Goal: Task Accomplishment & Management: Use online tool/utility

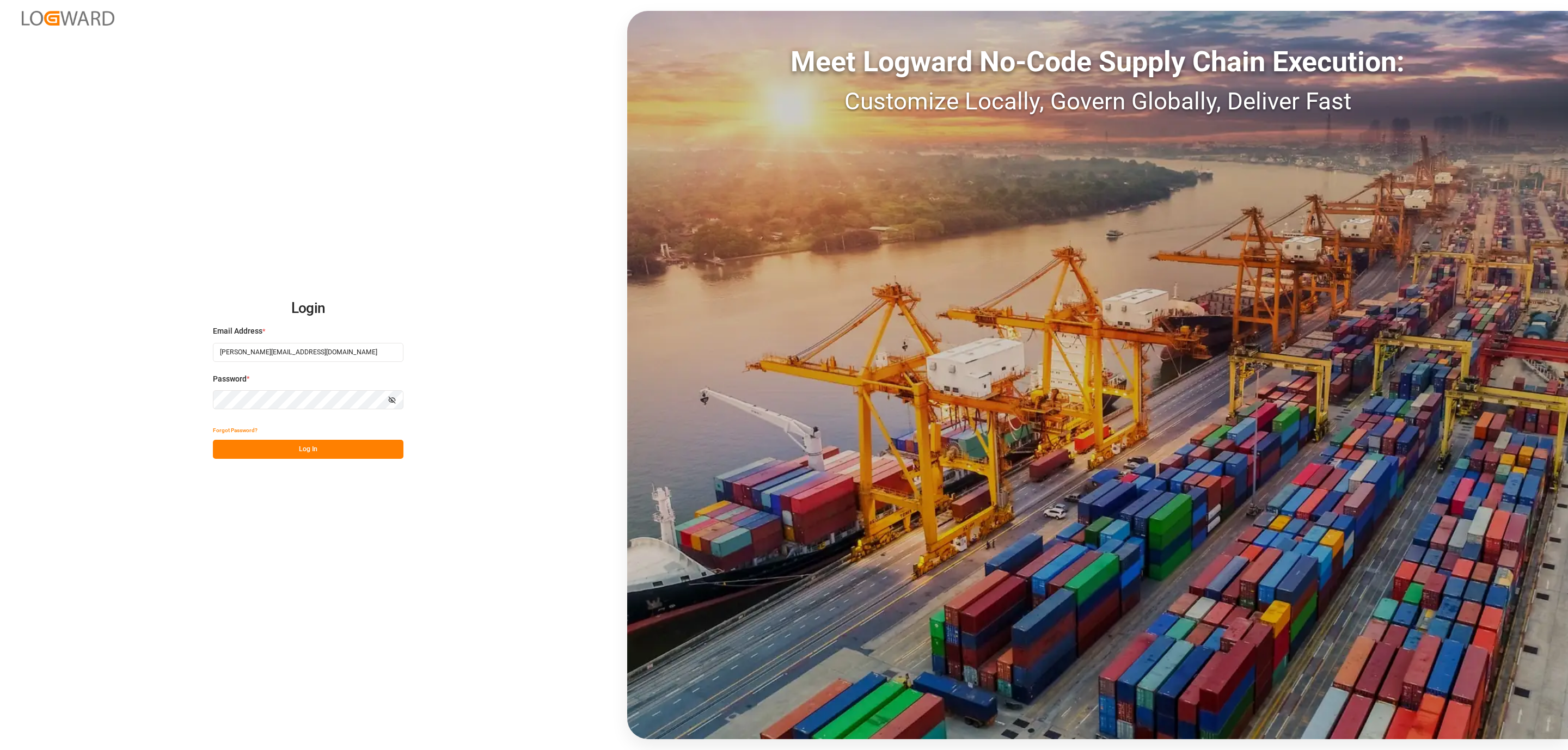
click at [241, 442] on button "Log In" at bounding box center [308, 449] width 190 height 19
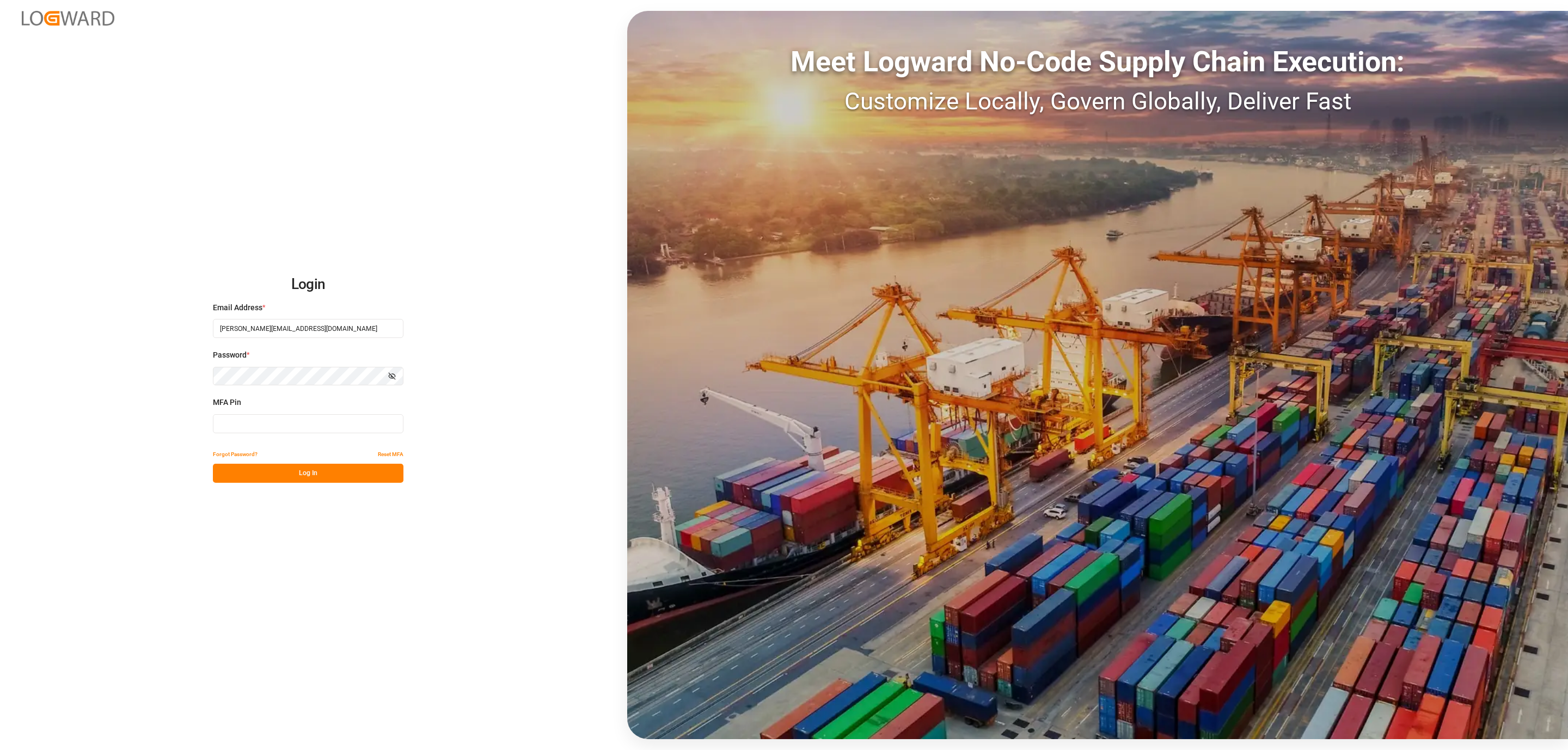
click at [242, 421] on input at bounding box center [308, 424] width 190 height 19
type input "627386"
click at [243, 485] on div "Login Email Address * daniel.sokolyk@jamindustries.com Password * Show password…" at bounding box center [784, 375] width 1568 height 750
click at [256, 459] on button "Forgot Password?" at bounding box center [235, 454] width 45 height 19
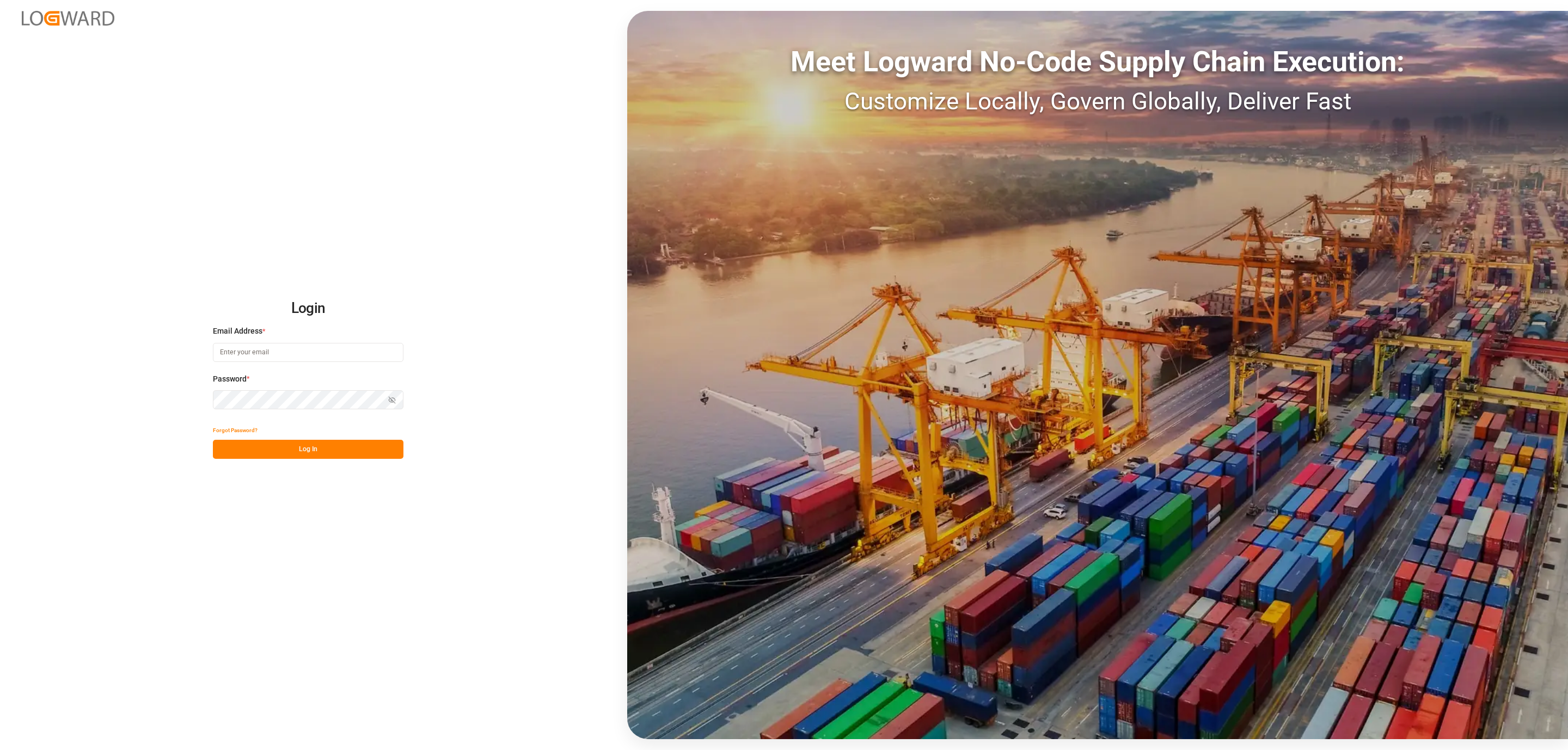
type input "daniel.sokolyk@jamindustries.com"
click at [337, 454] on button "Log In" at bounding box center [308, 449] width 190 height 19
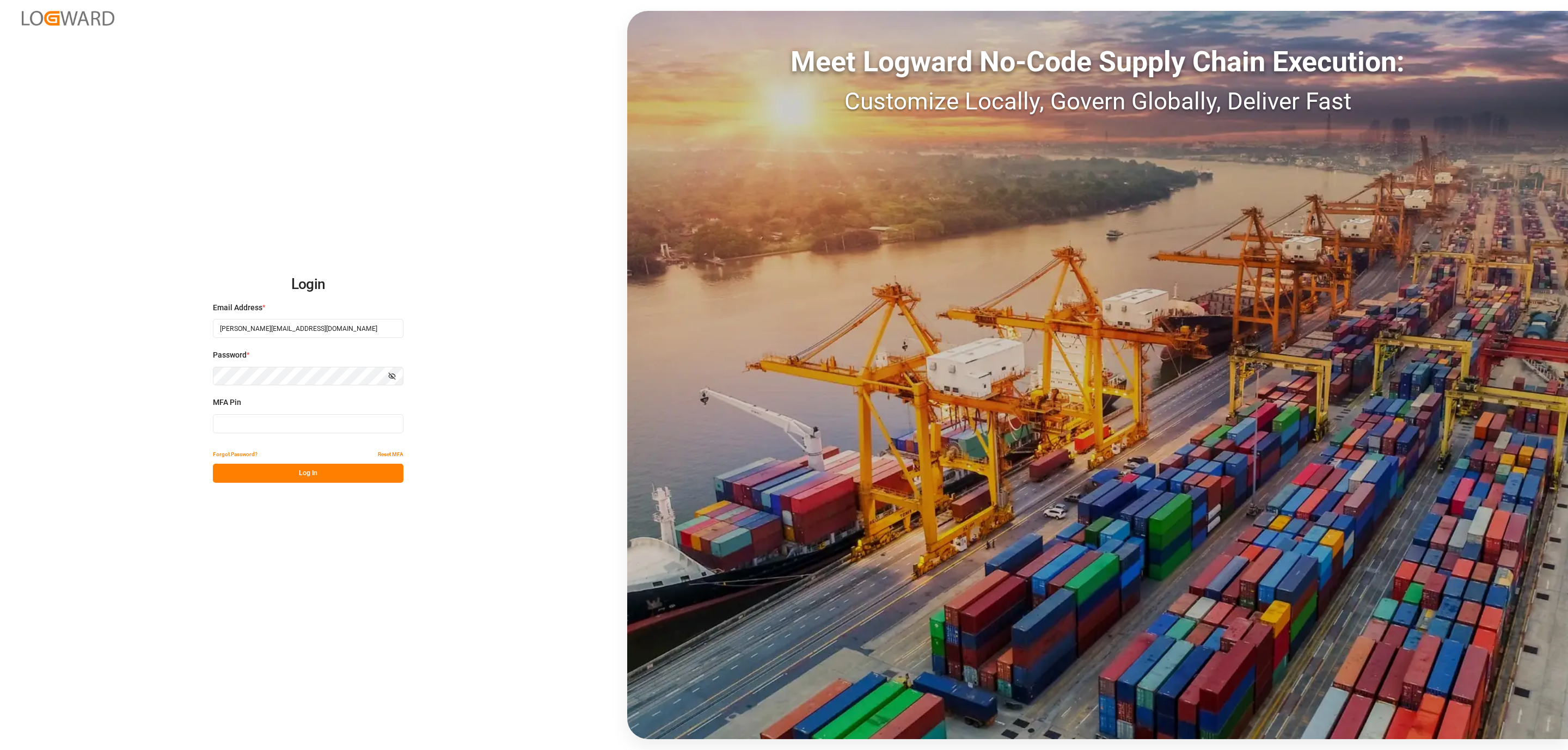
click at [261, 427] on input at bounding box center [308, 424] width 190 height 19
type input "049054"
click at [249, 480] on button "Log In" at bounding box center [308, 473] width 190 height 19
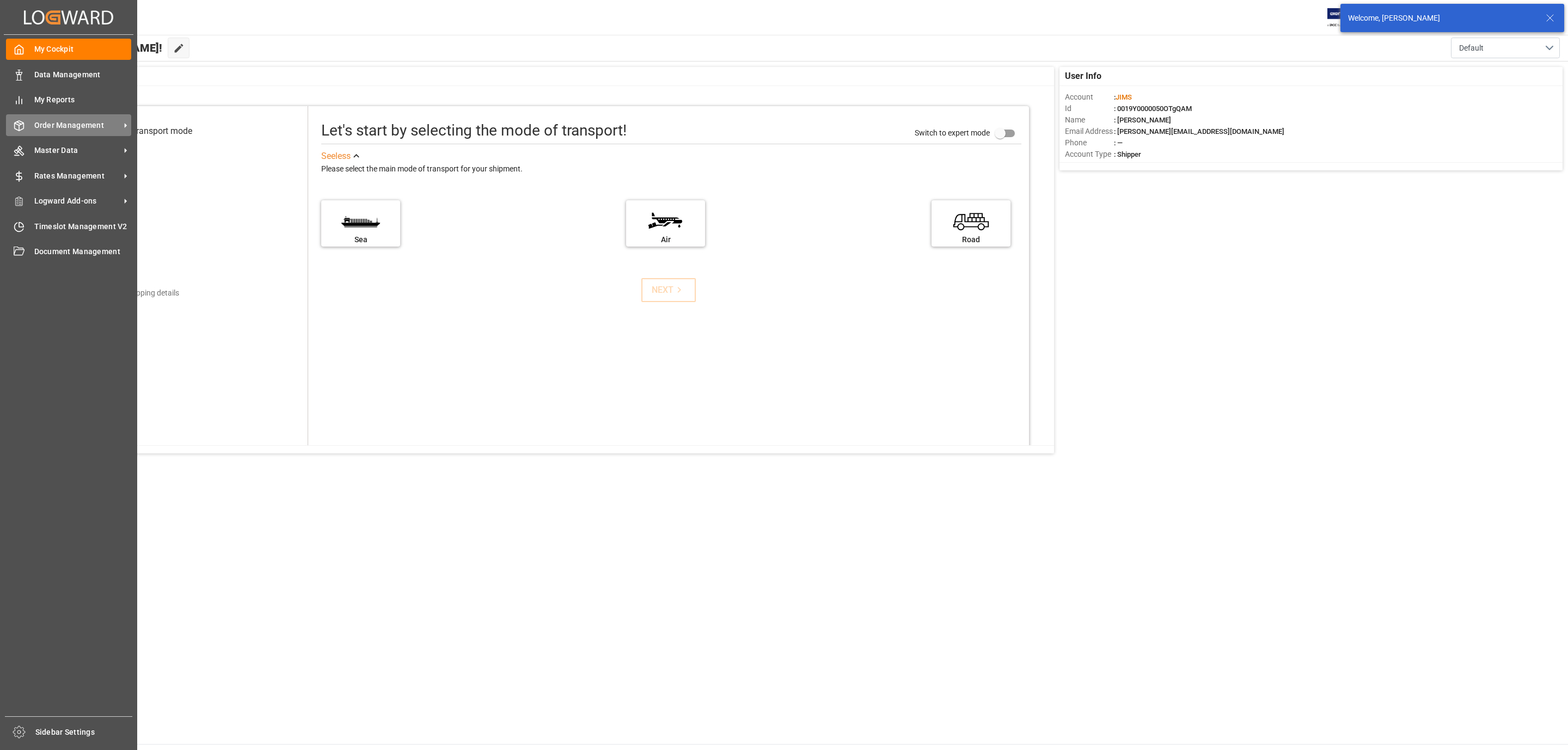
click at [63, 121] on span "Order Management" at bounding box center [78, 125] width 86 height 11
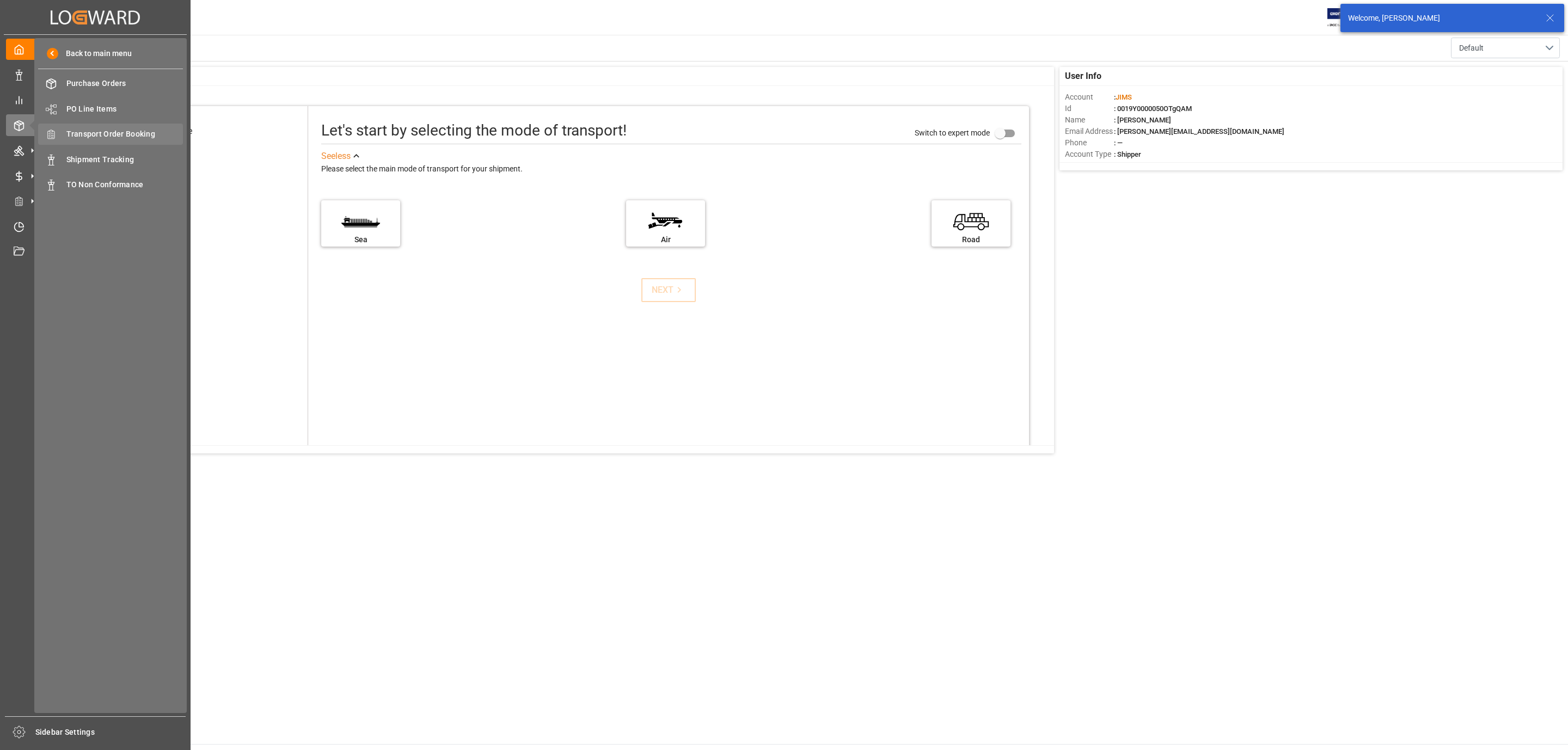
click at [109, 136] on span "Transport Order Booking" at bounding box center [124, 134] width 117 height 11
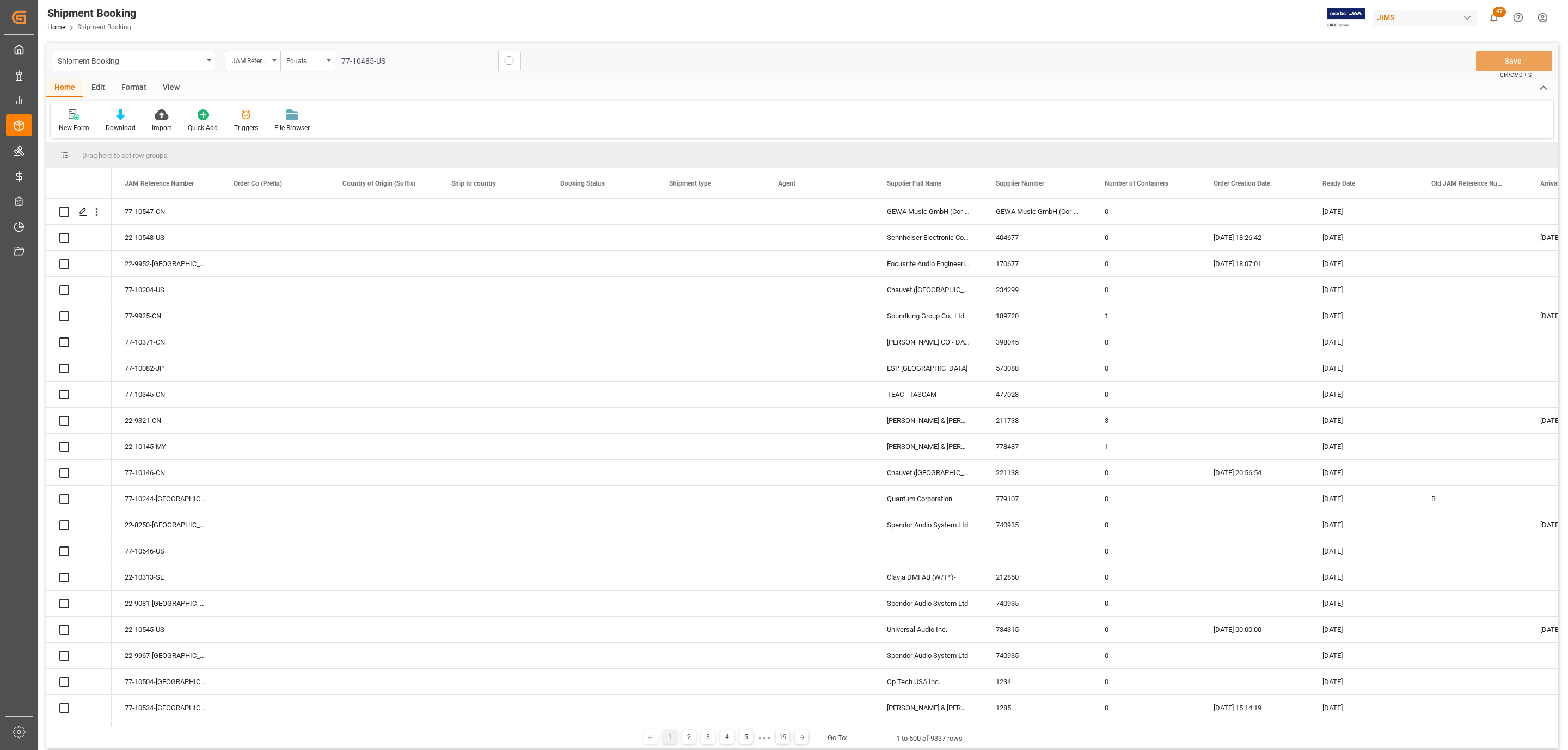
type input "77-10485-US"
click at [508, 69] on button "search button" at bounding box center [510, 60] width 23 height 20
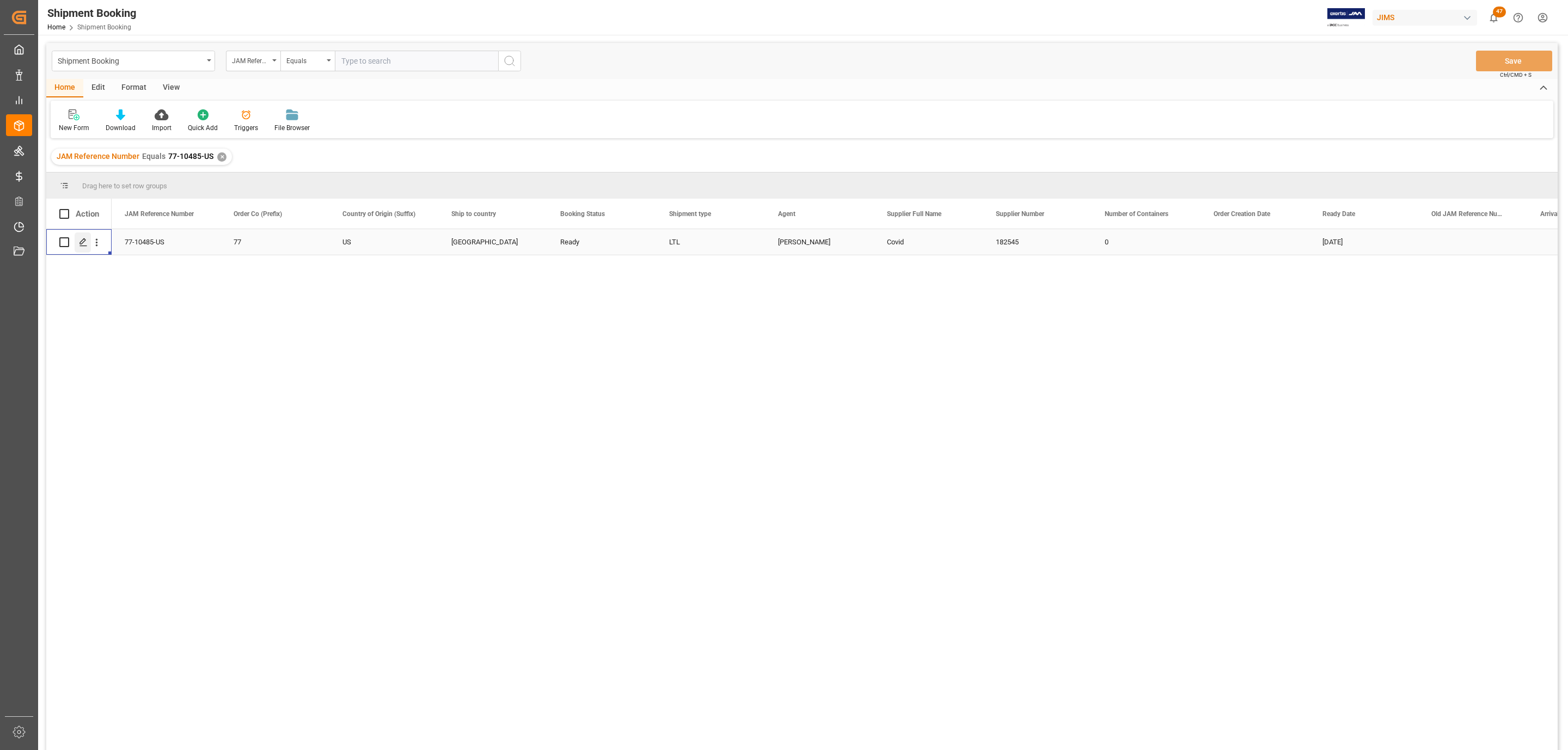
click at [83, 241] on icon "Press SPACE to select this row." at bounding box center [84, 242] width 9 height 9
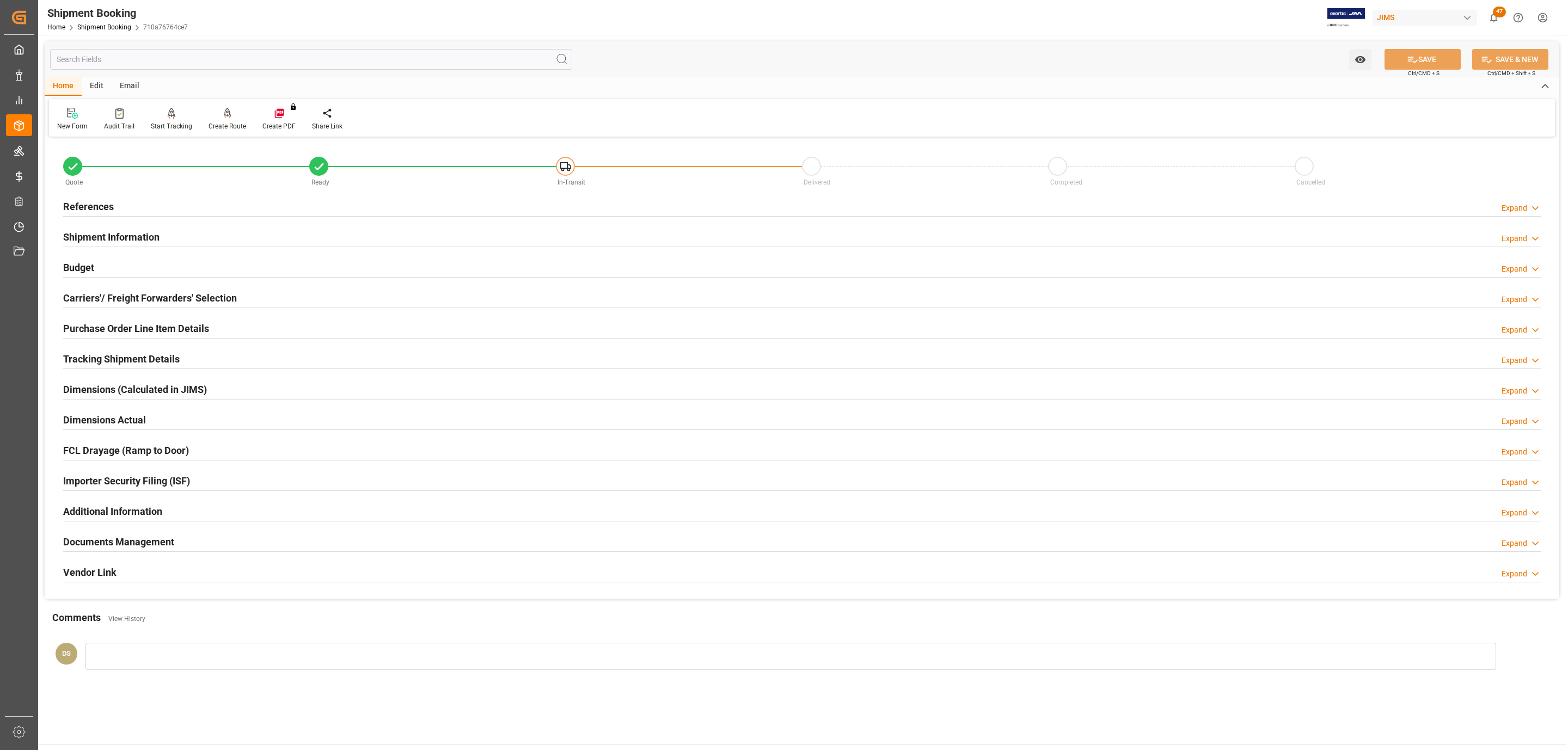
click at [134, 302] on h2 "Carriers'/ Freight Forwarders' Selection" at bounding box center [150, 298] width 174 height 15
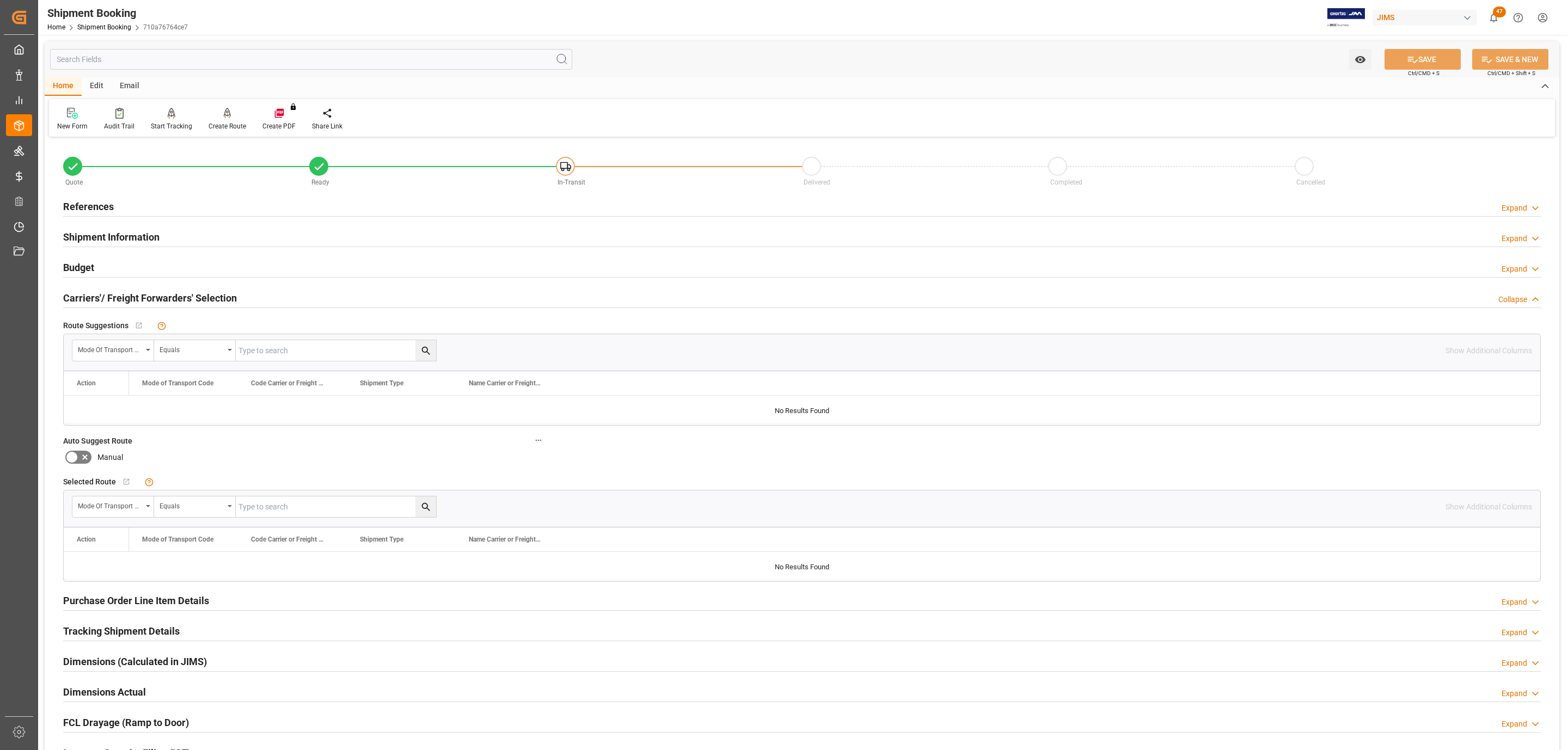
click at [120, 272] on div "Budget Expand" at bounding box center [802, 266] width 1477 height 20
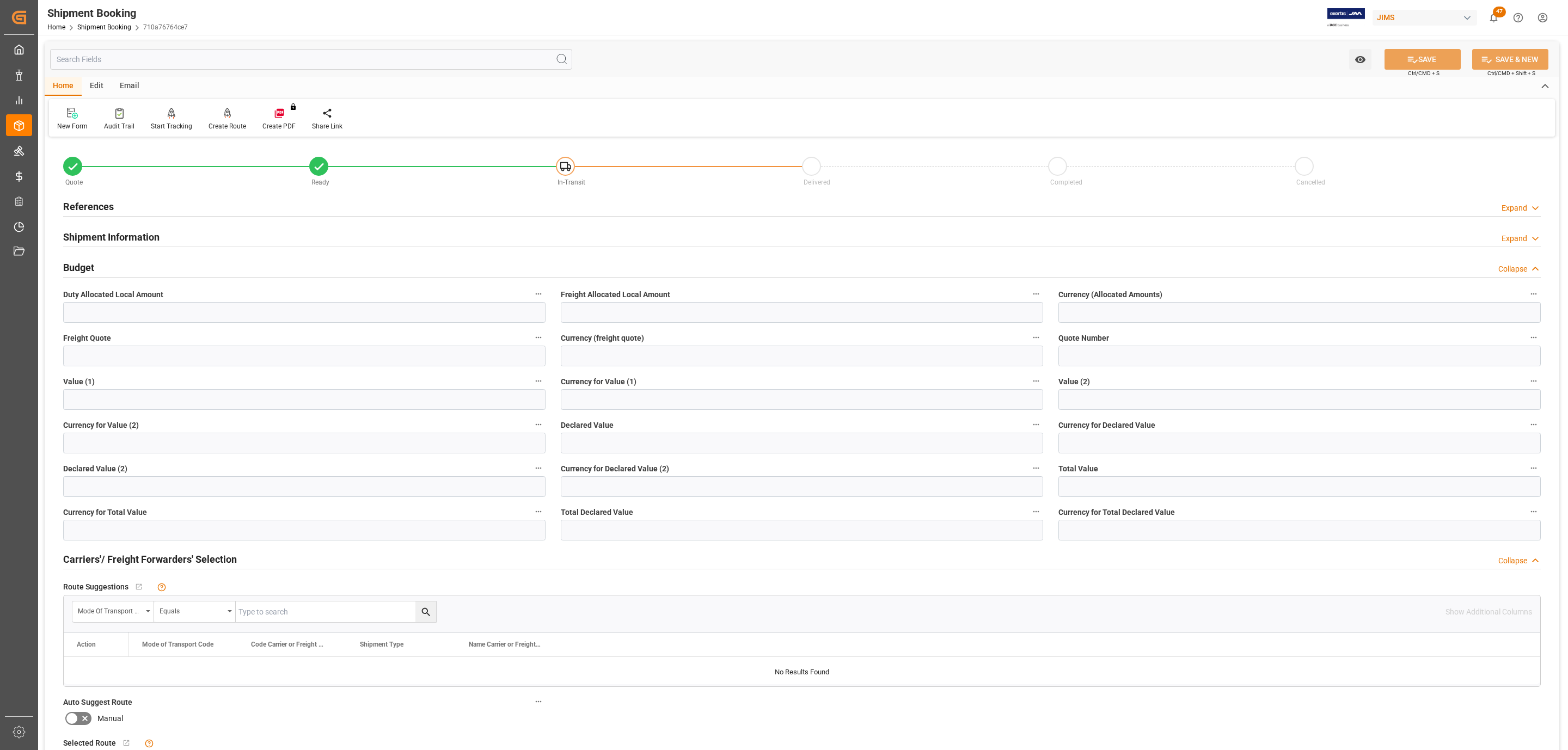
click at [144, 229] on div "Shipment Information" at bounding box center [111, 235] width 96 height 20
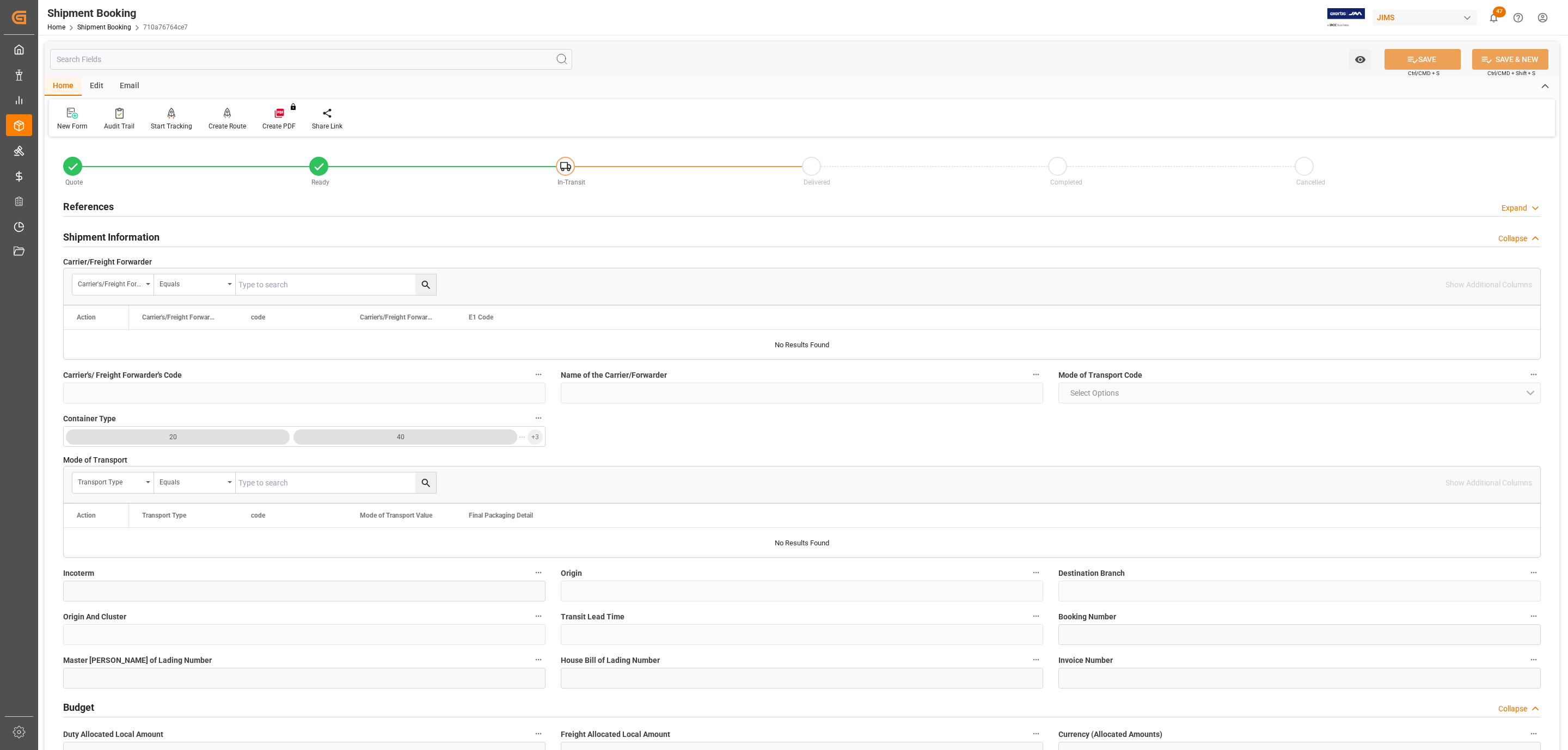
click at [147, 189] on div "Quote Ready In-Transit Delivered Completed Cancelled" at bounding box center [802, 168] width 1493 height 46
click at [146, 197] on div "References Expand" at bounding box center [802, 205] width 1477 height 20
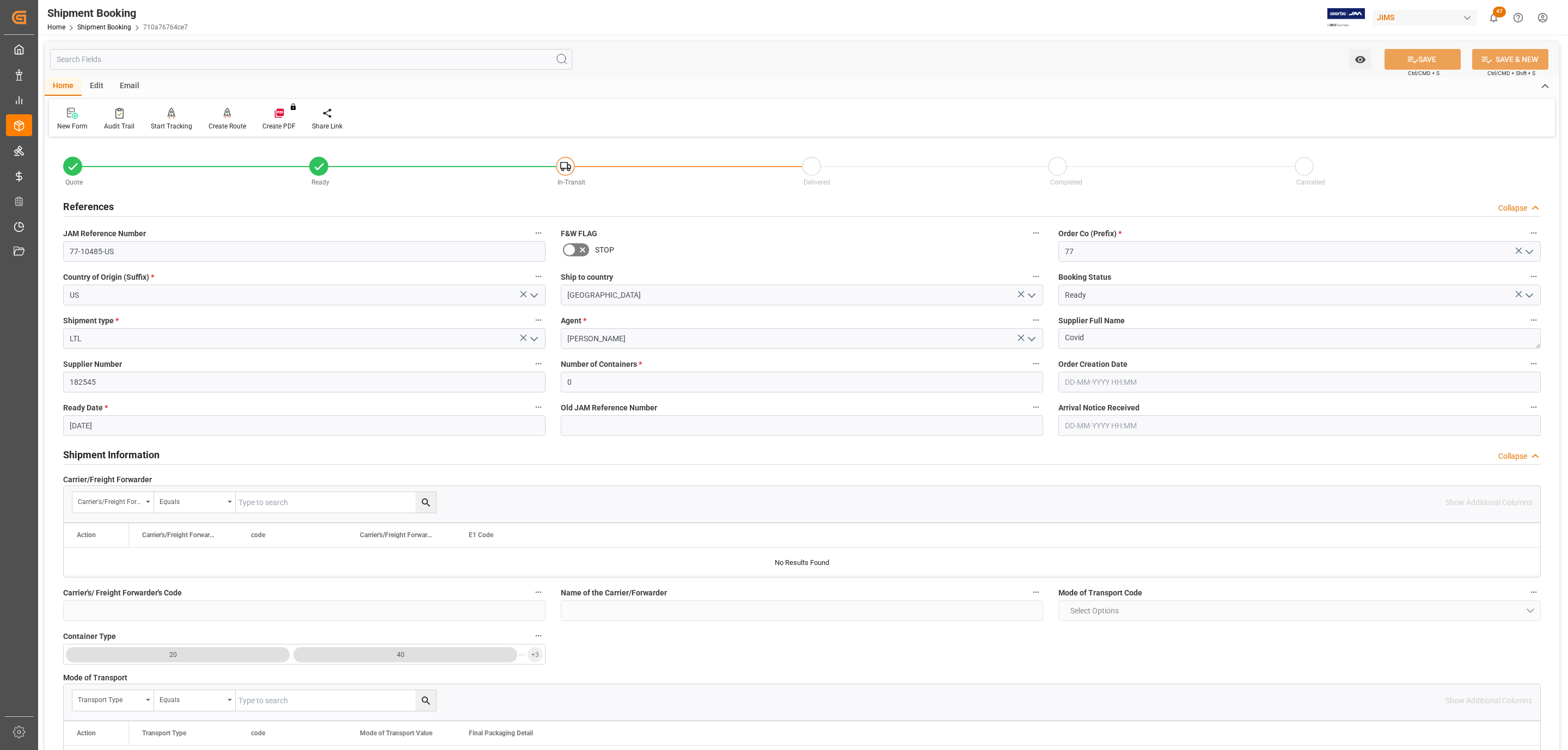
click at [146, 197] on div "References Collapse" at bounding box center [802, 205] width 1477 height 20
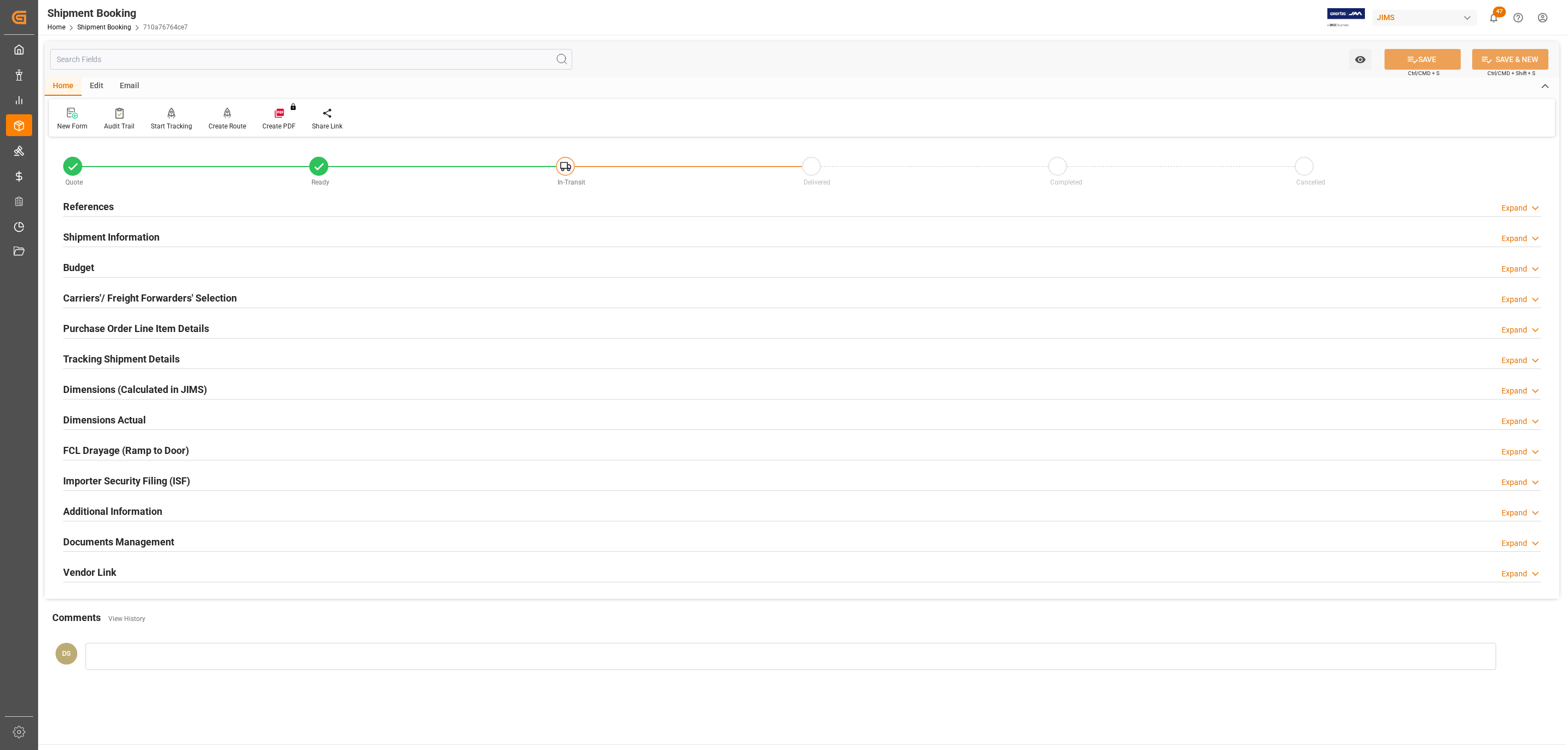
click at [109, 358] on h2 "Tracking Shipment Details" at bounding box center [122, 359] width 116 height 15
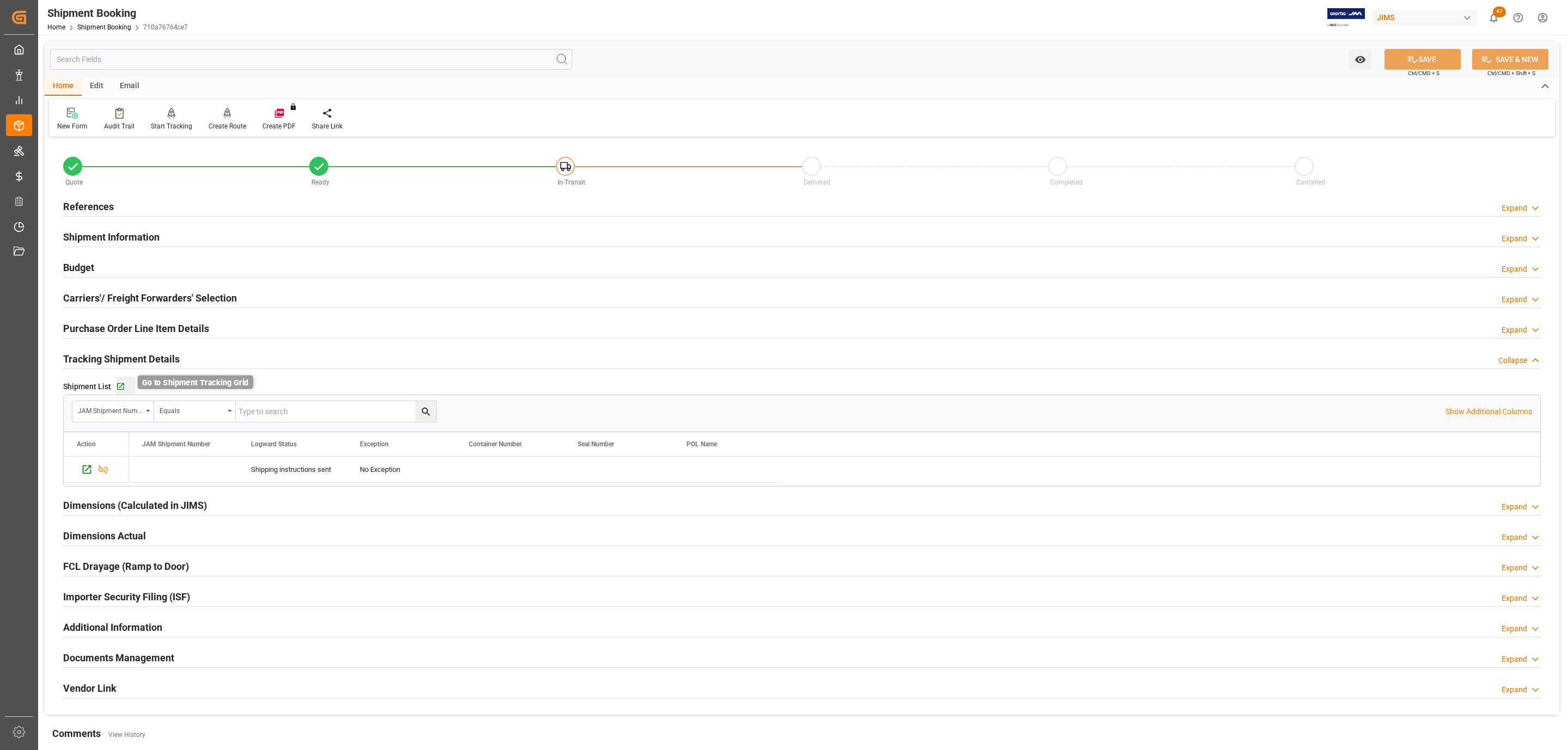
click at [121, 389] on icon "button" at bounding box center [120, 386] width 9 height 9
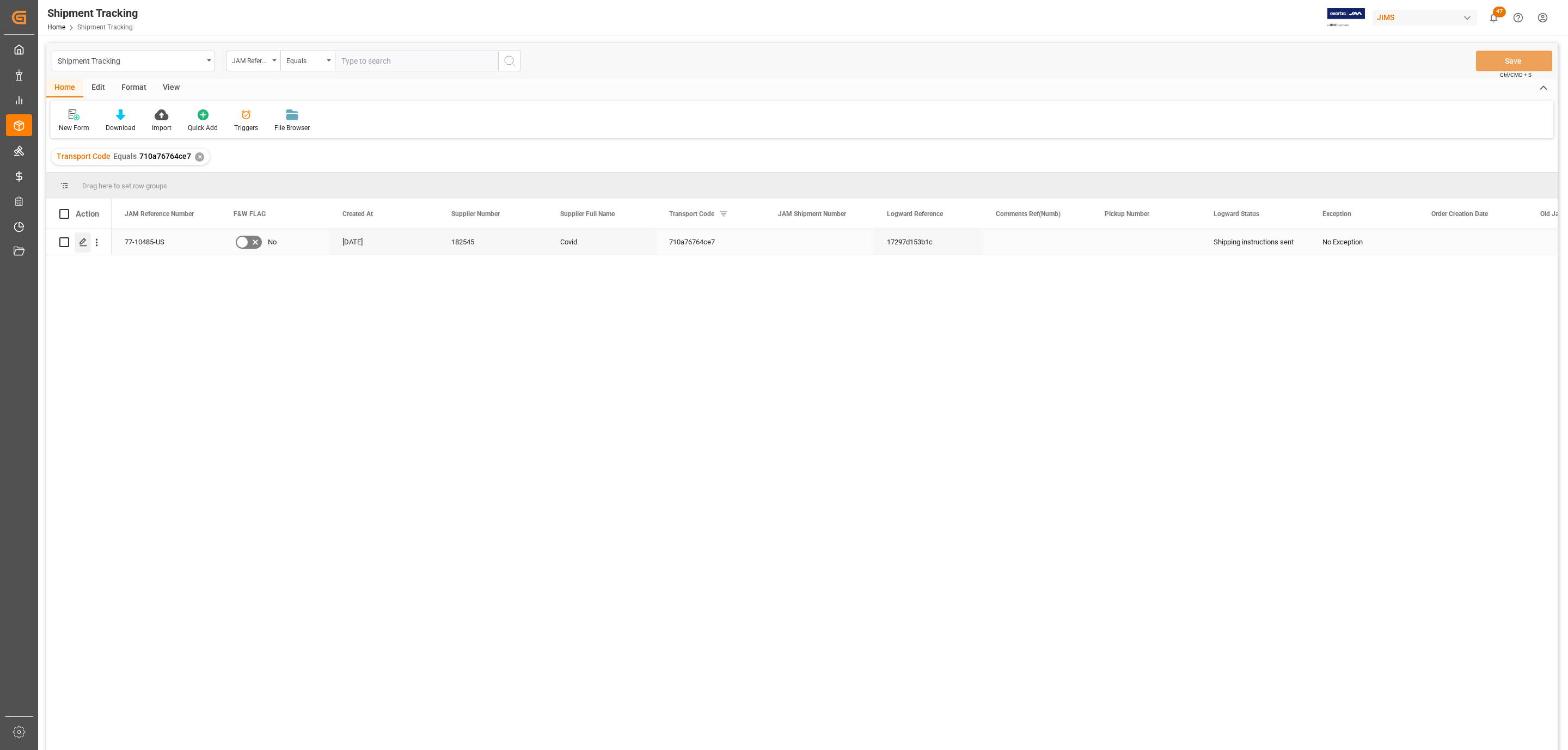
click at [79, 238] on icon "Press SPACE to select this row." at bounding box center [84, 242] width 9 height 9
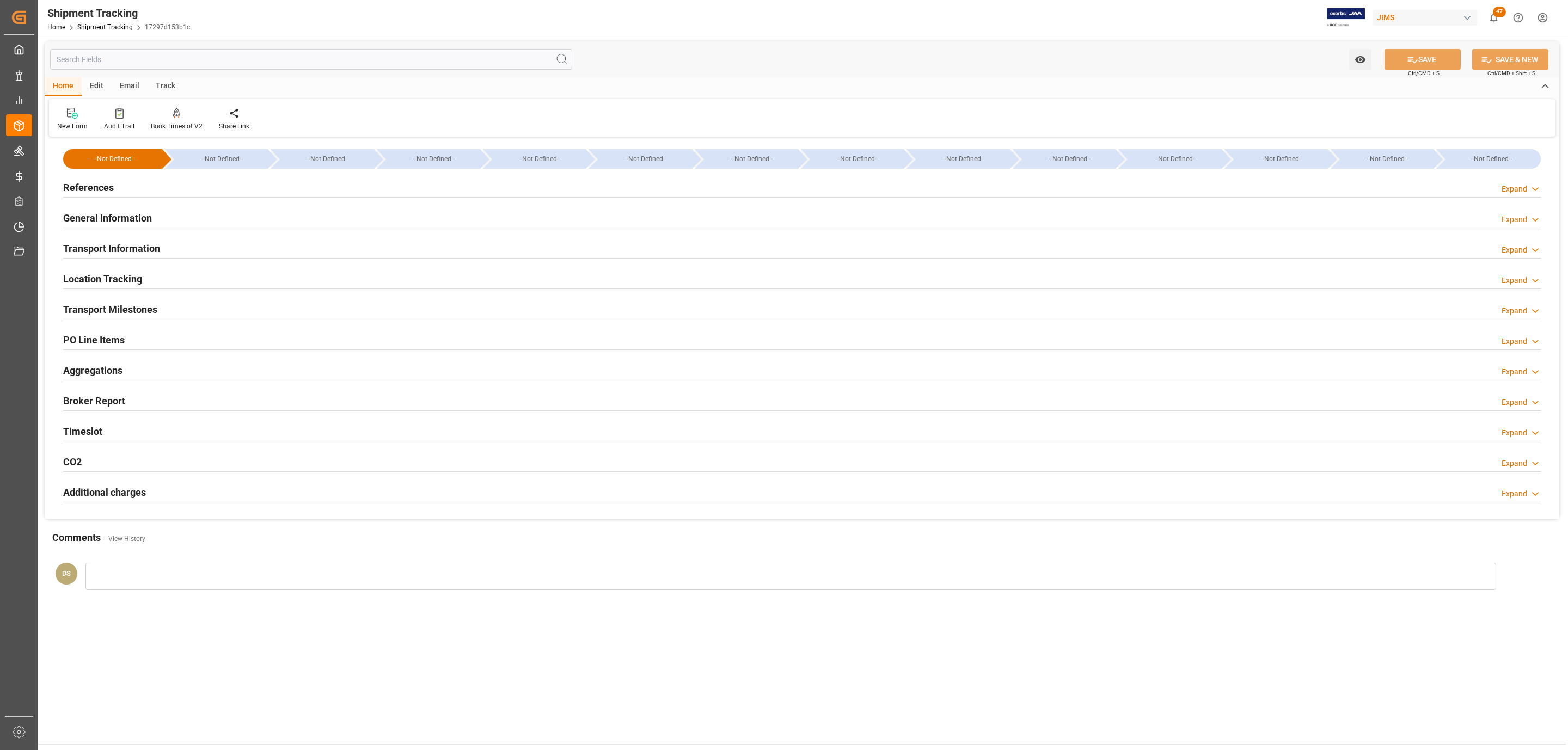
type input "[DATE]"
click at [110, 309] on h2 "Transport Milestones" at bounding box center [110, 309] width 94 height 15
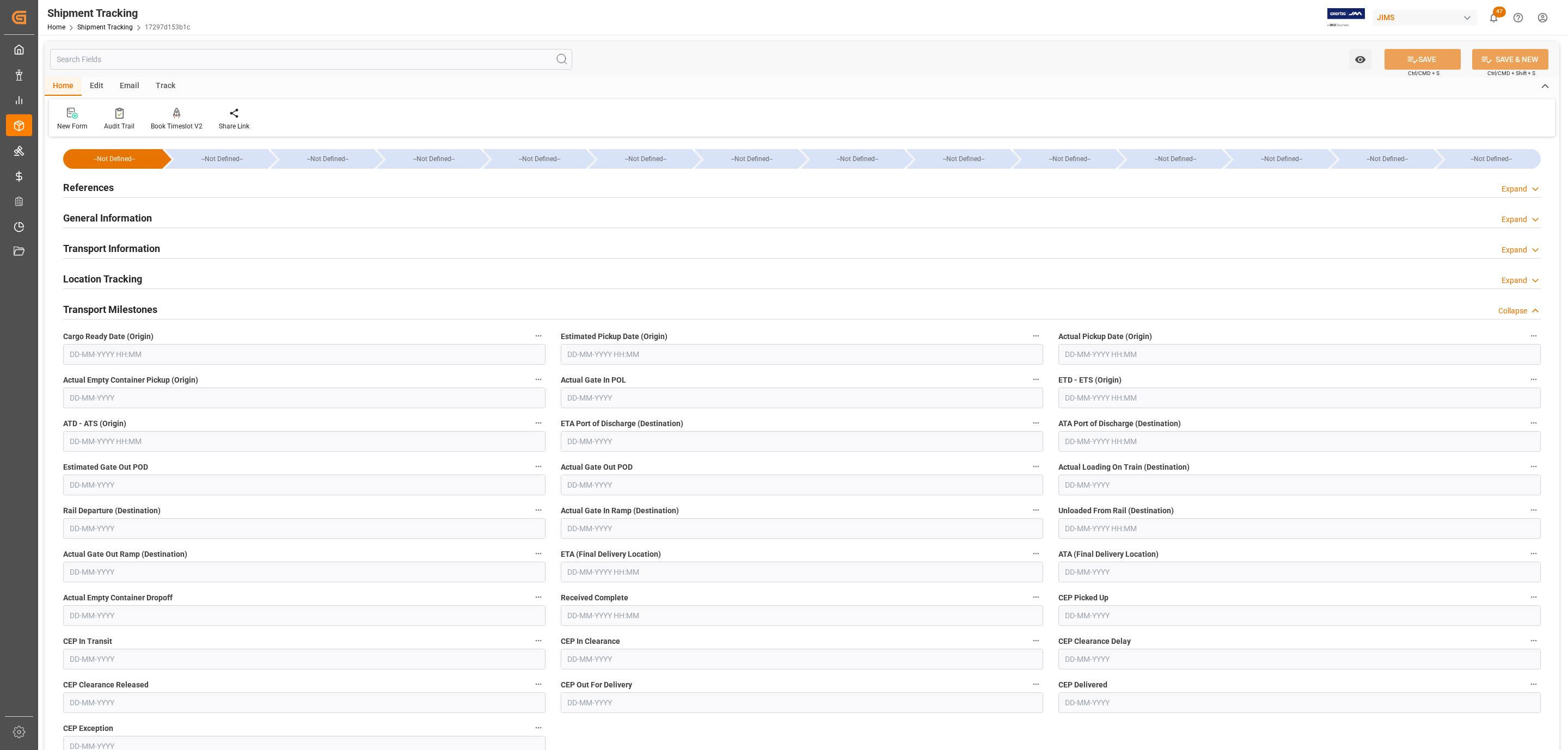
click at [100, 301] on div "Transport Milestones" at bounding box center [110, 308] width 94 height 20
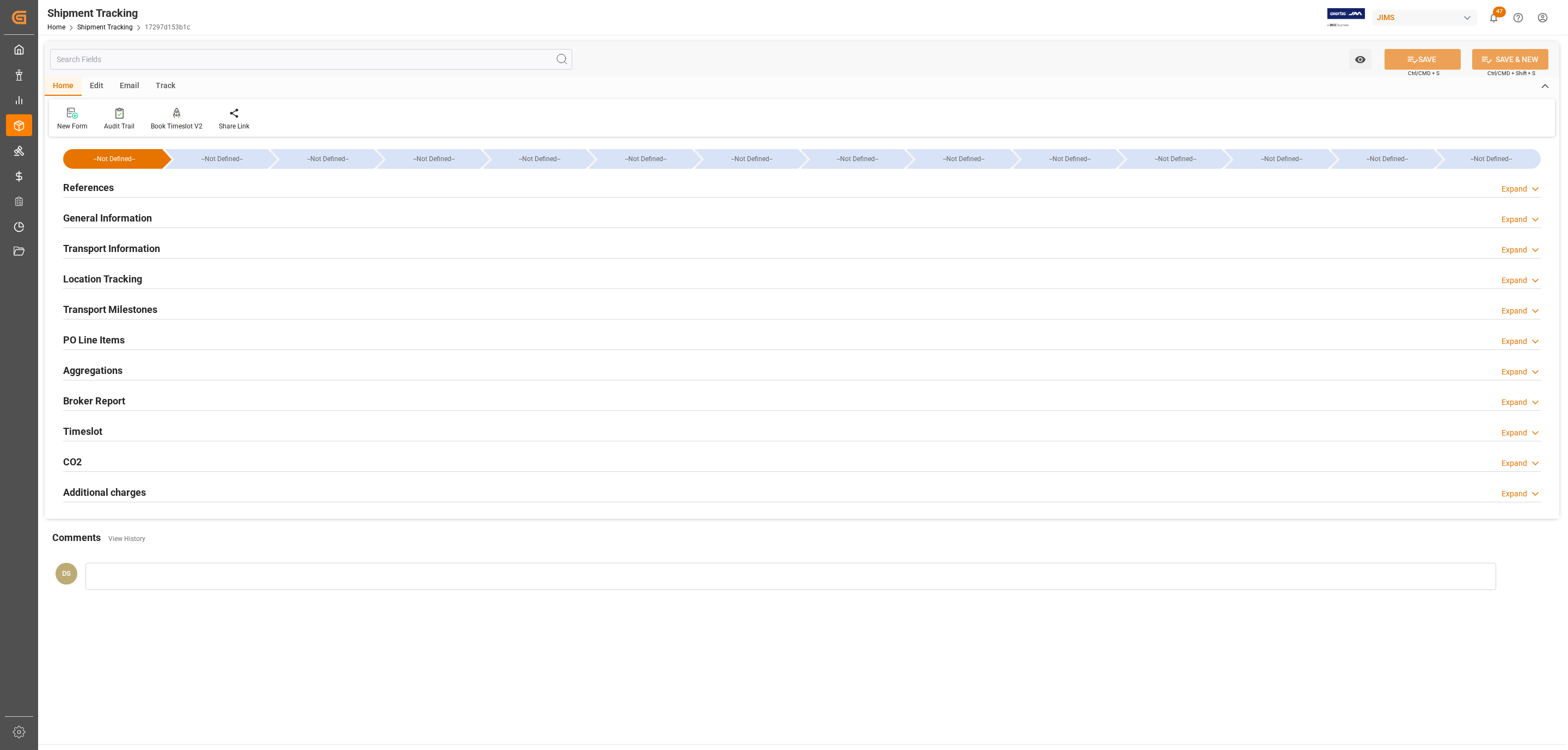
click at [101, 184] on h2 "References" at bounding box center [88, 187] width 50 height 15
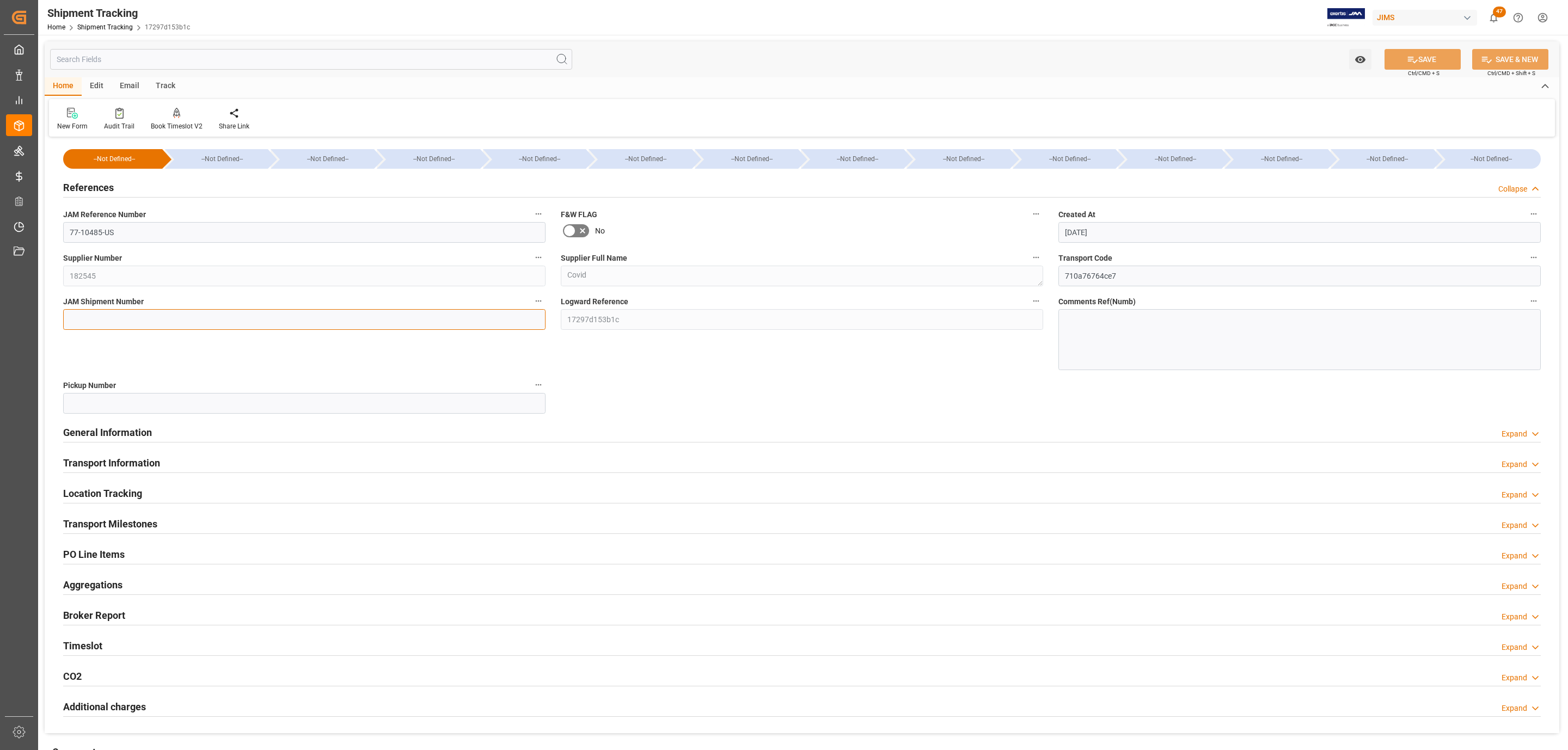
click at [110, 325] on input at bounding box center [304, 319] width 482 height 20
paste input "72547"
type input "72547"
click at [1443, 49] on div "Watch Option SAVE Ctrl/CMD + S SAVE & NEW Ctrl/CMD + Shift + S" at bounding box center [802, 59] width 1514 height 36
click at [1443, 49] on button "SAVE" at bounding box center [1422, 59] width 76 height 20
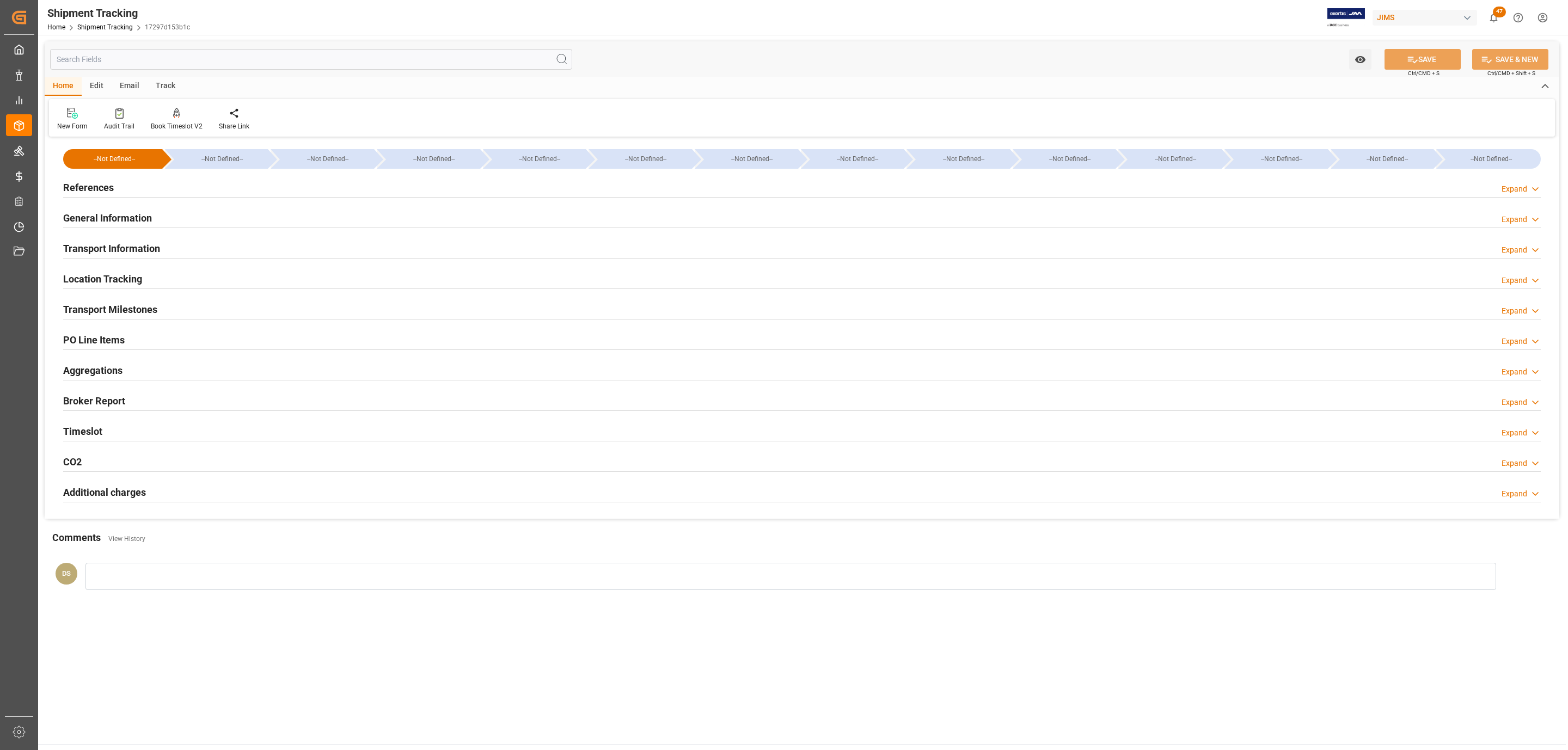
click at [147, 312] on h2 "Transport Milestones" at bounding box center [110, 309] width 94 height 15
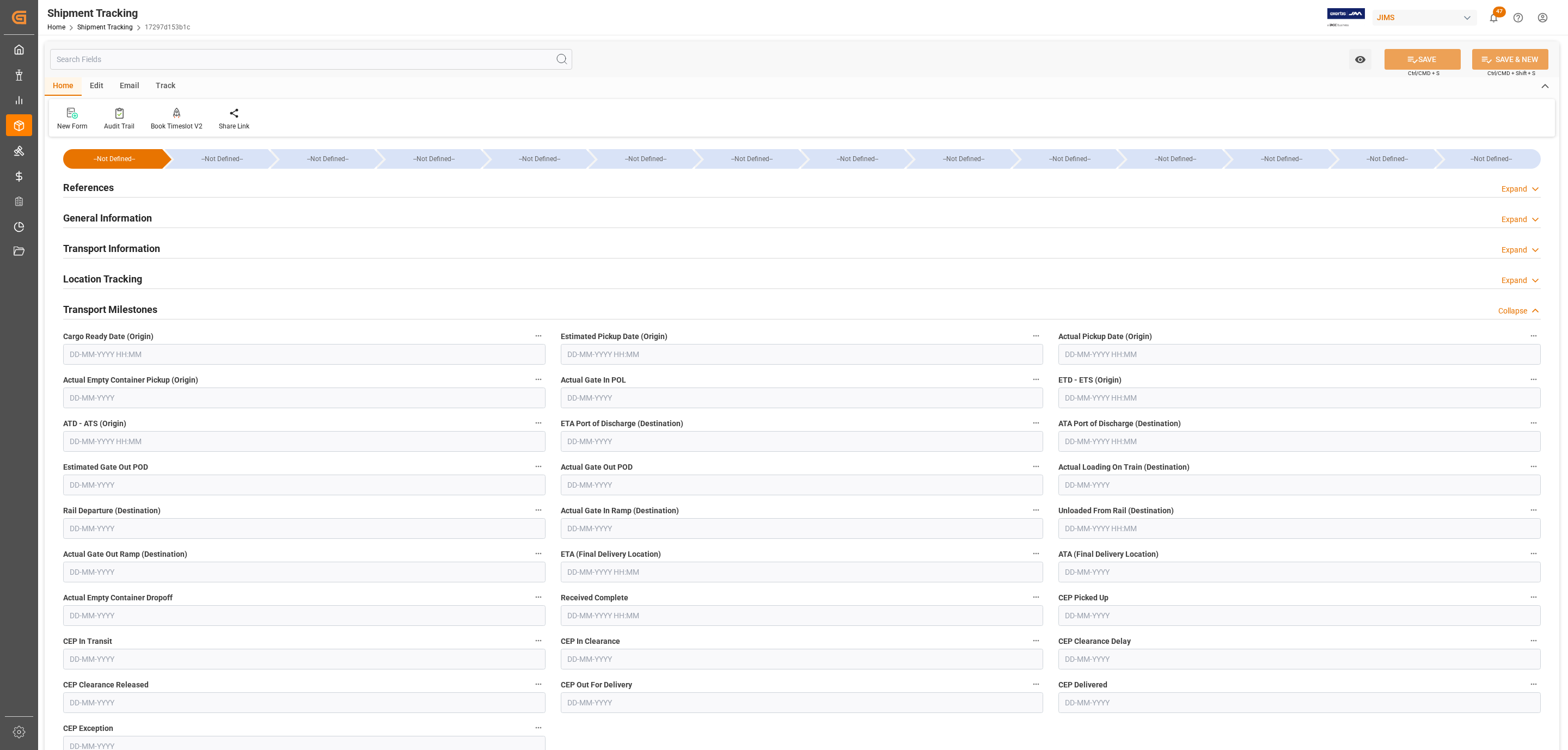
click at [130, 354] on input "text" at bounding box center [304, 353] width 482 height 20
click at [96, 464] on span "12" at bounding box center [98, 464] width 7 height 8
type input "12-08-2025 00:00"
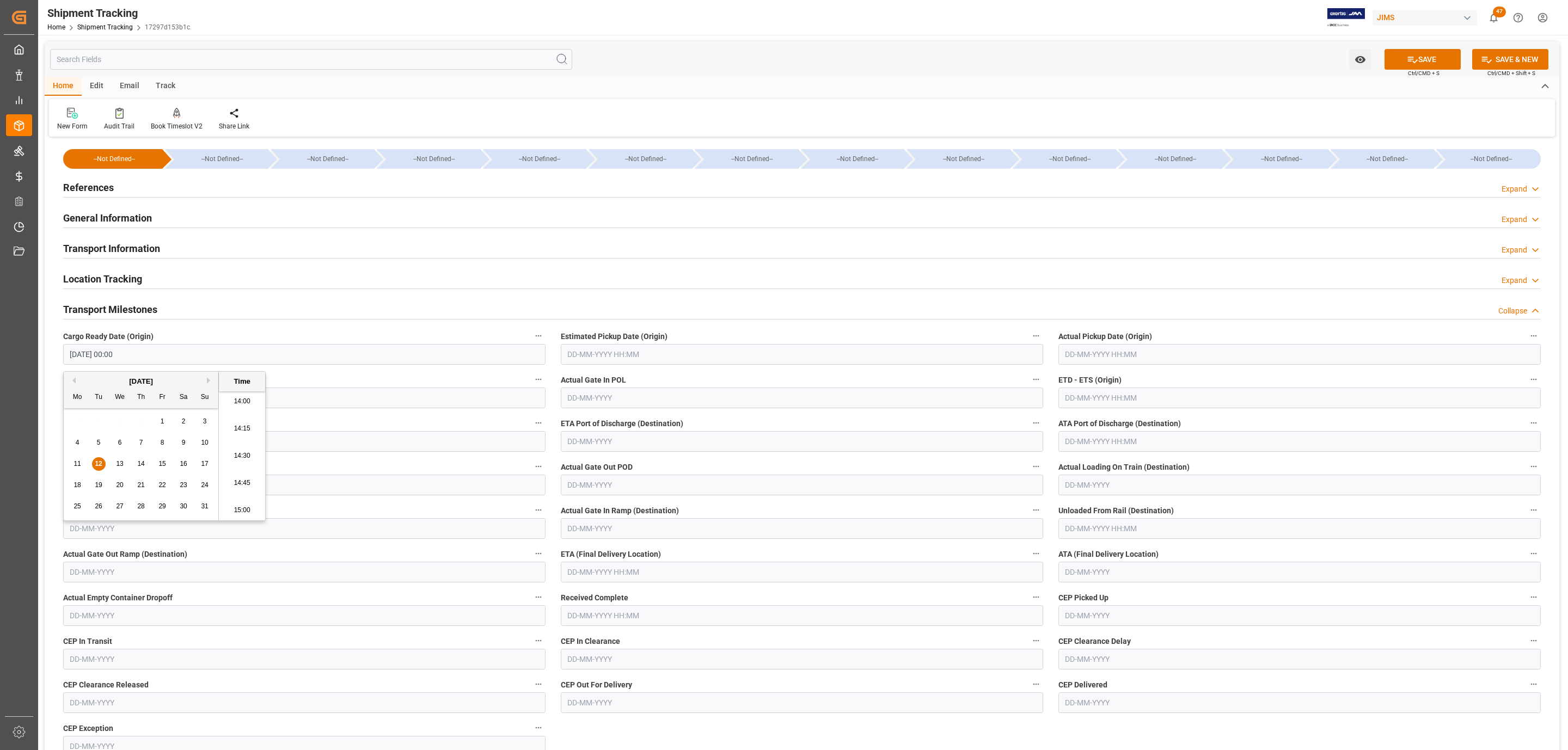
click at [623, 354] on input "text" at bounding box center [802, 353] width 482 height 20
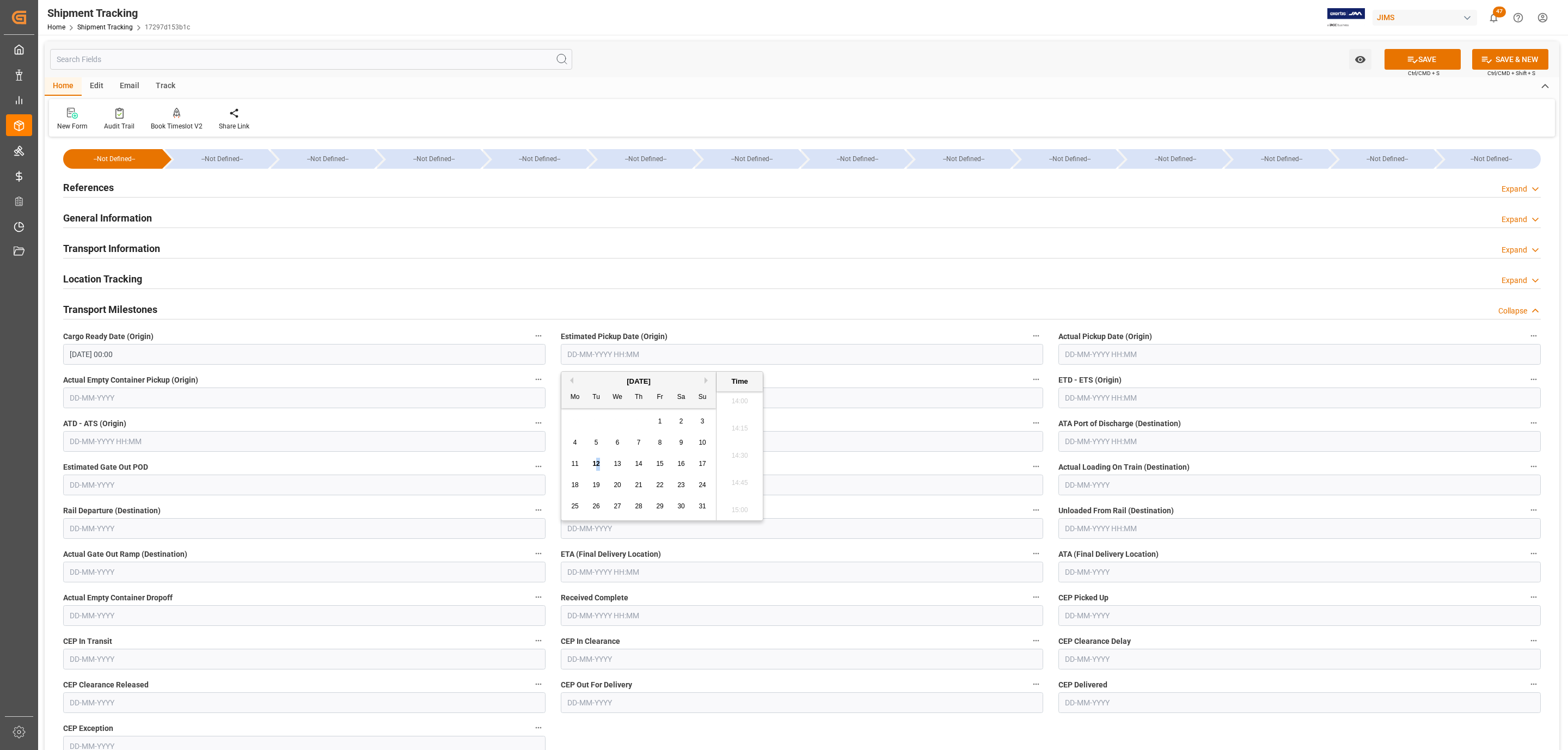
click at [598, 458] on div "12" at bounding box center [596, 464] width 13 height 13
type input "12-08-2025 00:00"
click at [598, 463] on span "12" at bounding box center [596, 464] width 7 height 8
click at [1173, 358] on input "text" at bounding box center [1299, 353] width 482 height 20
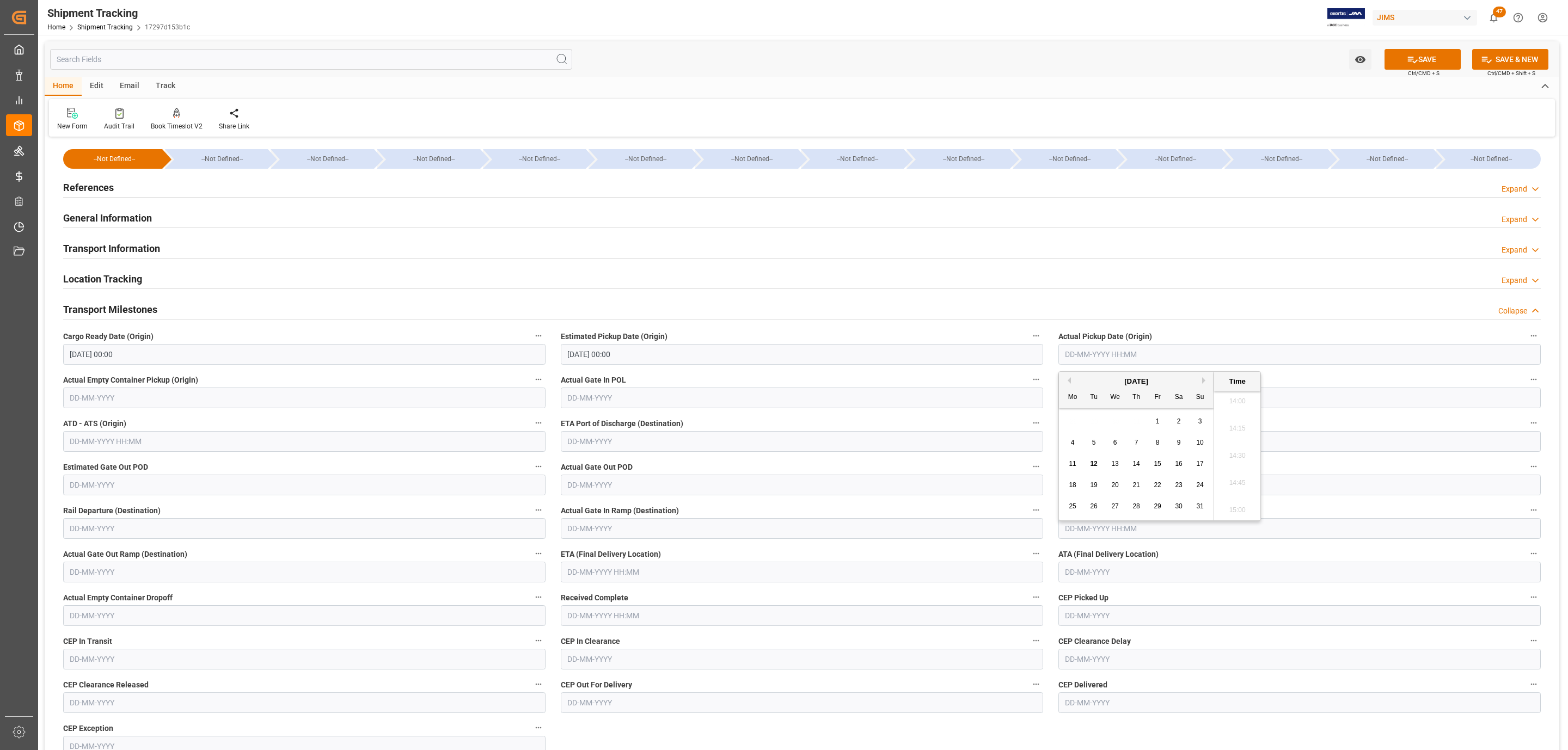
click at [1091, 465] on span "12" at bounding box center [1094, 464] width 7 height 8
type input "12-08-2025 00:00"
click at [594, 571] on input "text" at bounding box center [802, 571] width 482 height 20
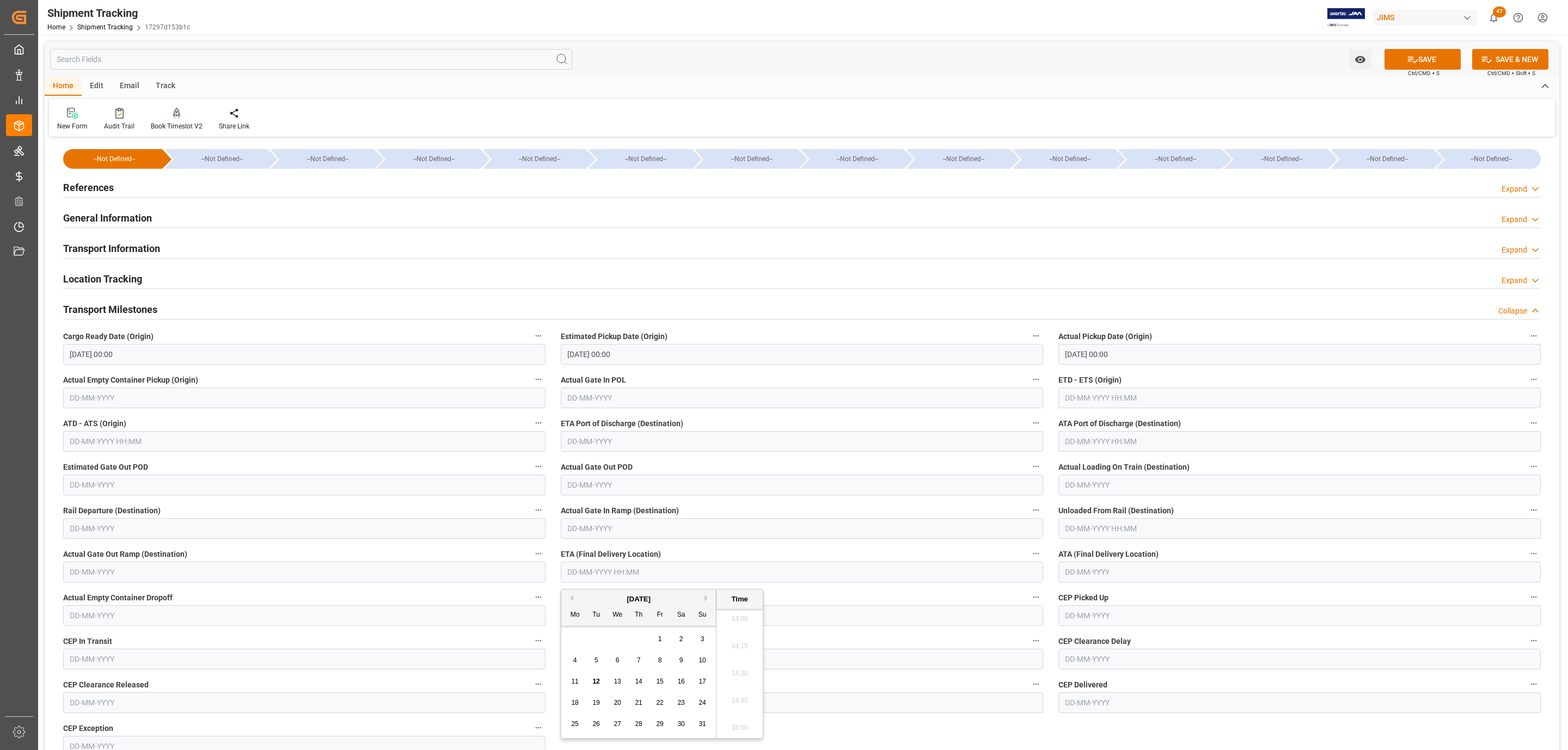
click at [661, 681] on span "15" at bounding box center [660, 681] width 7 height 8
type input "15-08-2025 00:00"
click at [1415, 68] on button "SAVE" at bounding box center [1422, 59] width 76 height 20
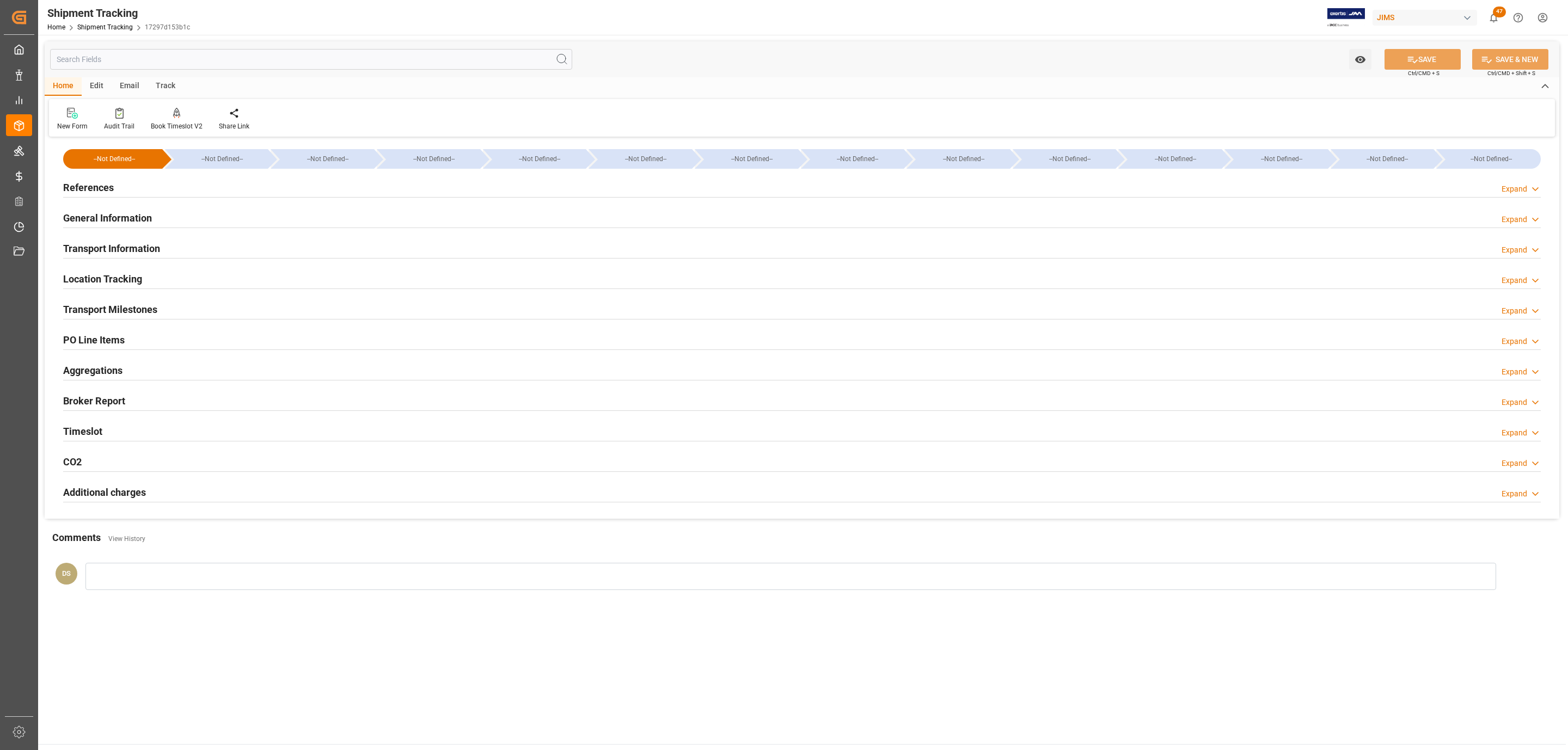
click at [113, 180] on div "References Expand" at bounding box center [802, 186] width 1477 height 20
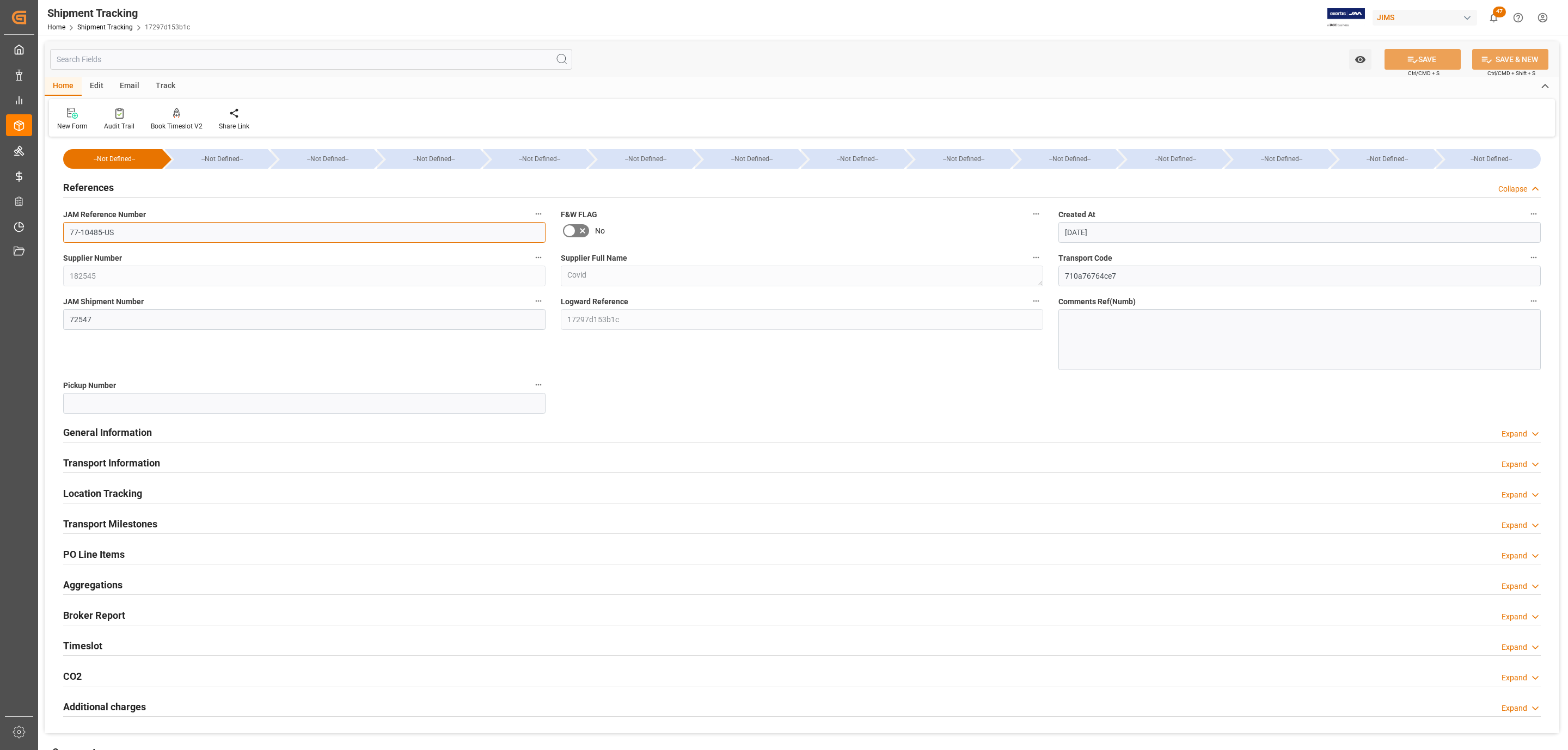
click at [124, 222] on input "77-10485-US" at bounding box center [304, 232] width 482 height 20
click at [203, 494] on div "Location Tracking Expand" at bounding box center [802, 492] width 1477 height 20
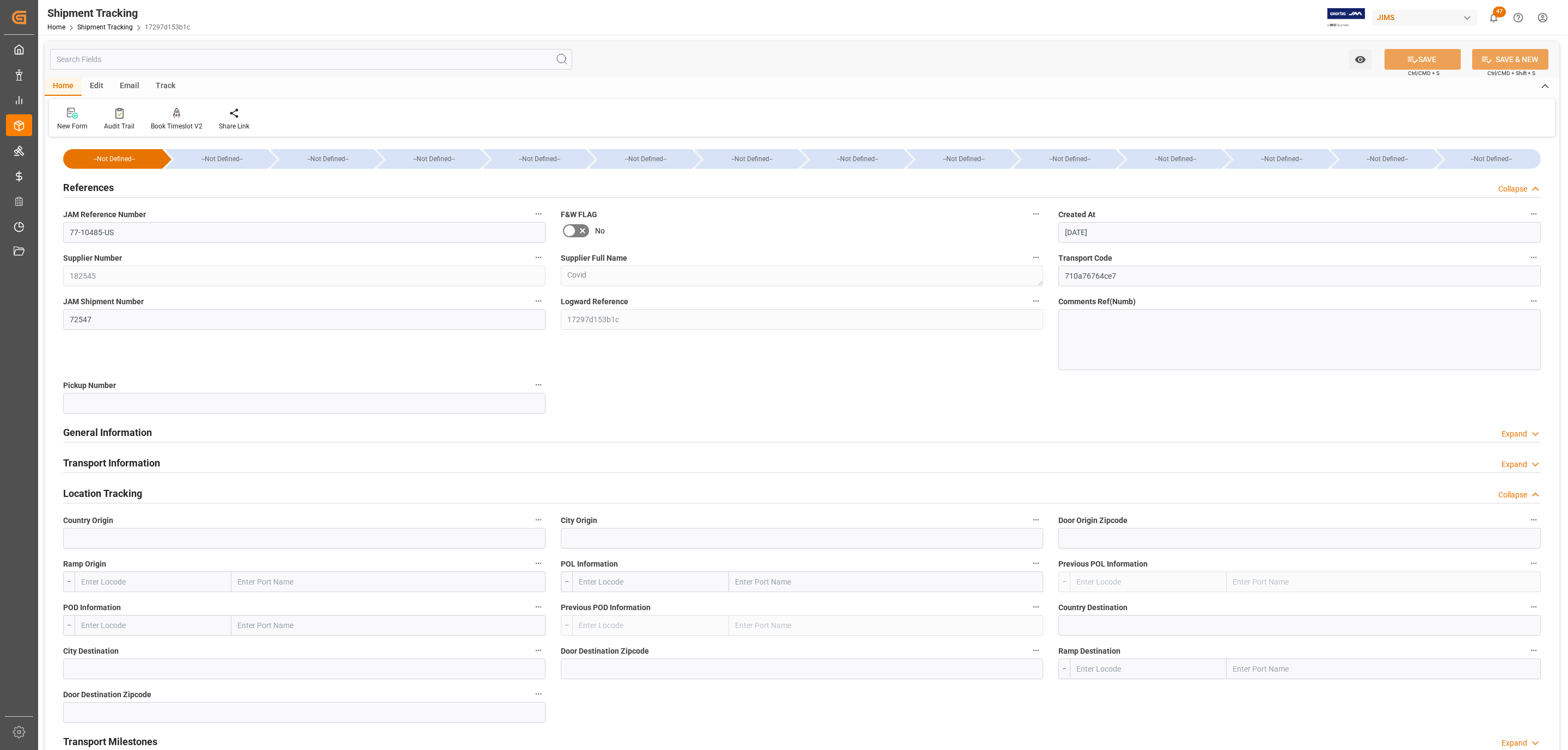
click at [182, 458] on div "Transport Information Expand" at bounding box center [802, 461] width 1477 height 20
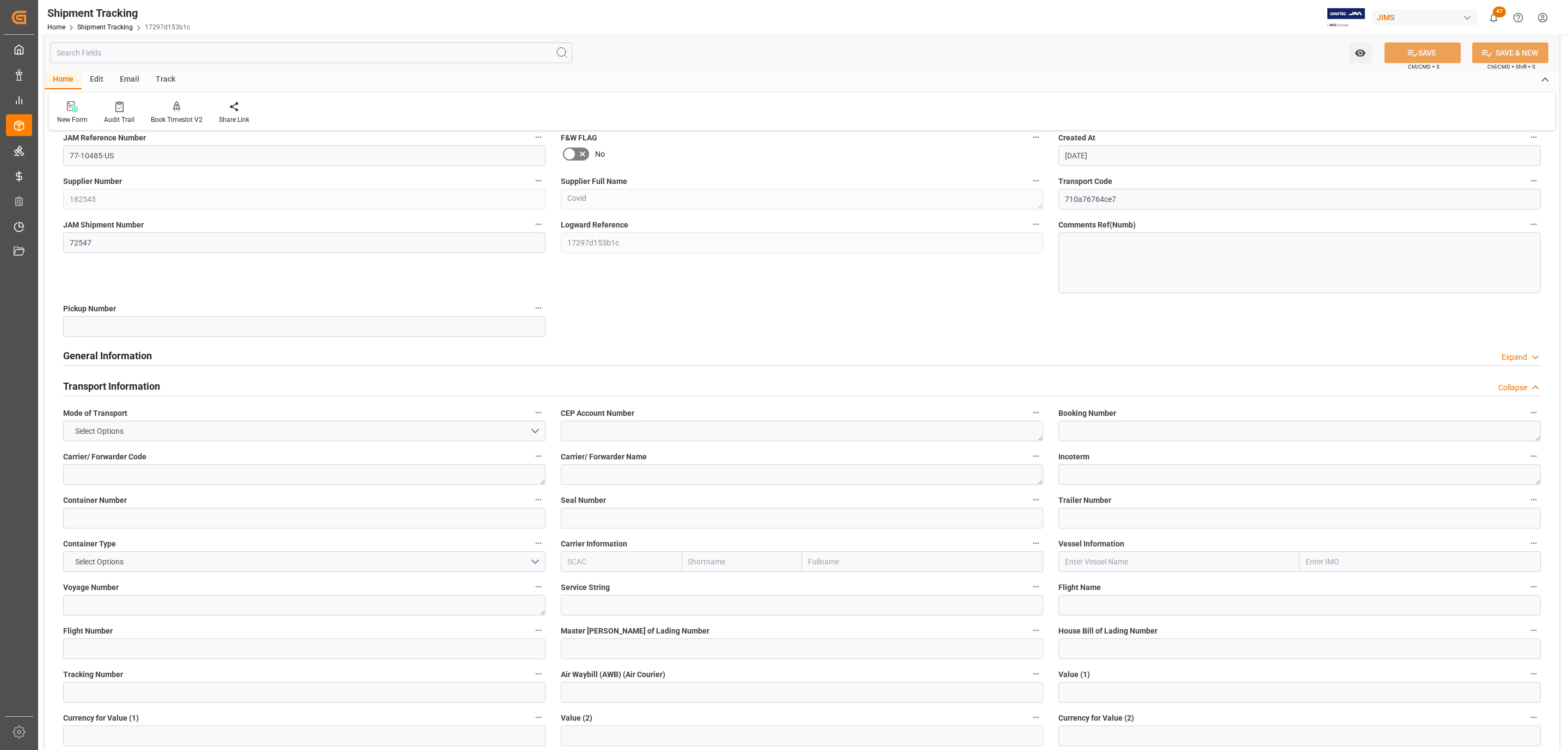
scroll to position [0, 0]
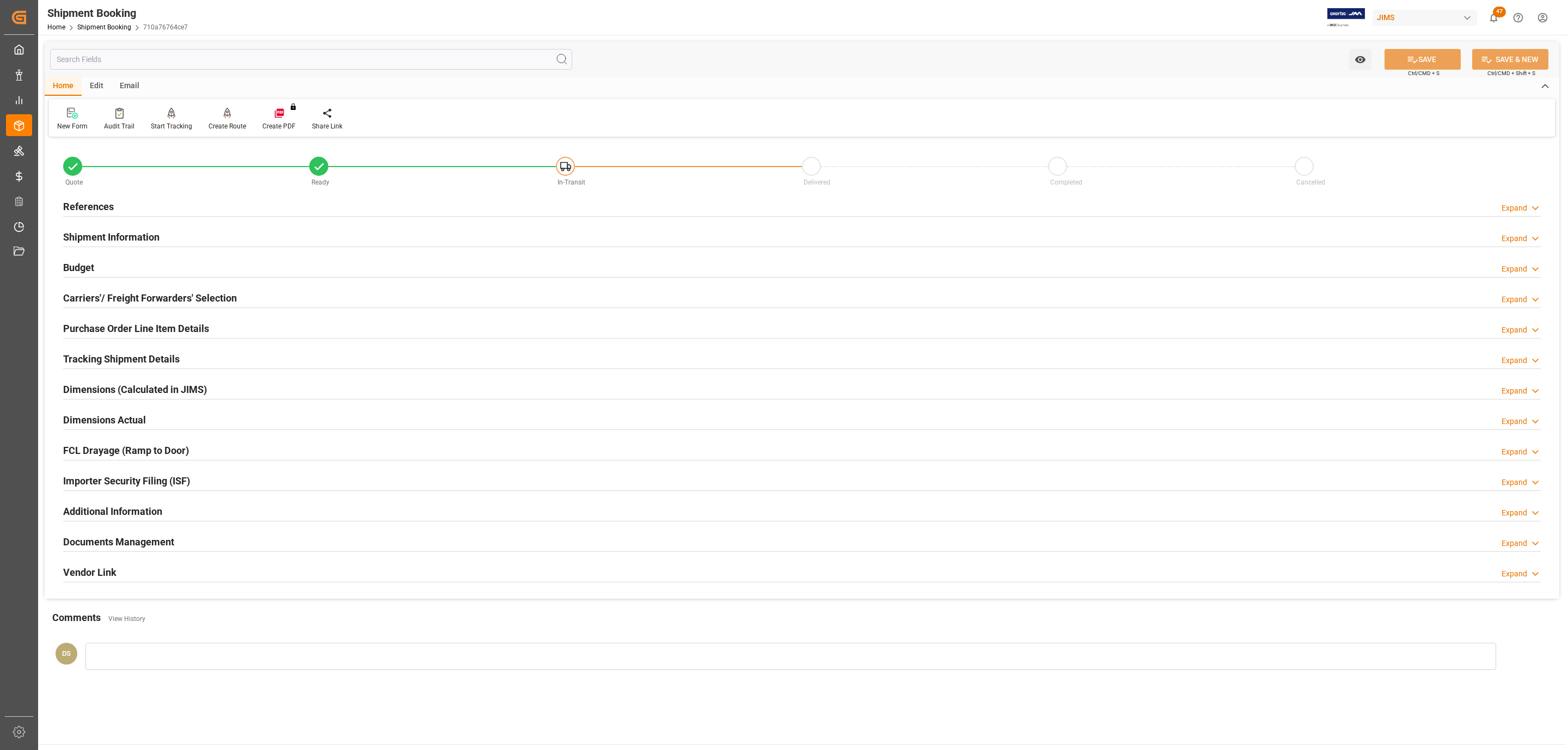
click at [130, 273] on div "Budget Expand" at bounding box center [802, 266] width 1477 height 20
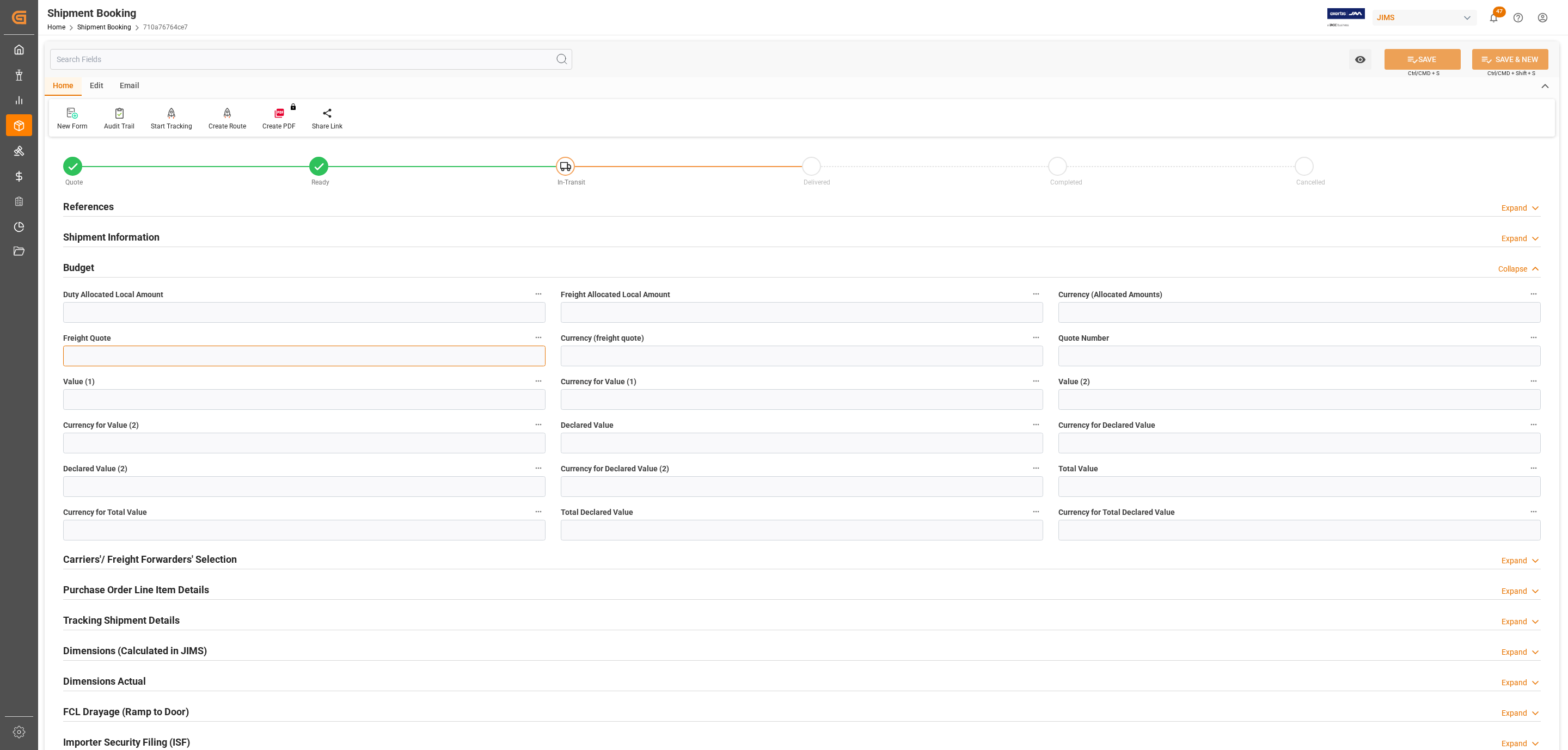
click at [79, 358] on input "text" at bounding box center [304, 355] width 482 height 20
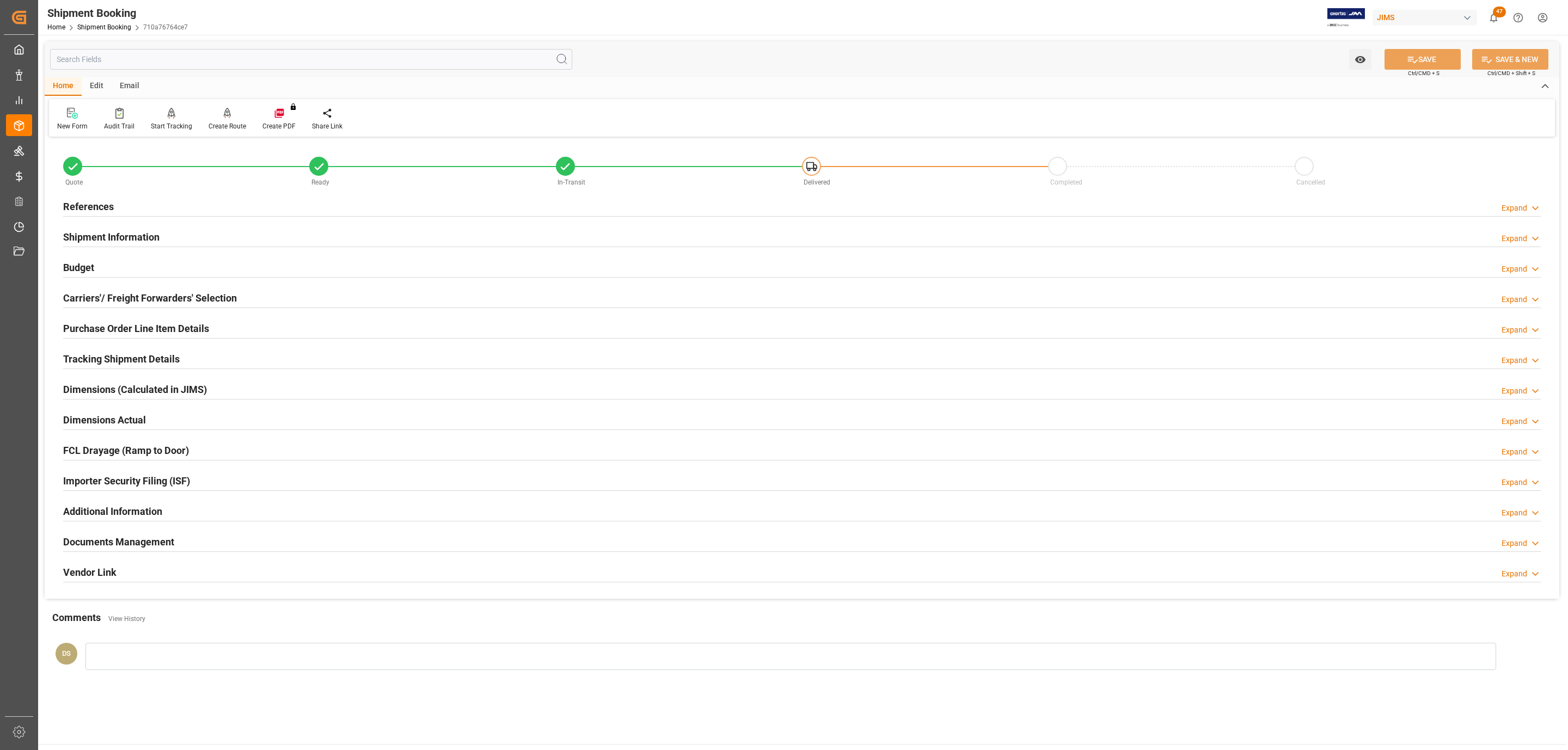
click at [95, 266] on div "Budget Expand" at bounding box center [802, 266] width 1477 height 20
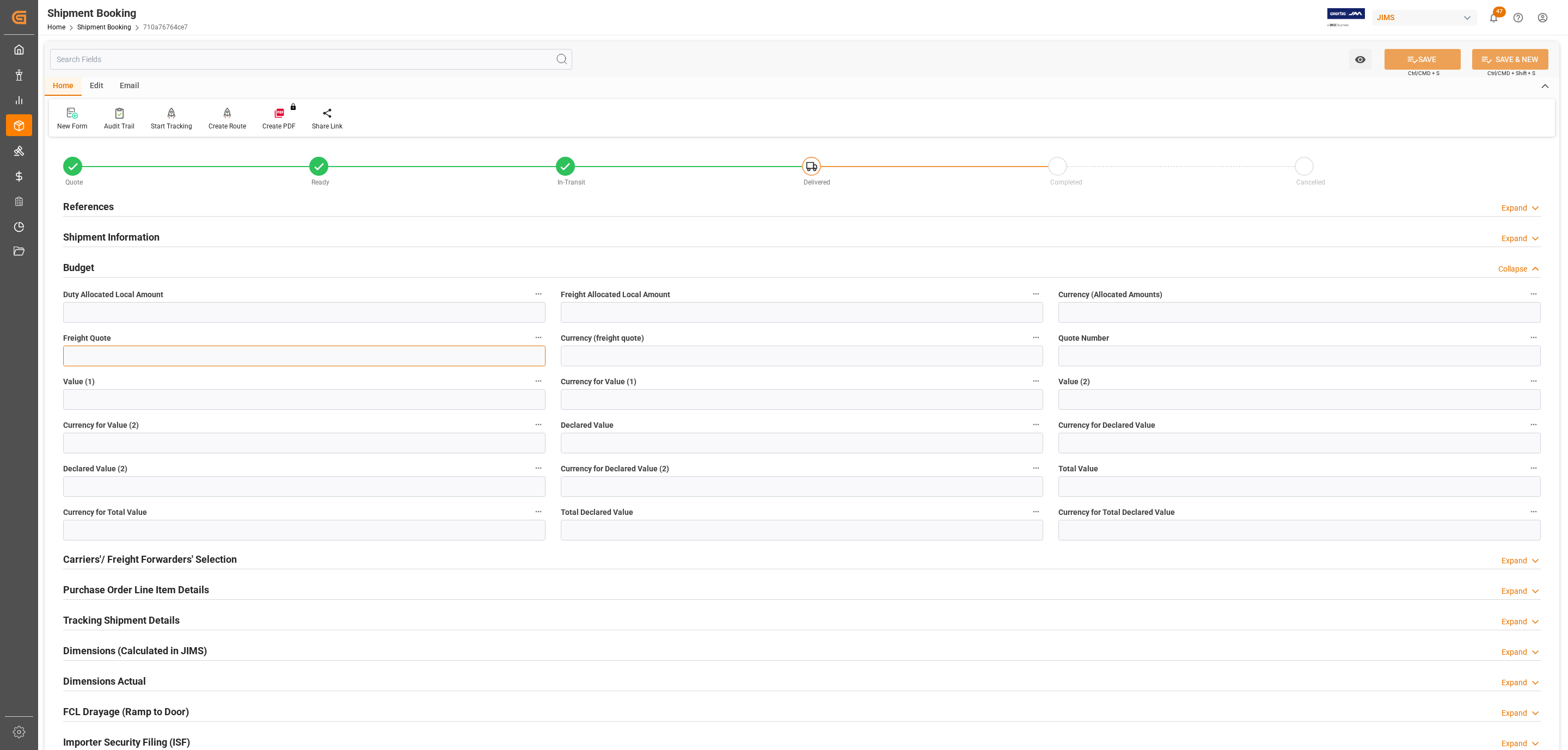
click at [101, 360] on input "text" at bounding box center [304, 355] width 482 height 20
type input "130"
type input "usd"
click at [1422, 59] on button "SAVE" at bounding box center [1422, 59] width 76 height 20
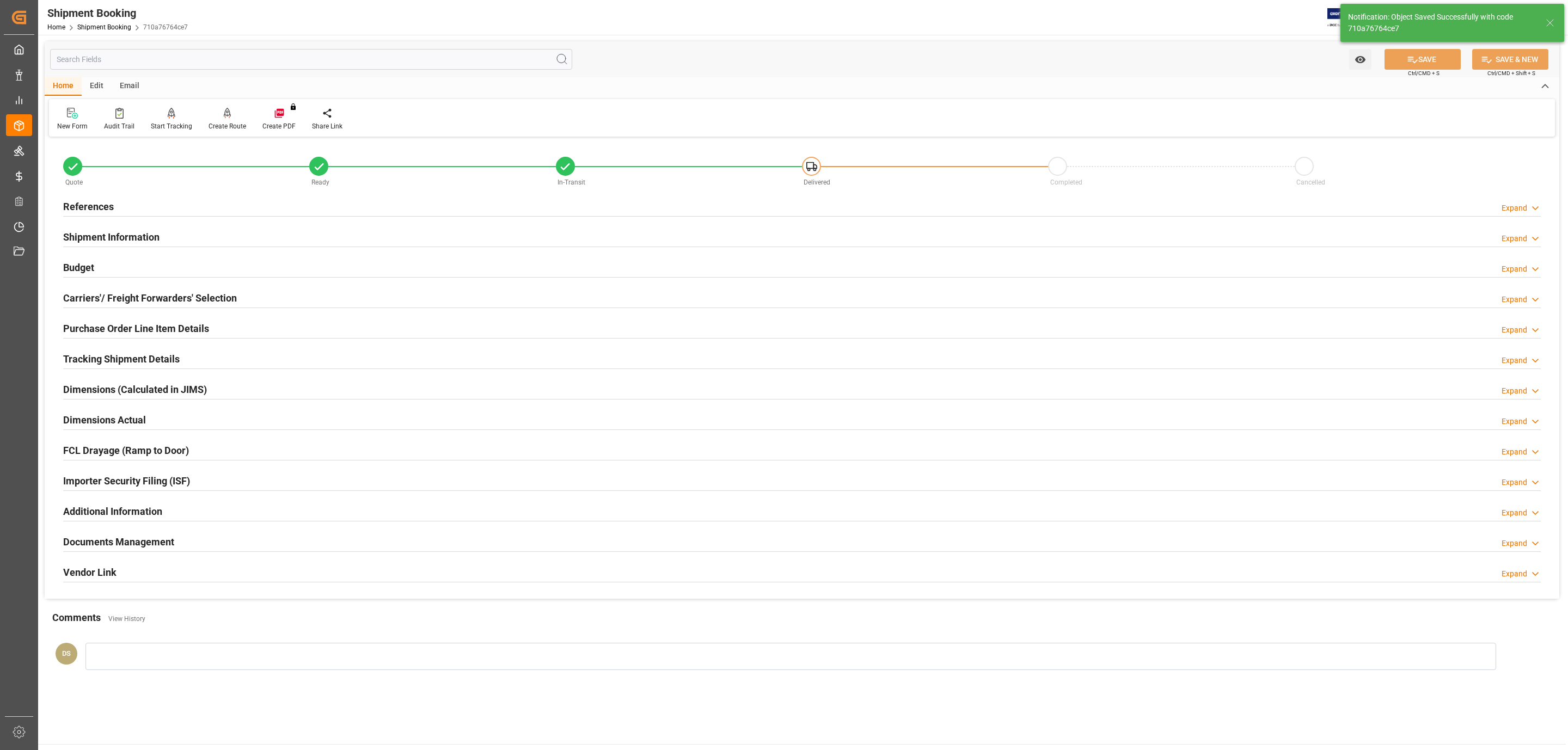
click at [93, 289] on div "Carriers'/ Freight Forwarders' Selection" at bounding box center [150, 296] width 174 height 20
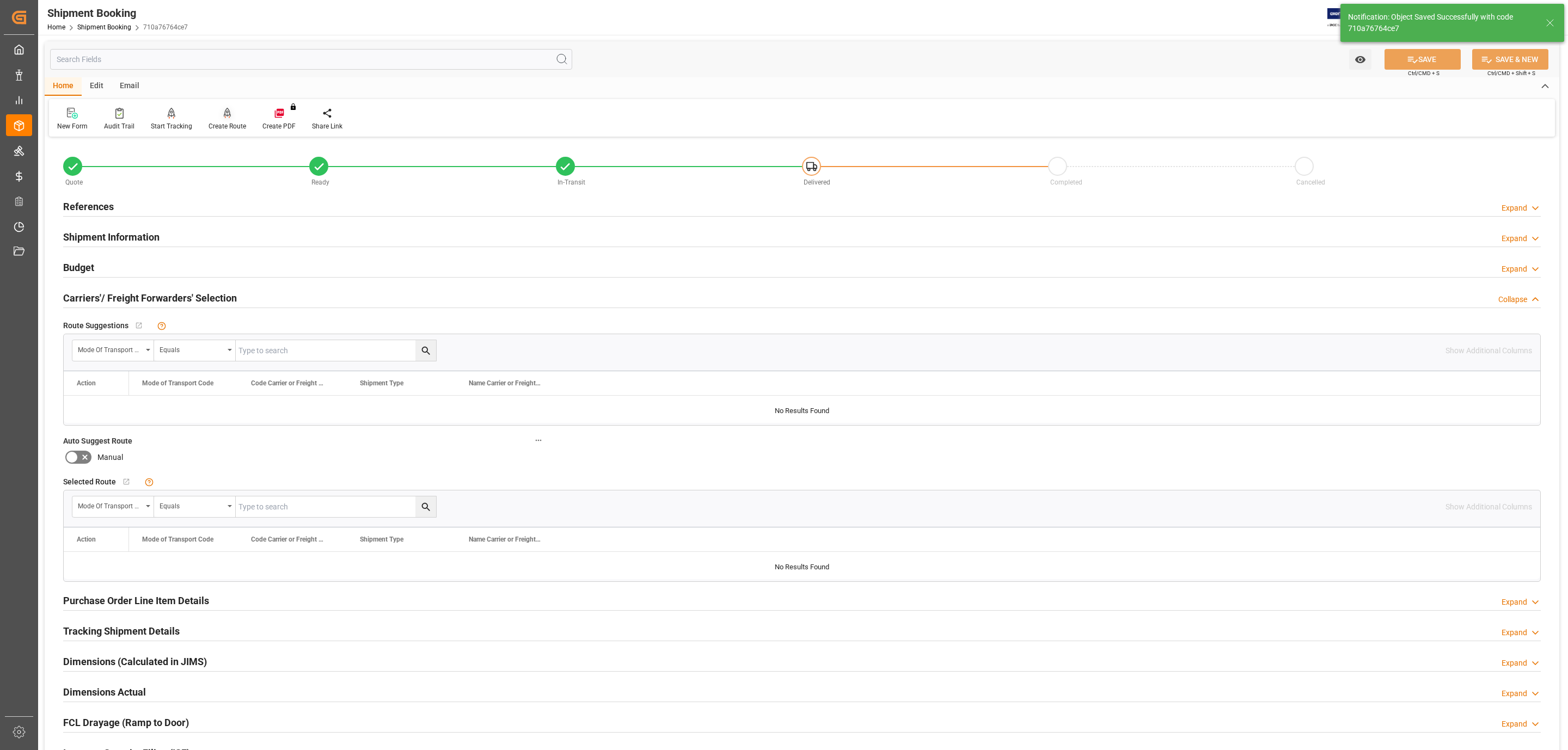
click at [229, 108] on div at bounding box center [227, 113] width 38 height 11
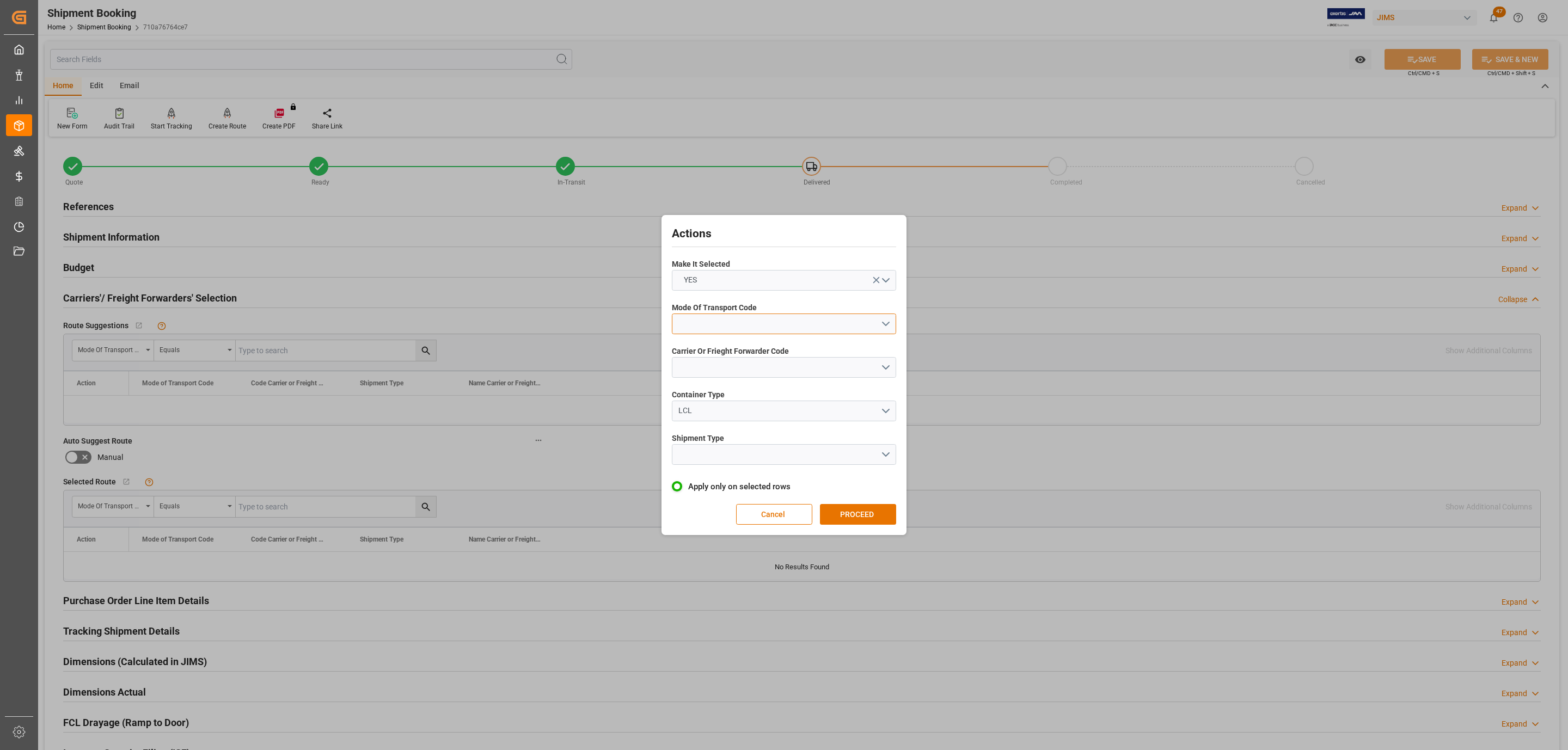
click at [751, 321] on button "open menu" at bounding box center [784, 323] width 224 height 20
click at [753, 345] on div "2- COURIER AIR" at bounding box center [783, 349] width 223 height 23
click at [753, 345] on span "Carrier Or Frieght Forwarder Code" at bounding box center [730, 351] width 117 height 11
click at [758, 371] on button "open menu" at bounding box center [784, 367] width 224 height 20
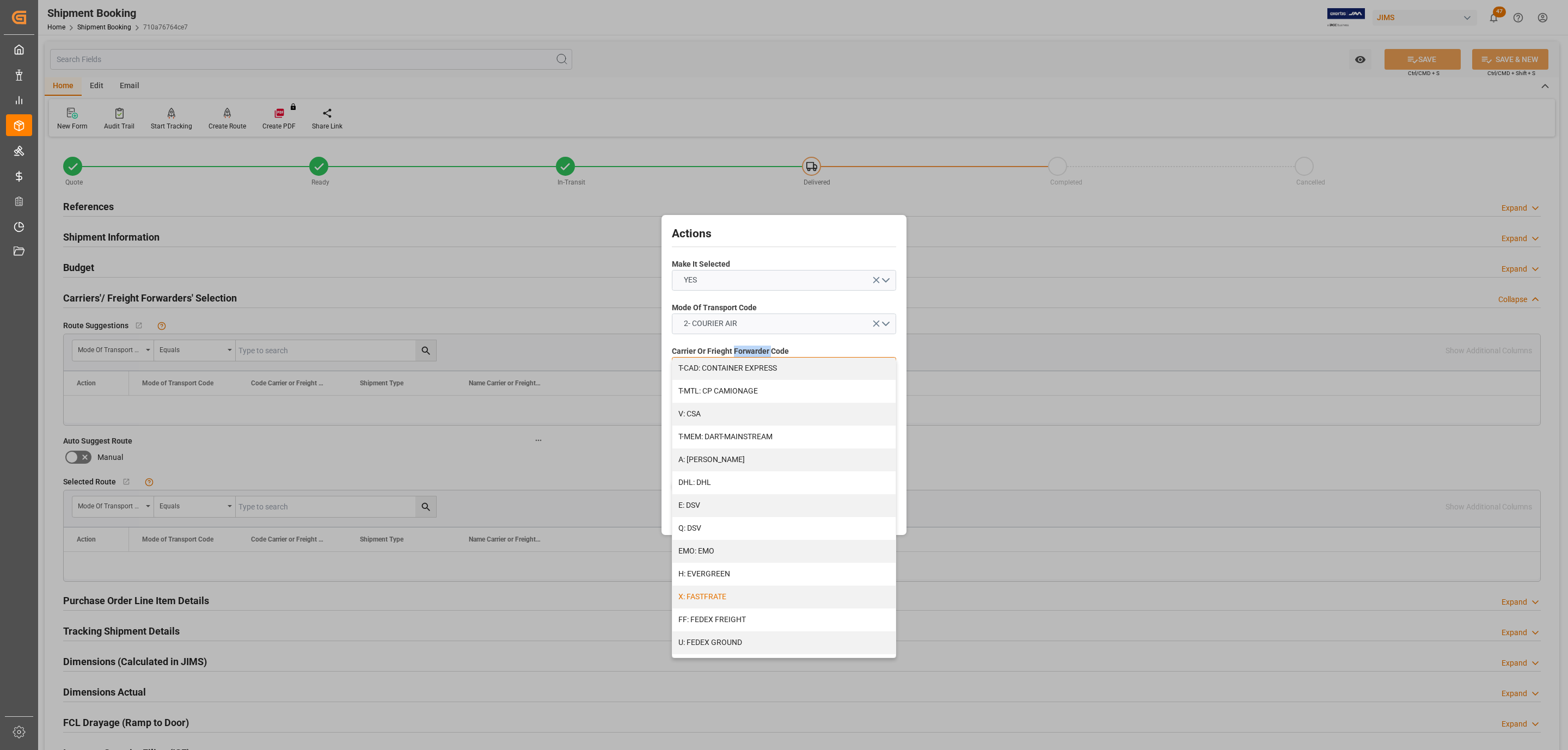
scroll to position [163, 0]
click at [763, 567] on div "J: FEDEX INTERNATIONAL ECONOMY" at bounding box center [783, 572] width 223 height 23
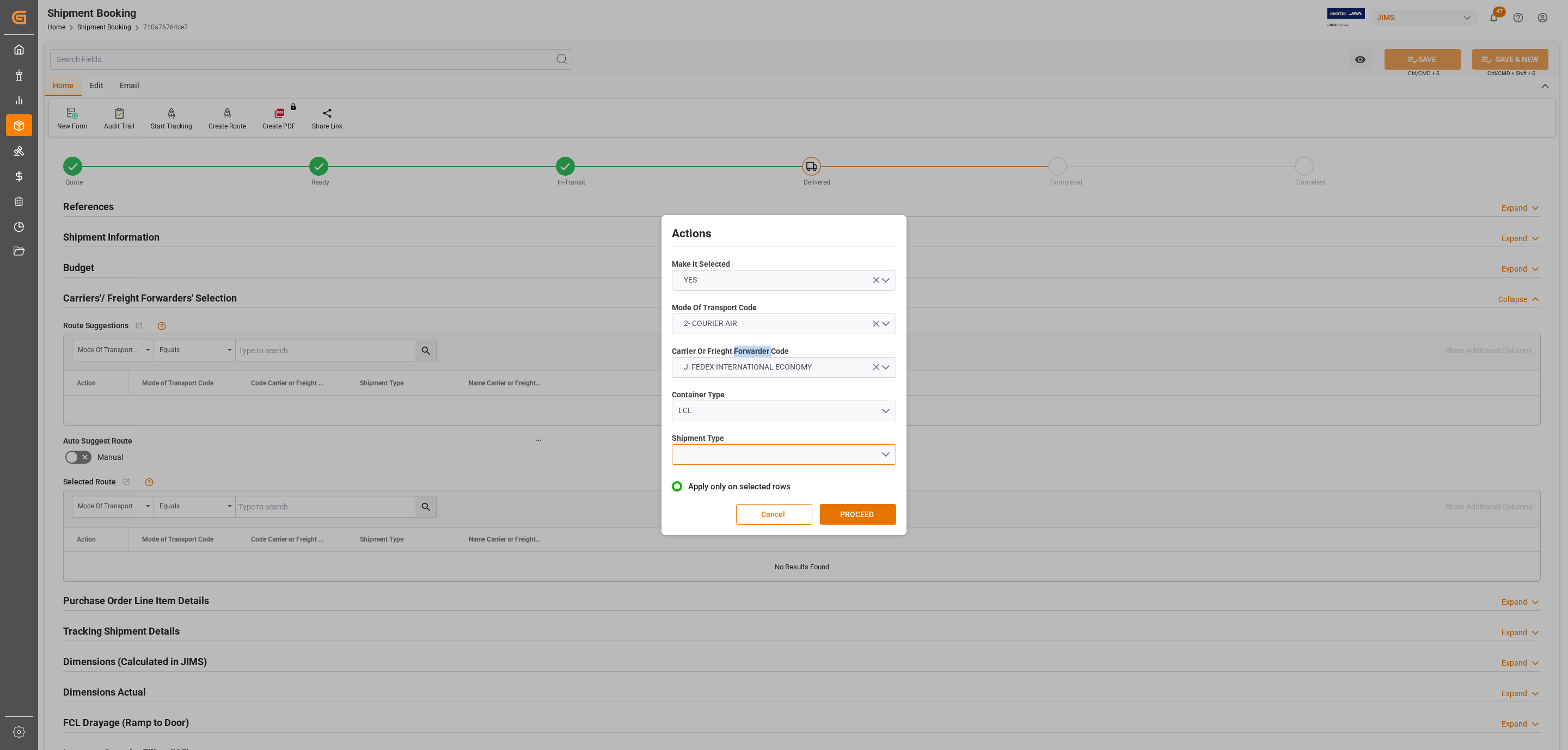
click at [714, 448] on button "open menu" at bounding box center [784, 454] width 224 height 20
click at [717, 456] on div "LTL" at bounding box center [783, 457] width 223 height 23
click at [851, 501] on div "Actions Make It Selected YES Mode Of Transport Code 2- COURIER AIR Carrier Or F…" at bounding box center [784, 375] width 240 height 315
click at [857, 506] on button "PROCEED" at bounding box center [858, 514] width 76 height 20
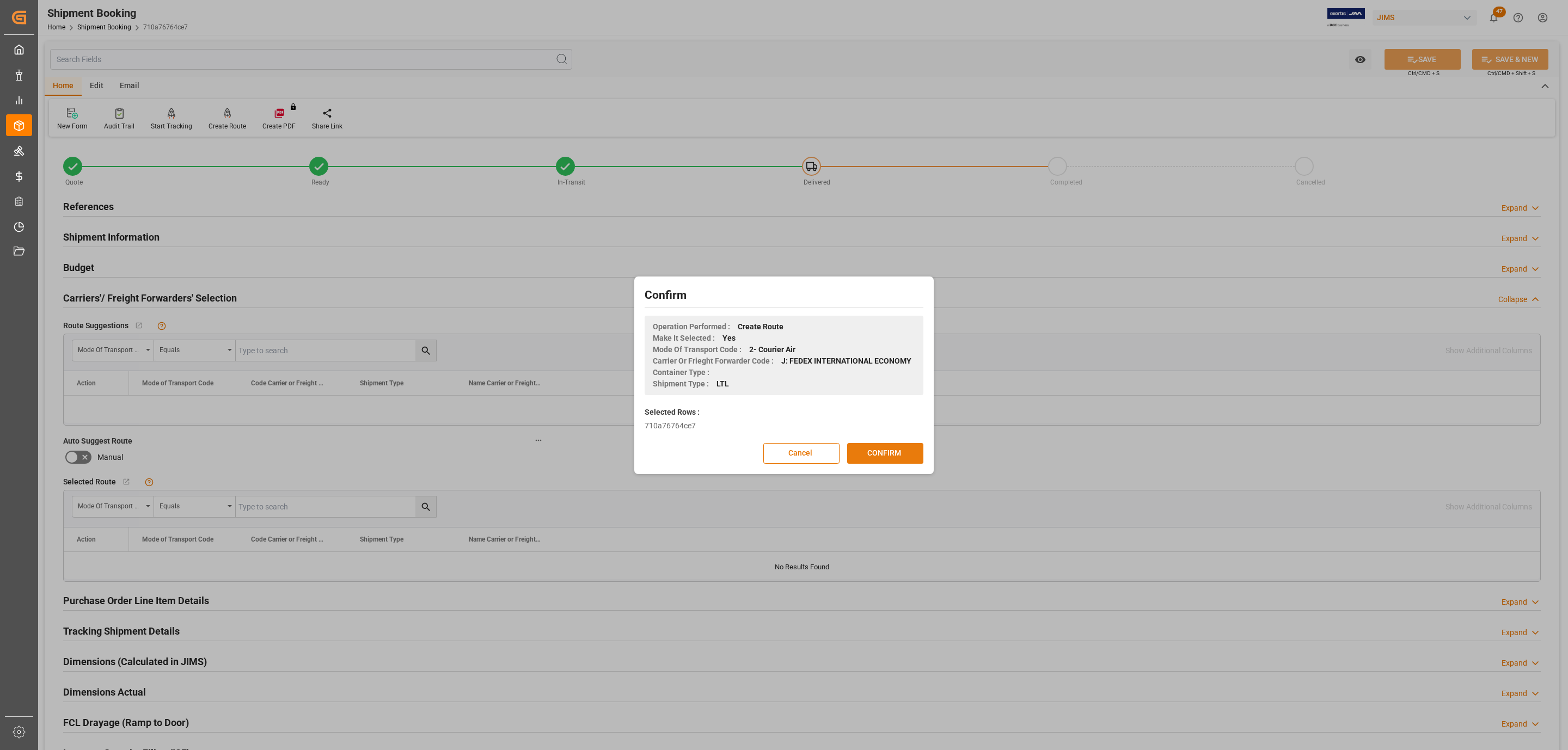
click at [872, 452] on button "CONFIRM" at bounding box center [885, 453] width 76 height 20
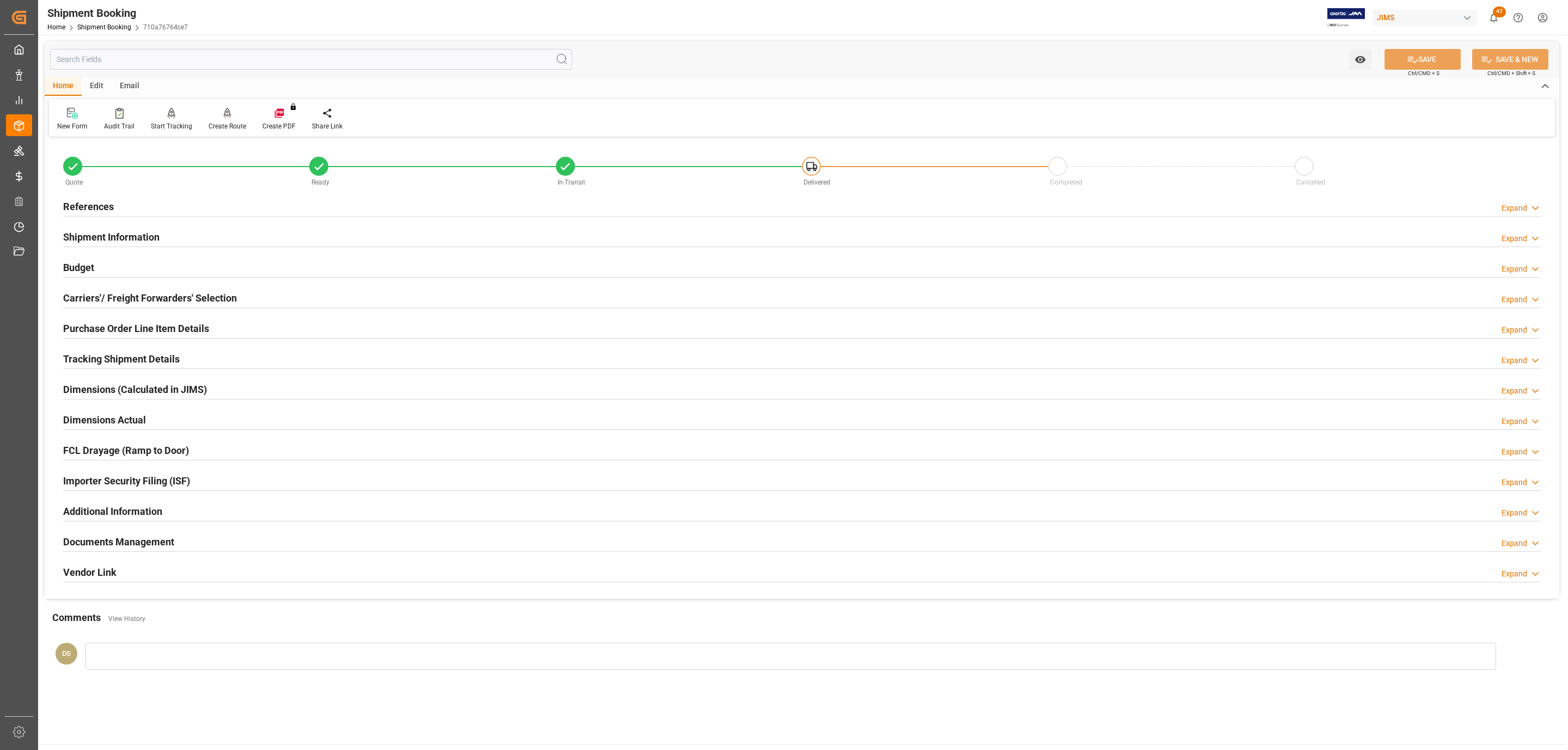
click at [115, 270] on div "Budget Expand" at bounding box center [802, 266] width 1477 height 20
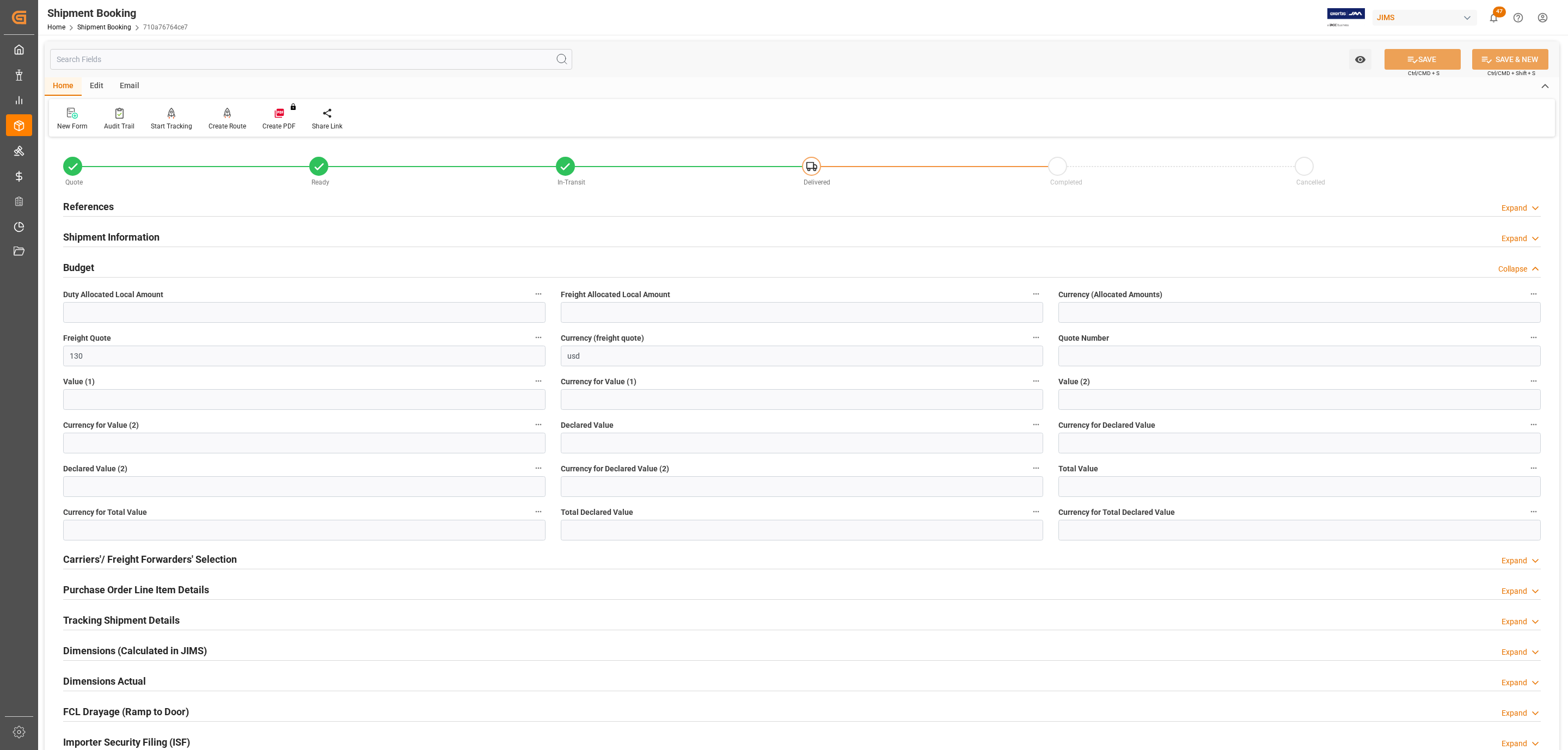
click at [118, 264] on div "Budget Collapse" at bounding box center [802, 266] width 1477 height 20
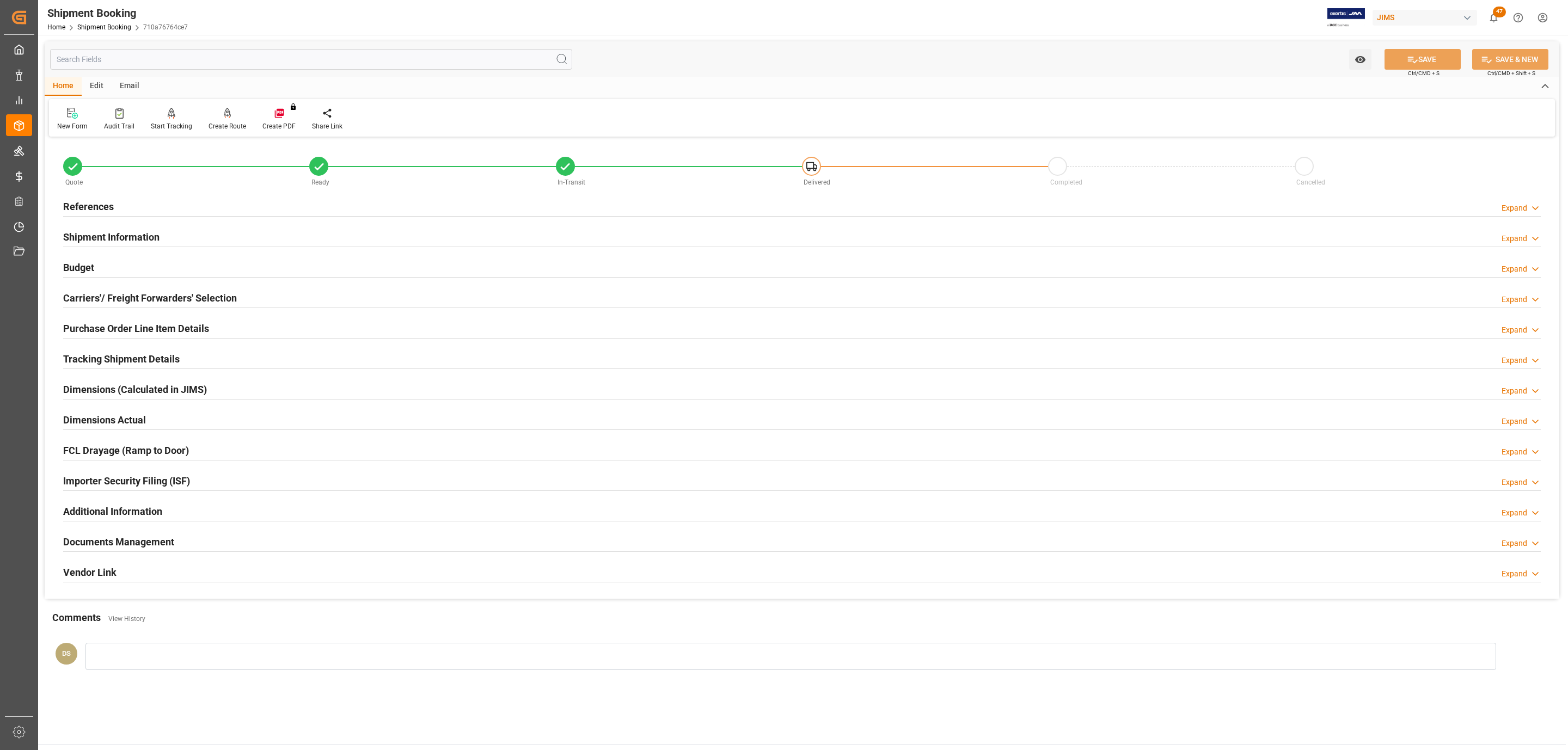
click at [115, 219] on div "References Expand" at bounding box center [802, 206] width 1493 height 31
click at [123, 199] on div "References Expand" at bounding box center [802, 205] width 1477 height 20
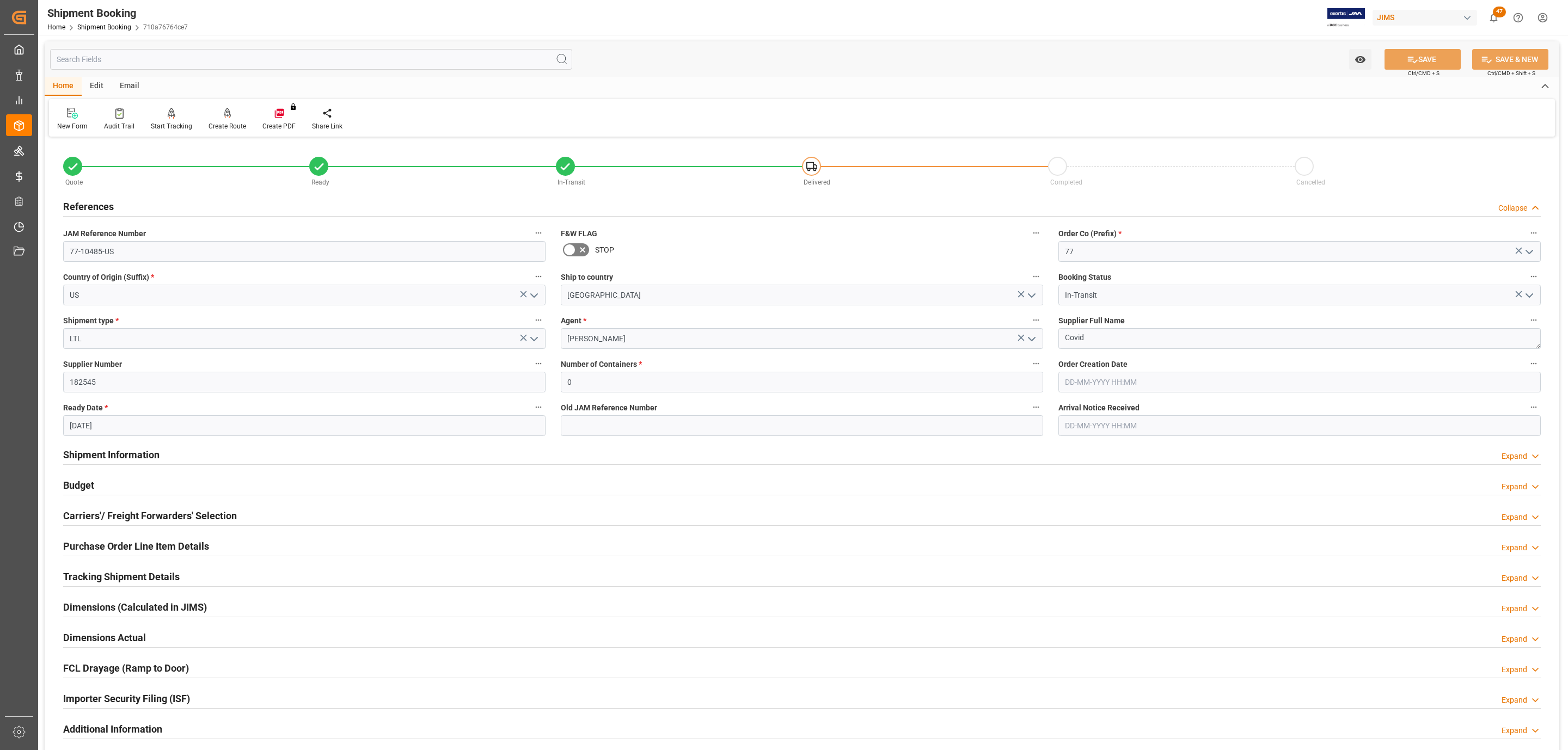
click at [123, 199] on div "References Collapse" at bounding box center [802, 205] width 1477 height 20
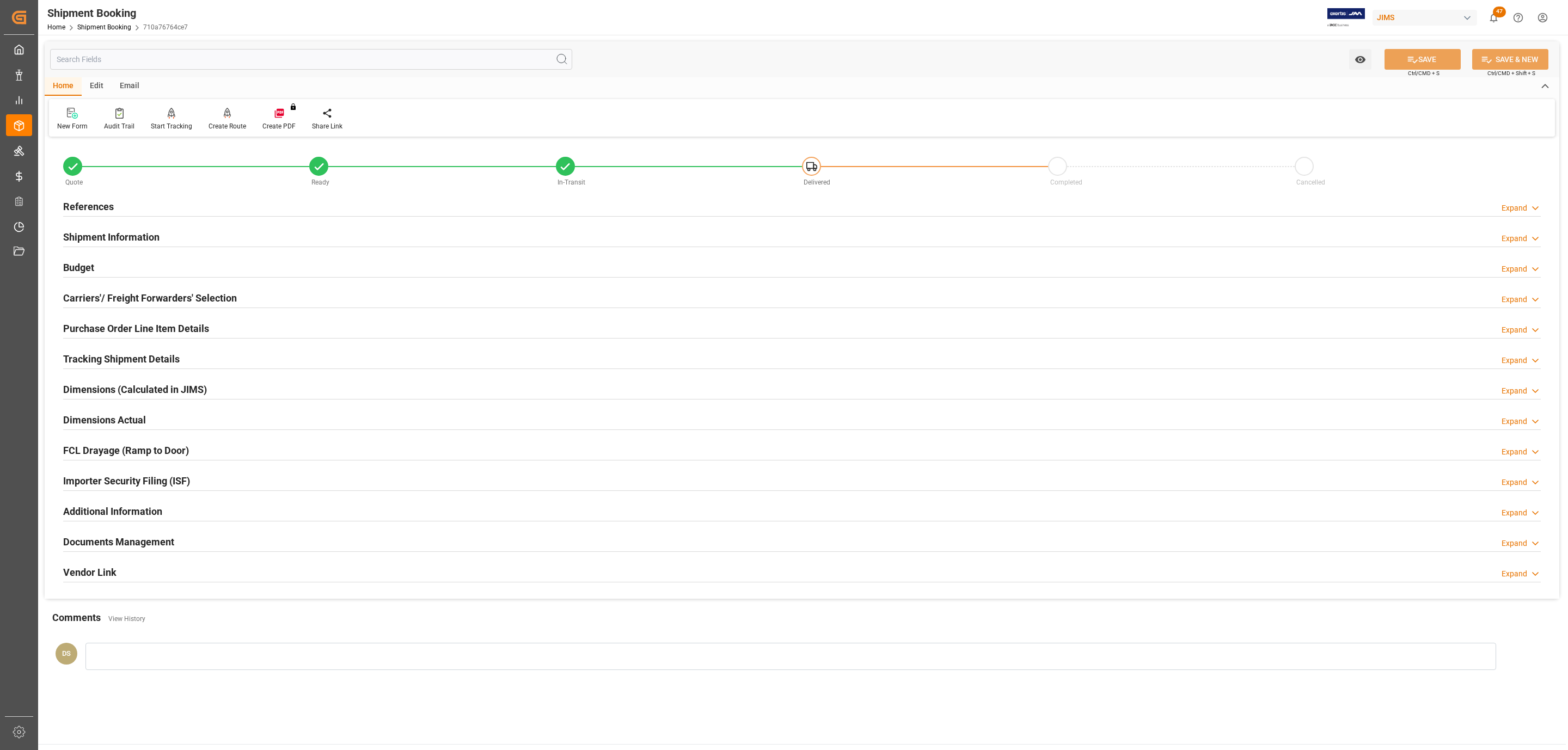
click at [101, 353] on h2 "Tracking Shipment Details" at bounding box center [122, 359] width 116 height 15
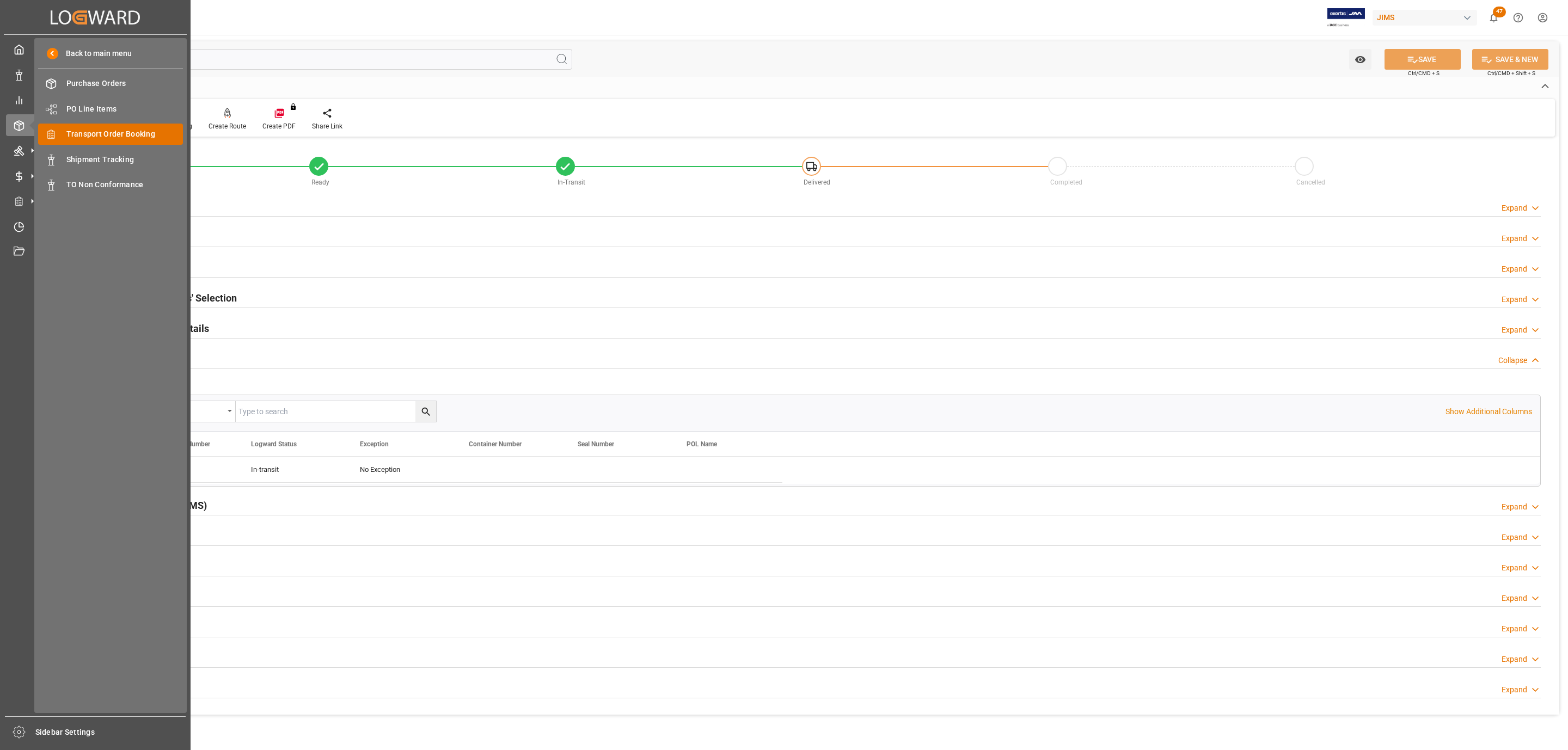
click at [126, 131] on span "Transport Order Booking" at bounding box center [124, 134] width 117 height 11
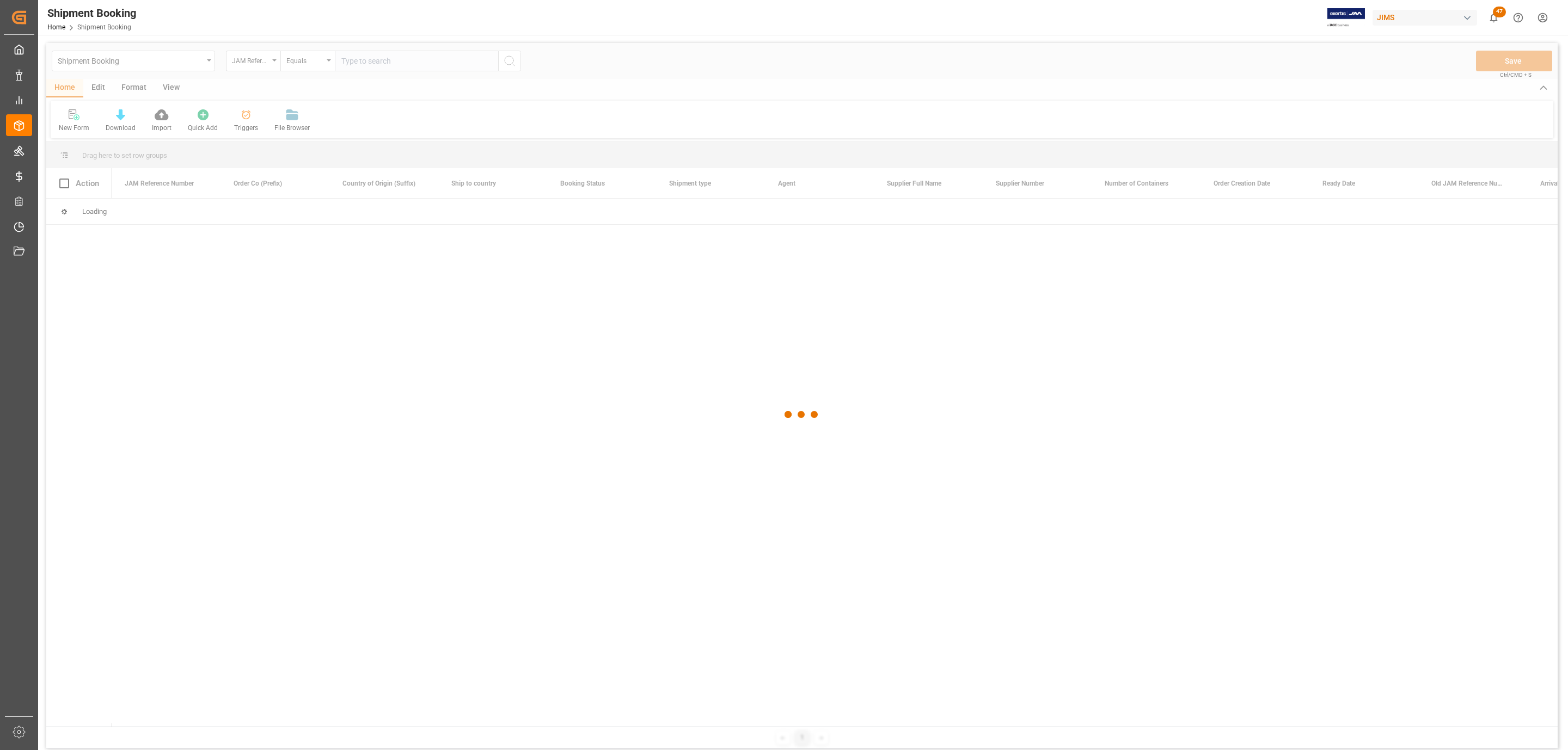
paste input "77-10372-FR"
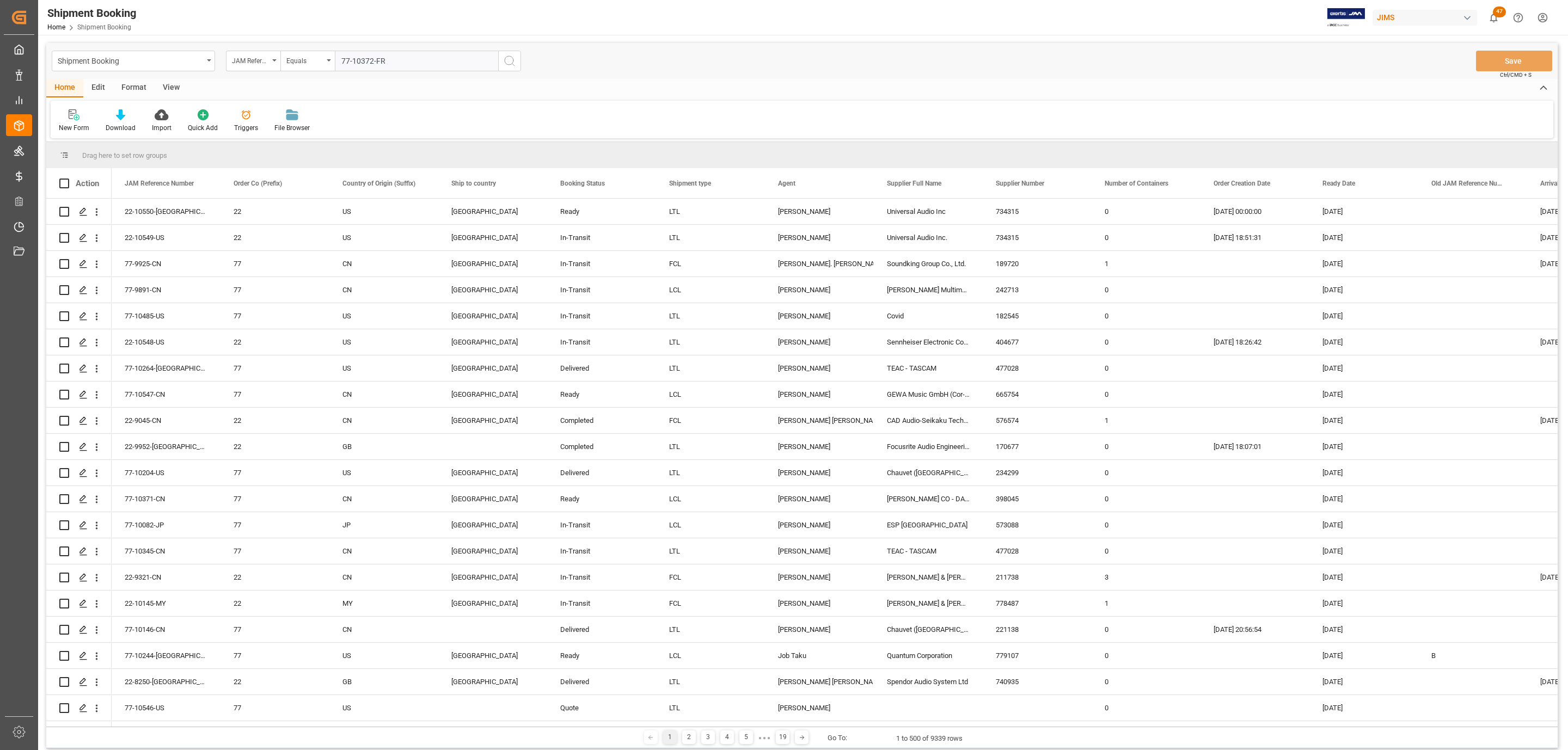
type input "77-10372-FR"
click at [511, 65] on icon "search button" at bounding box center [509, 61] width 13 height 13
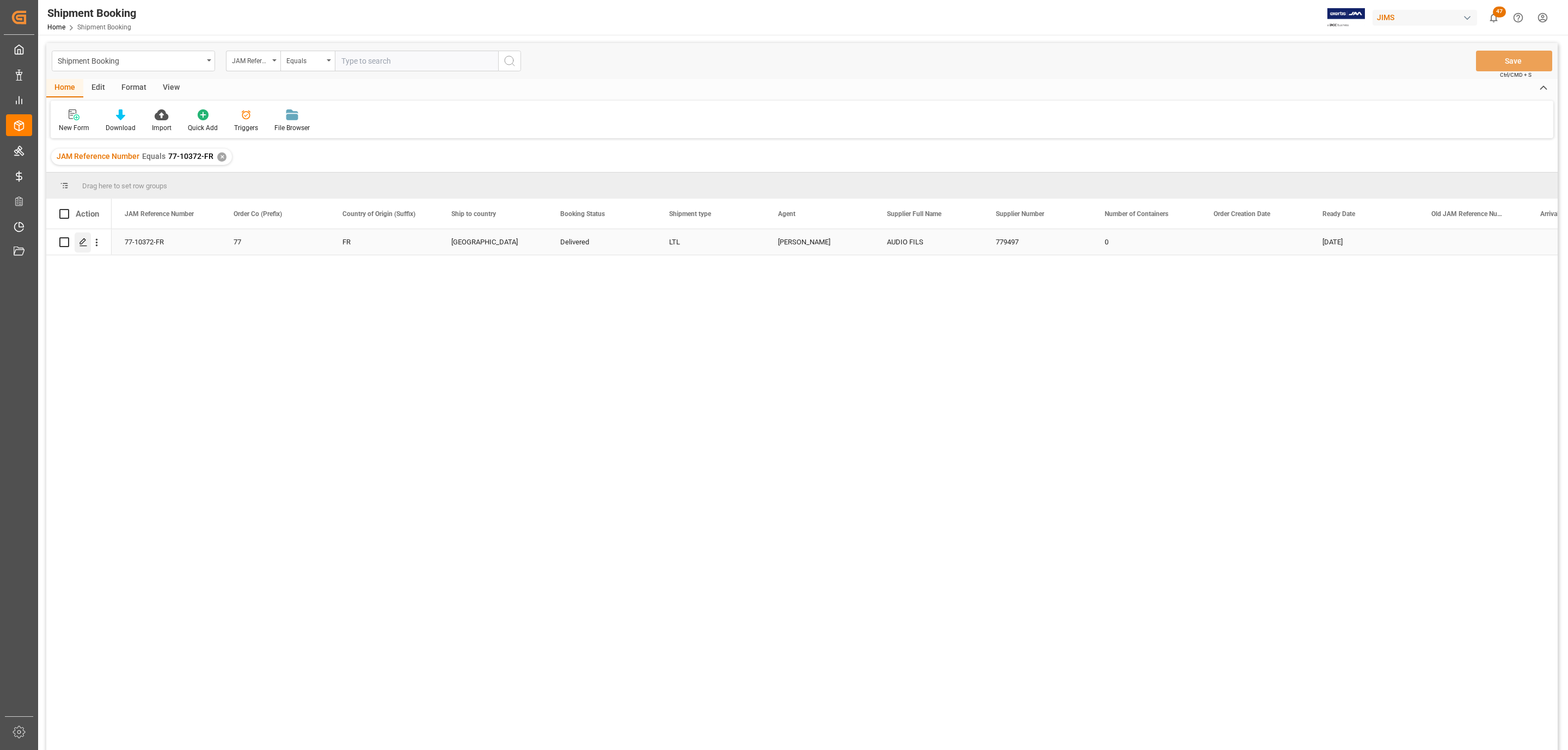
click at [82, 249] on div "Press SPACE to select this row." at bounding box center [83, 242] width 17 height 20
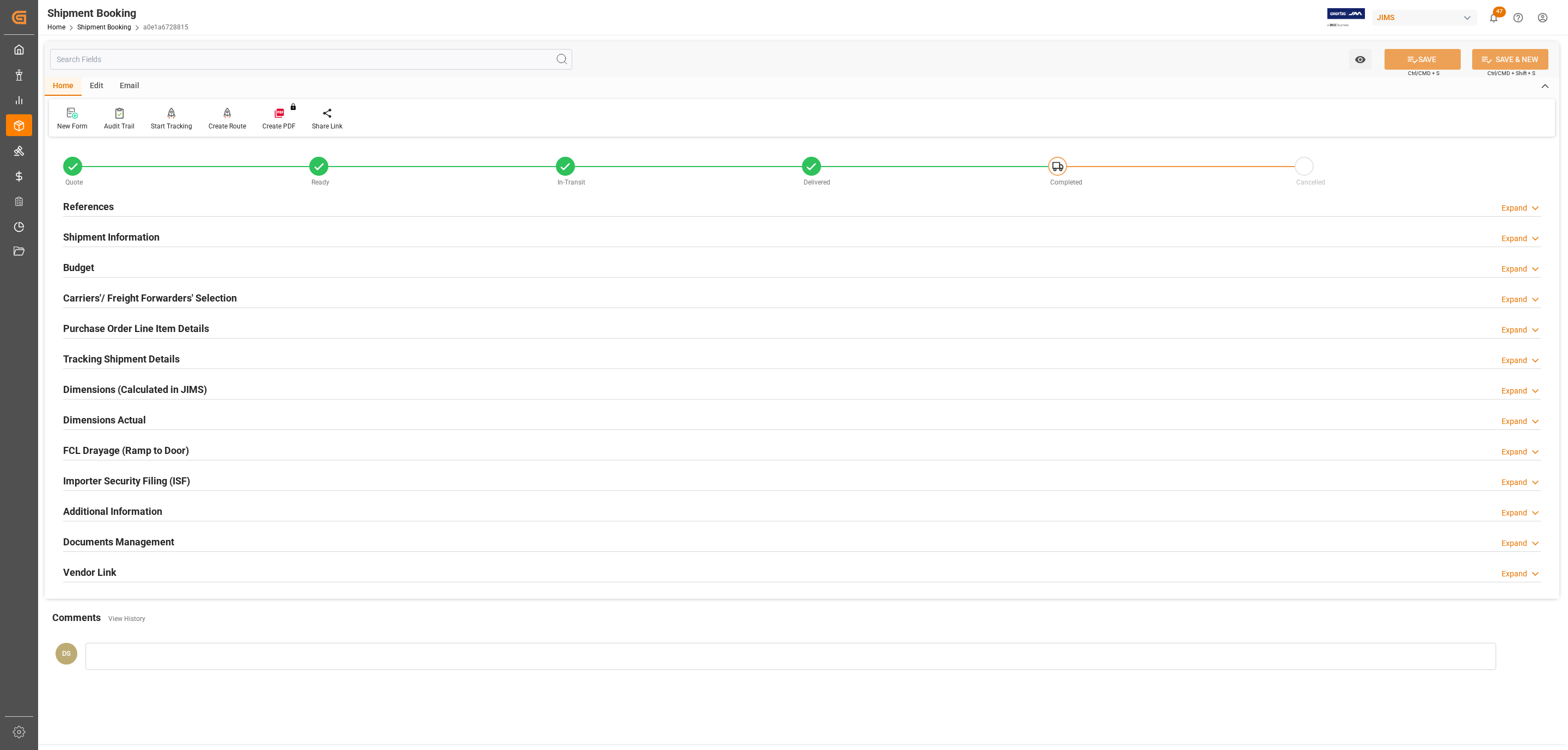
click at [235, 294] on div "Carriers'/ Freight Forwarders' Selection Expand" at bounding box center [802, 296] width 1477 height 20
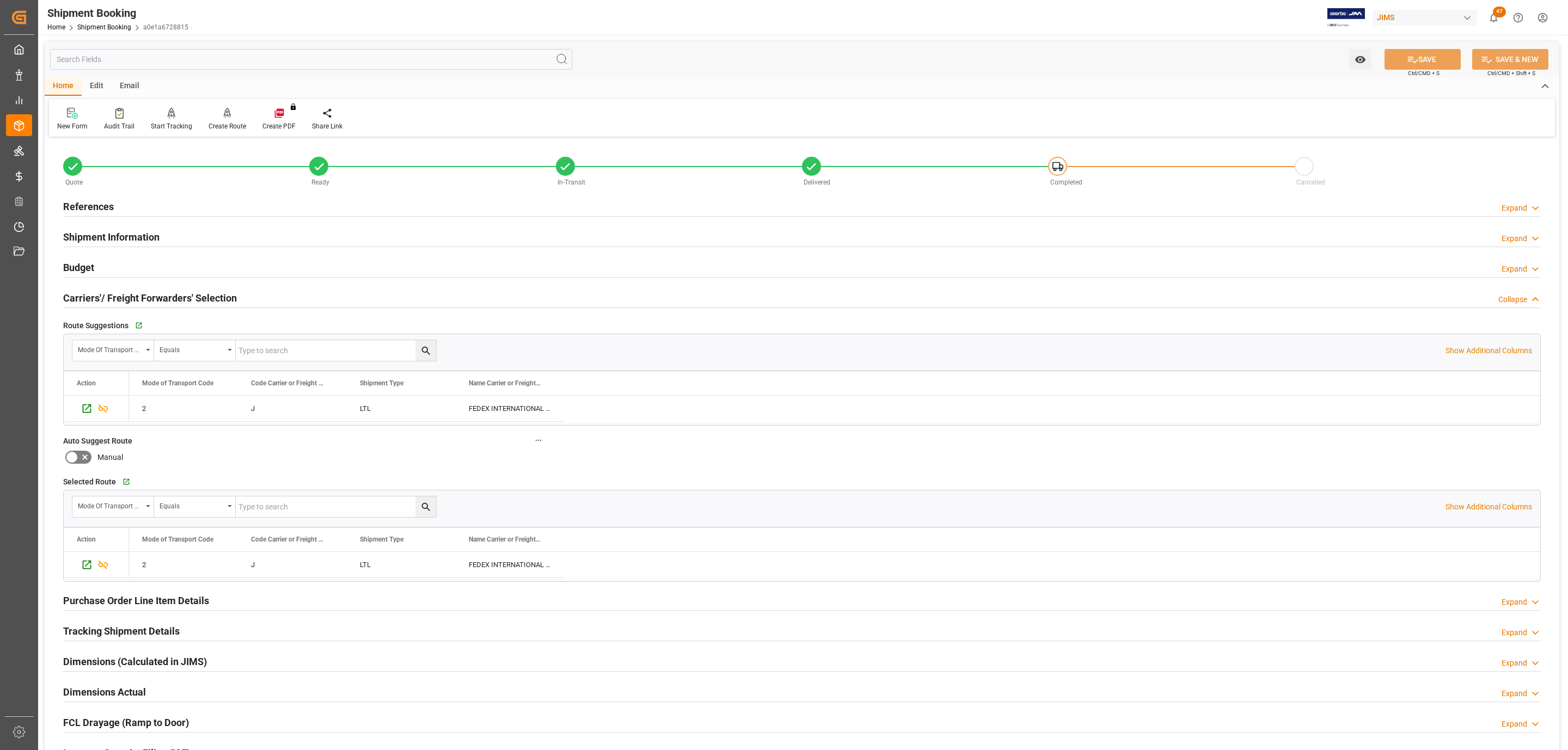
click at [235, 294] on div "Carriers'/ Freight Forwarders' Selection Collapse" at bounding box center [802, 296] width 1477 height 20
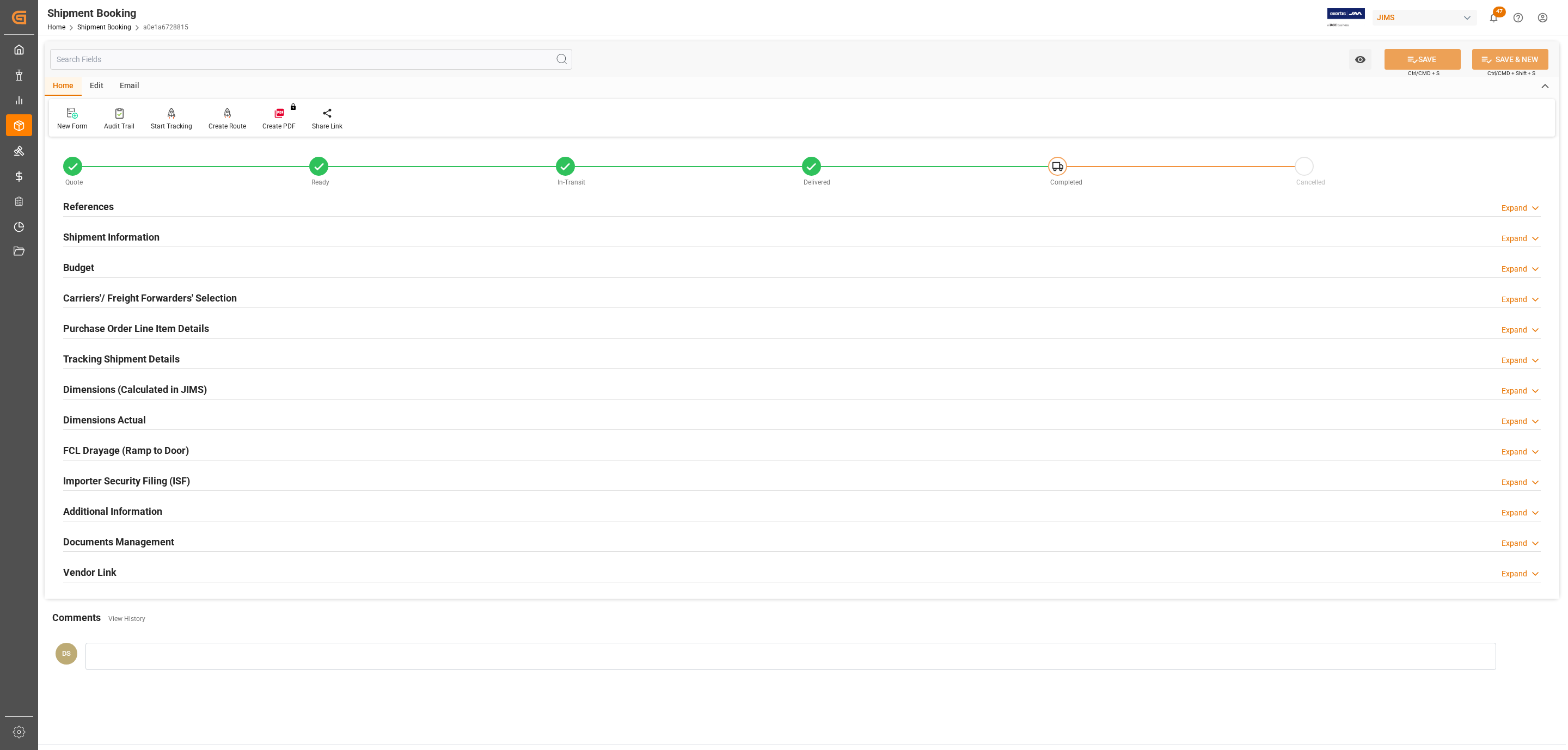
click at [120, 212] on div "References Expand" at bounding box center [802, 205] width 1477 height 20
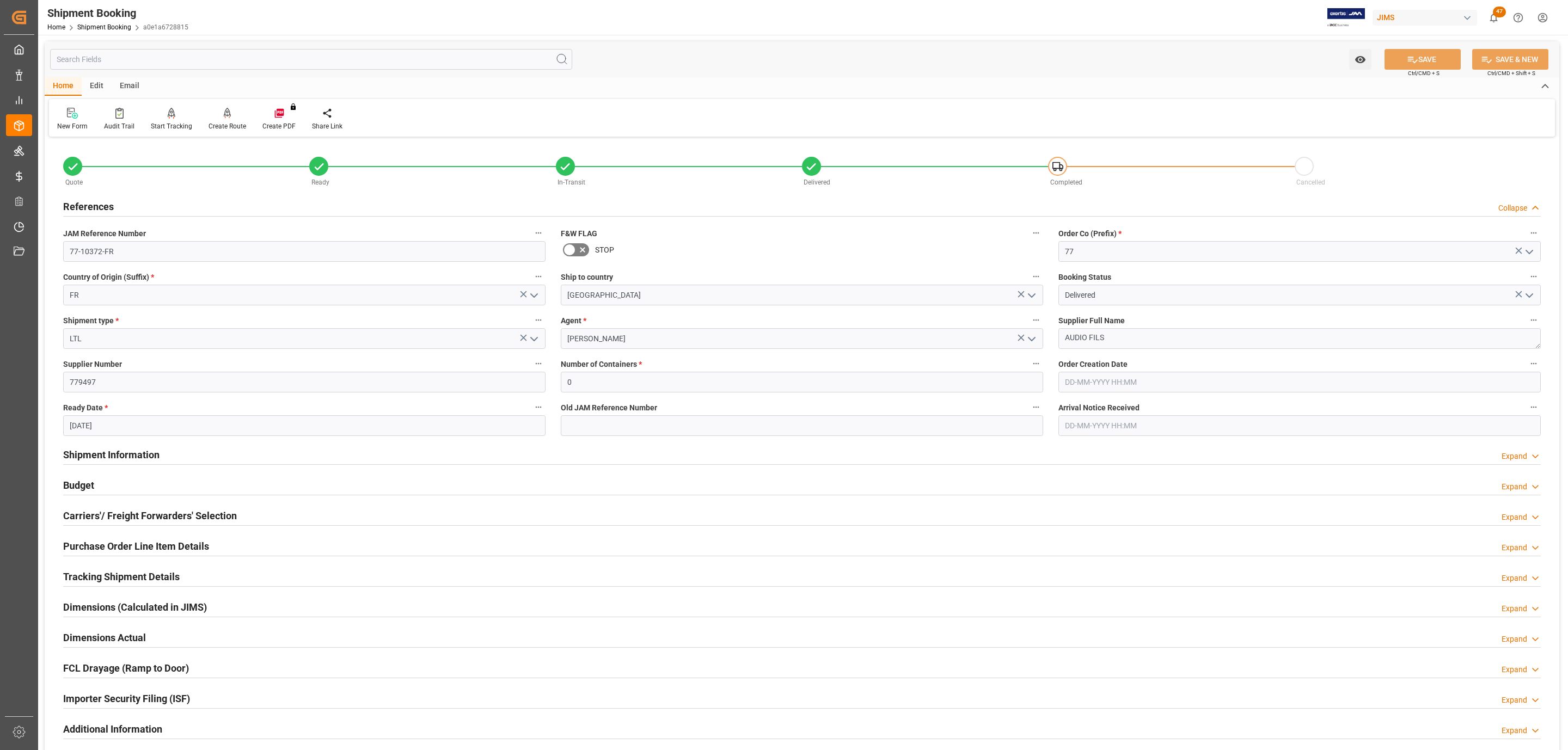
click at [120, 212] on div "References Collapse" at bounding box center [802, 205] width 1477 height 20
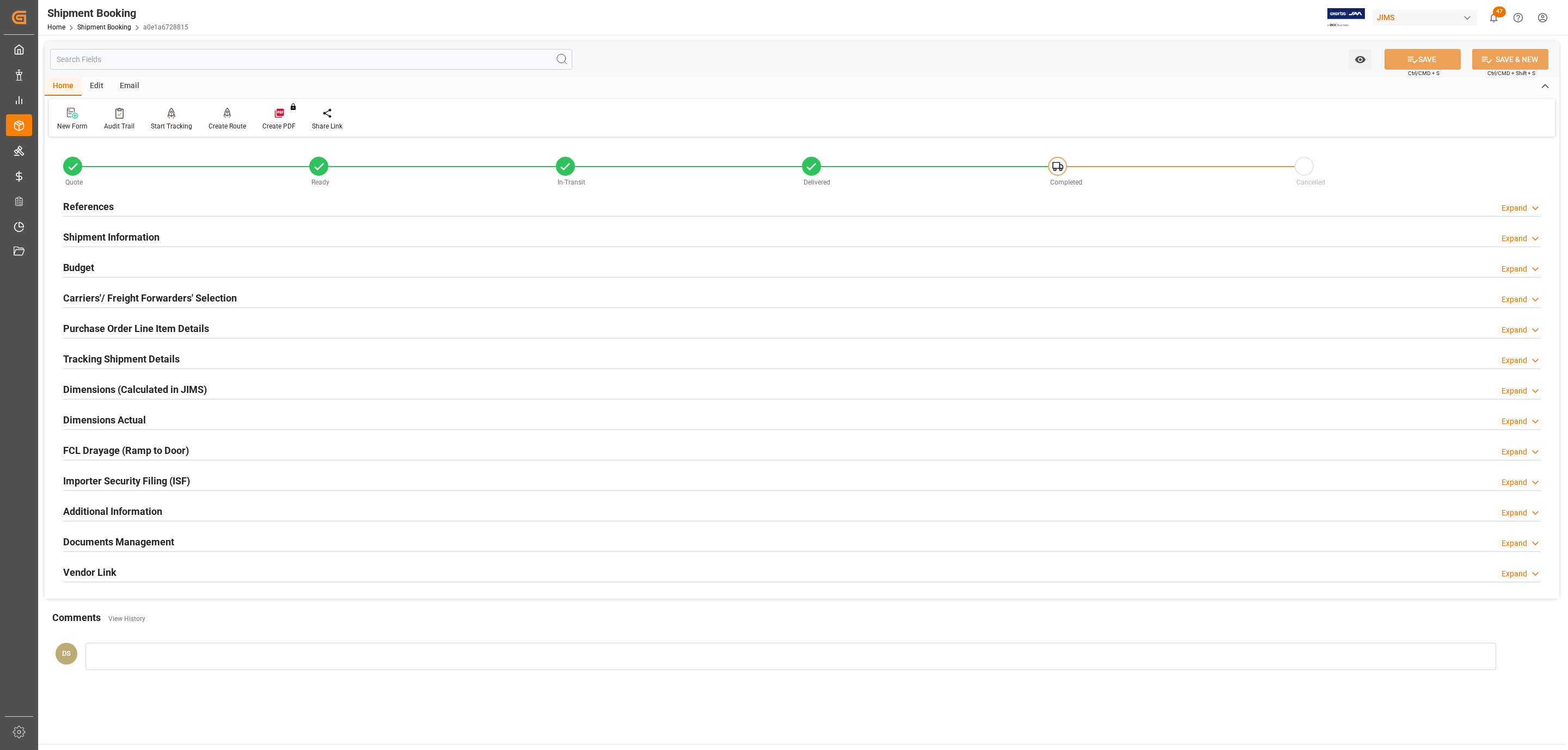
click at [101, 359] on h2 "Tracking Shipment Details" at bounding box center [122, 359] width 116 height 15
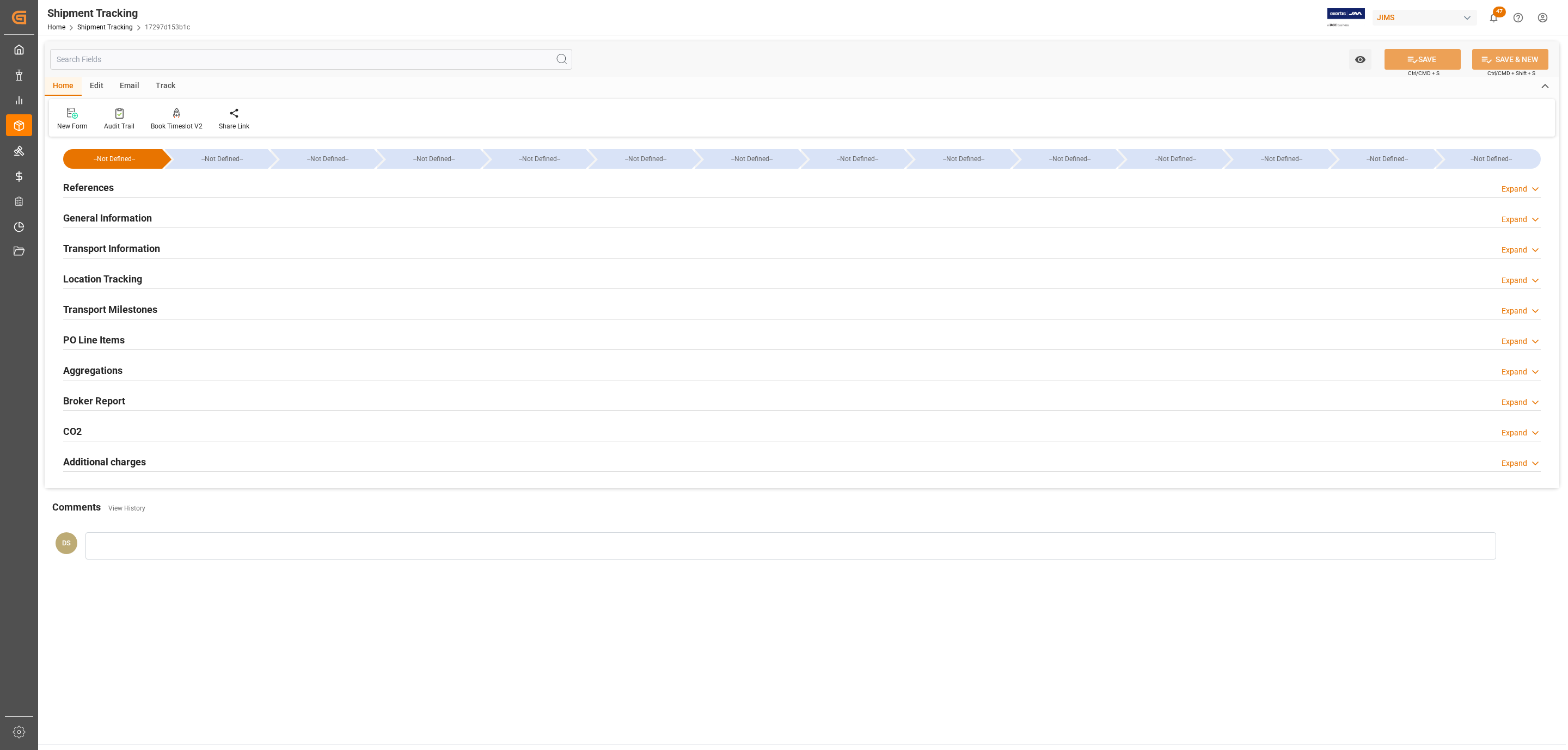
click at [136, 306] on h2 "Transport Milestones" at bounding box center [110, 309] width 94 height 15
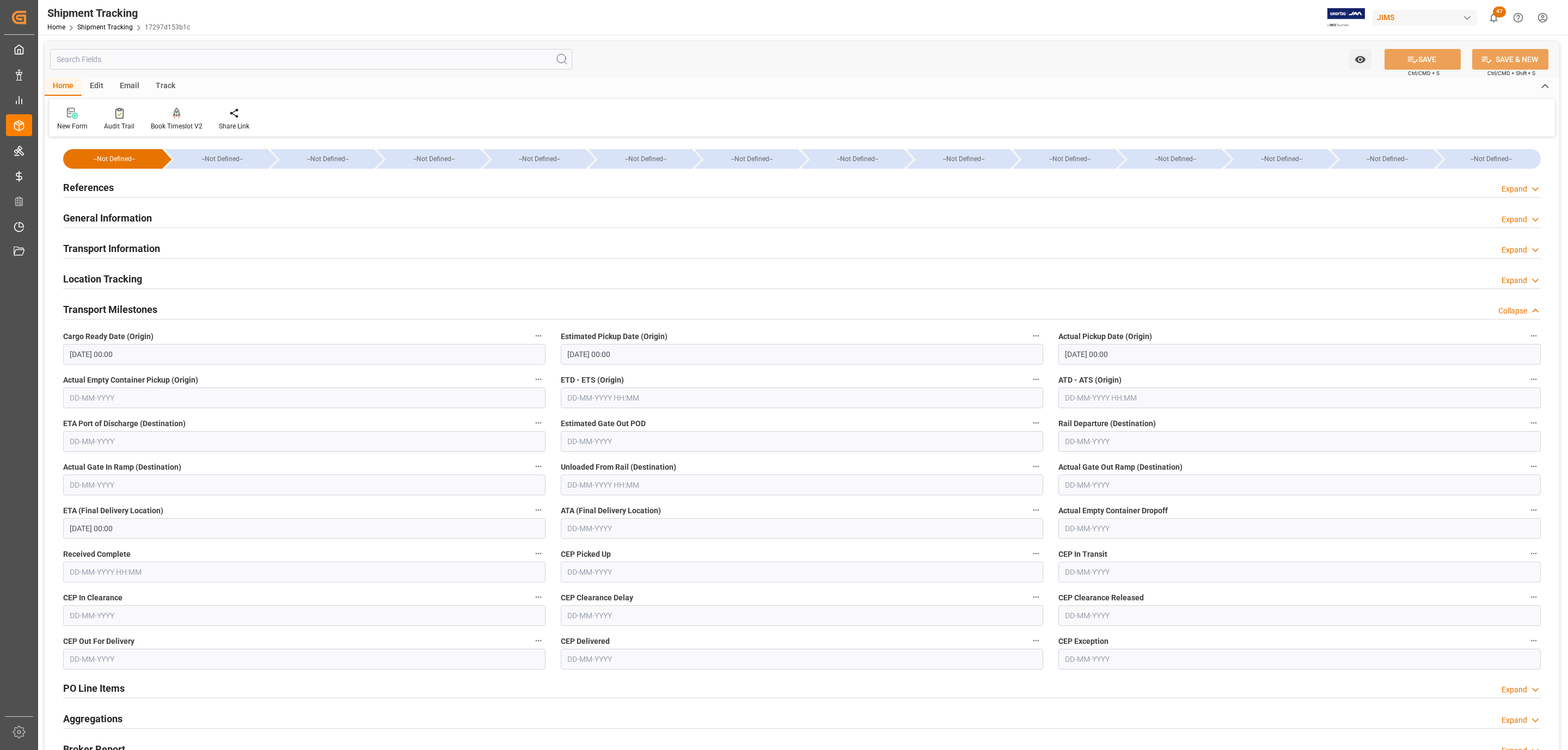
click at [136, 308] on h2 "Transport Milestones" at bounding box center [110, 309] width 94 height 15
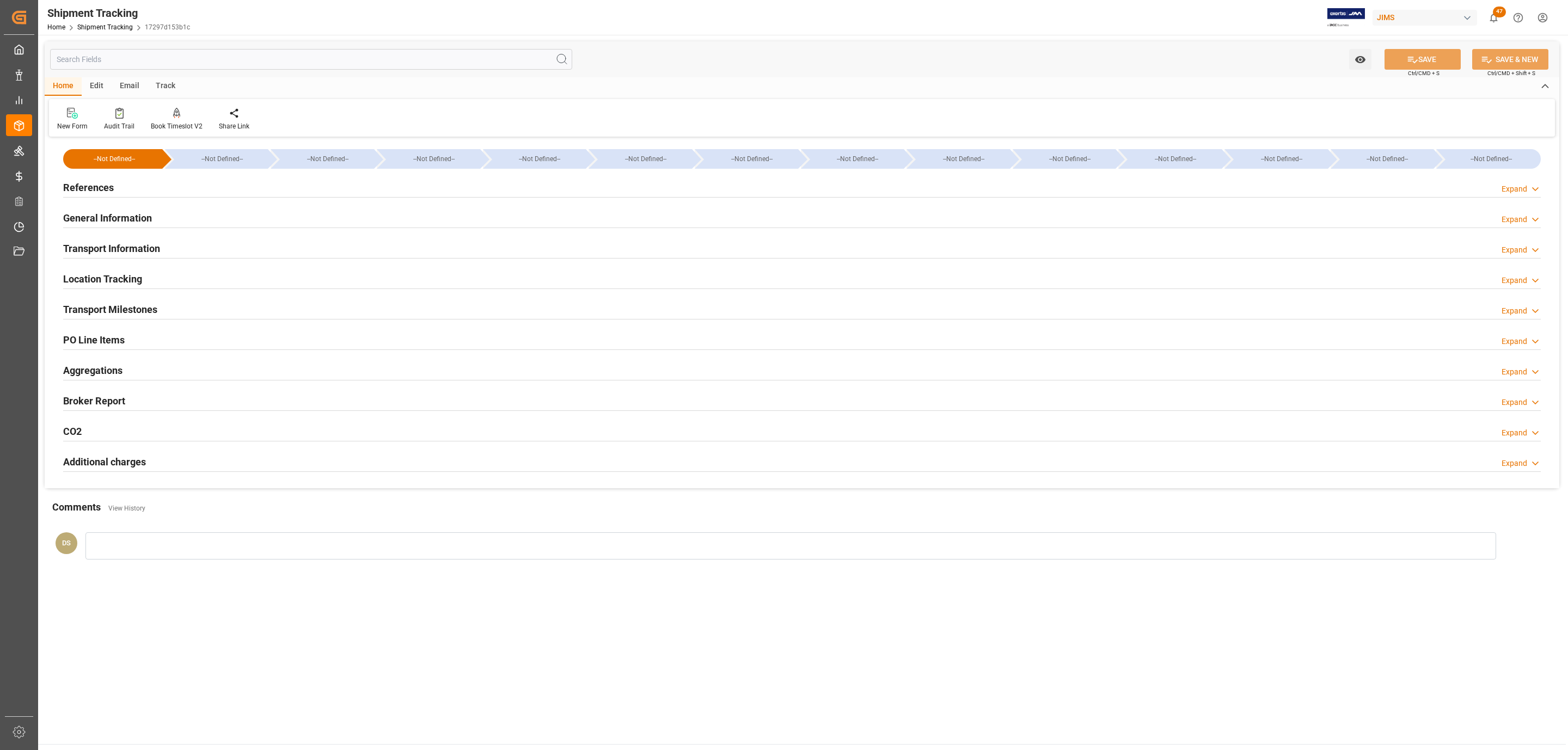
click at [134, 242] on h2 "Transport Information" at bounding box center [112, 248] width 97 height 15
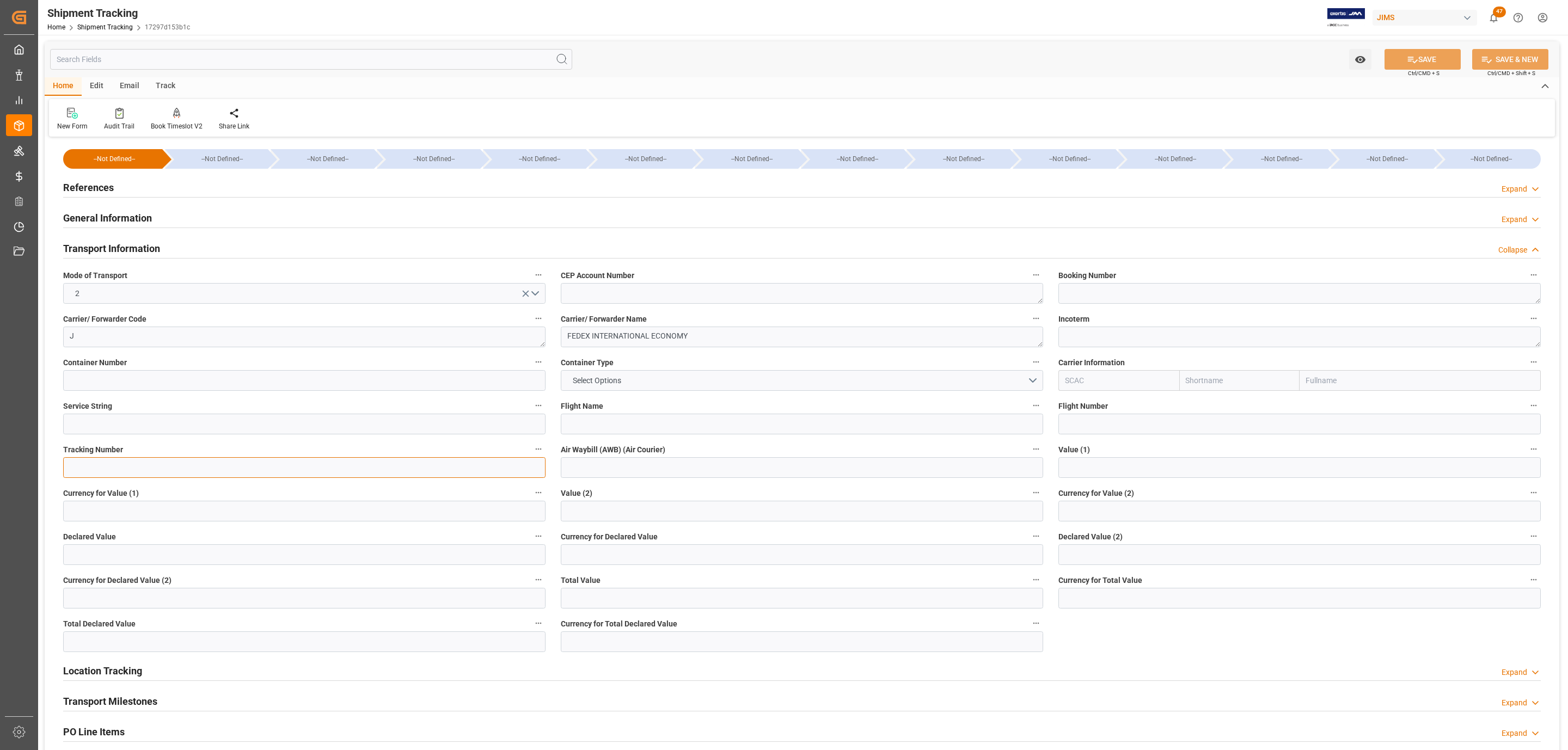
click at [118, 465] on input at bounding box center [304, 467] width 482 height 20
paste input "392032834174"
type input "392032834174"
click at [93, 544] on input "text" at bounding box center [304, 553] width 482 height 20
type input "3300.86"
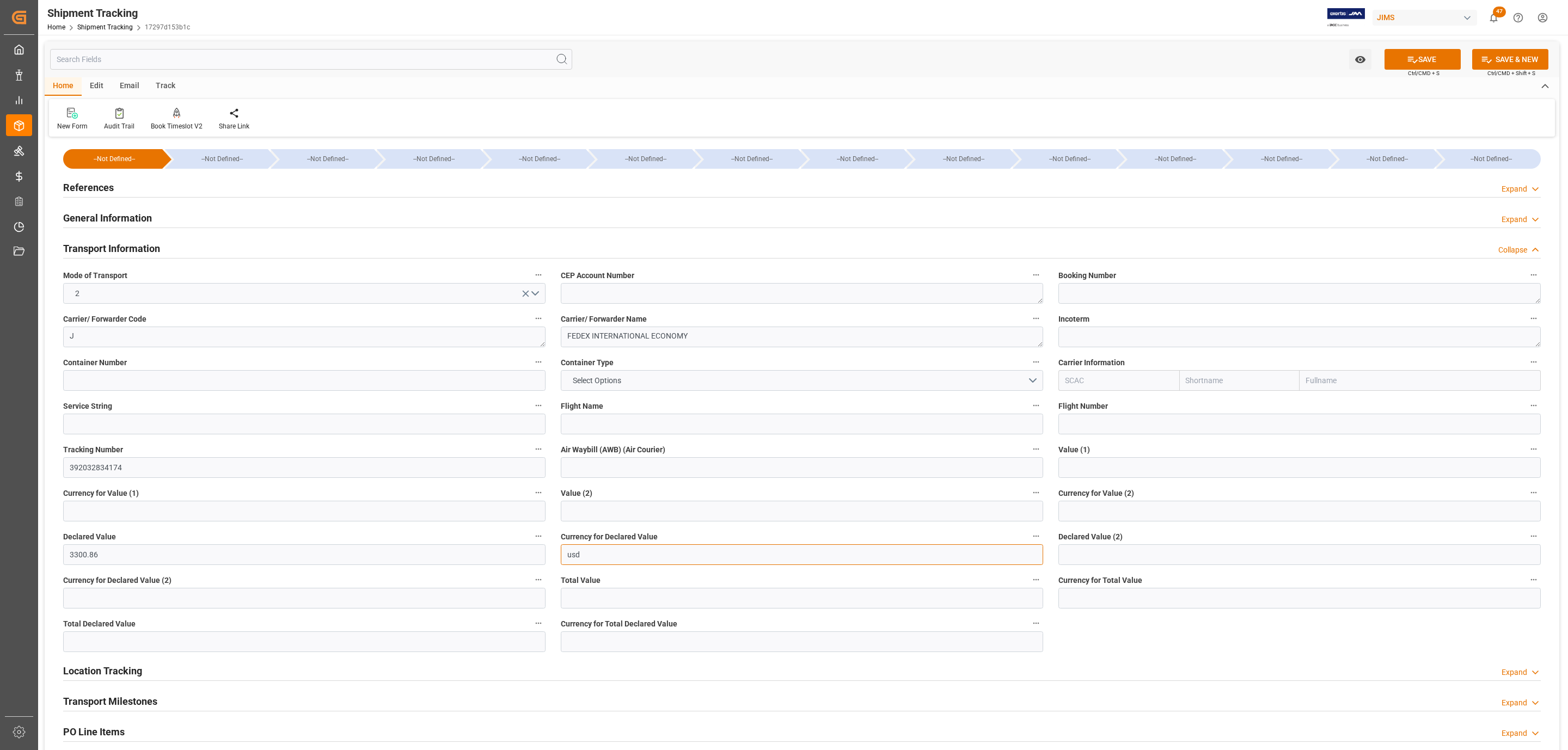
type input "USD"
click at [1422, 56] on button "SAVE" at bounding box center [1422, 59] width 76 height 20
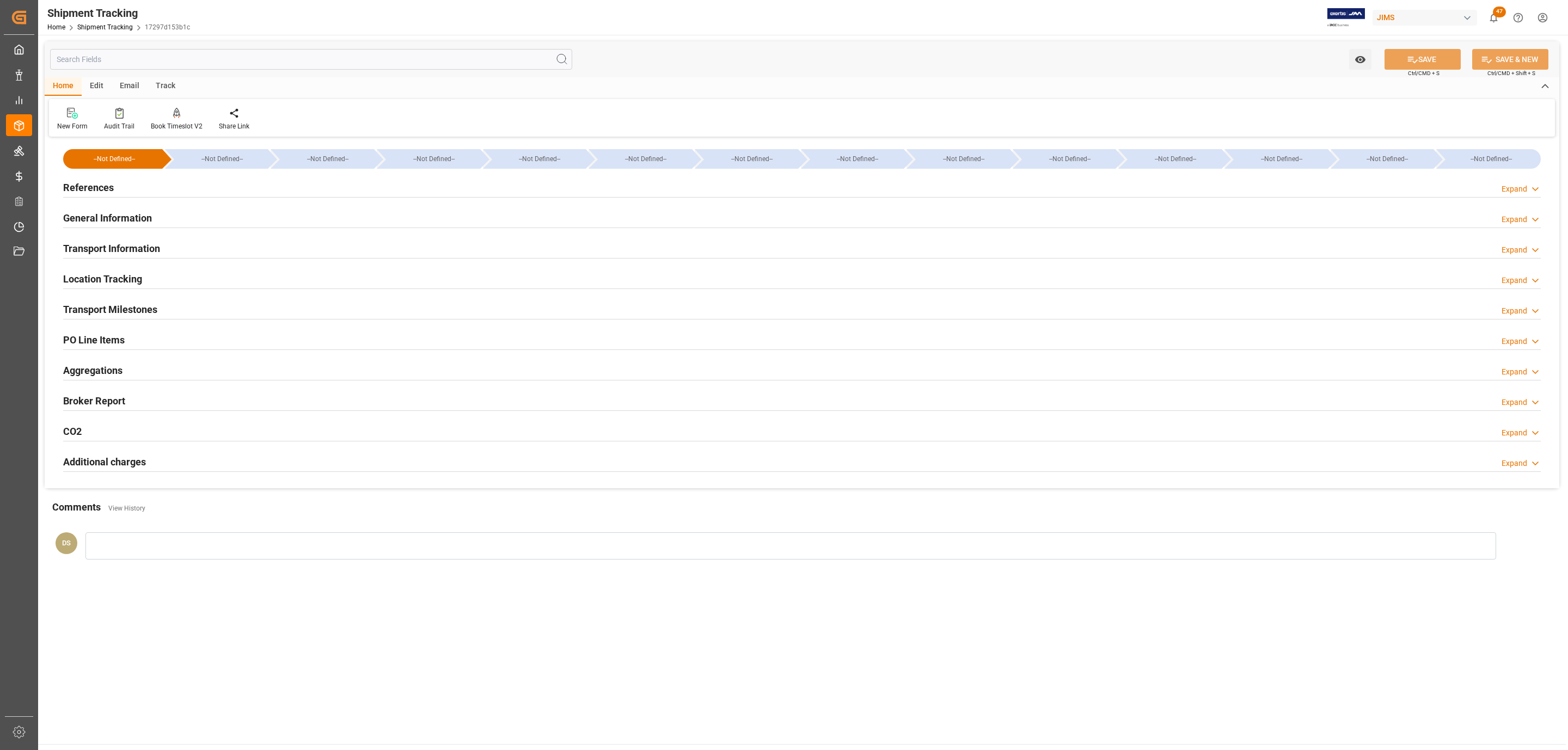
click at [153, 338] on div "PO Line Items Expand" at bounding box center [802, 338] width 1477 height 20
